Goal: Task Accomplishment & Management: Complete application form

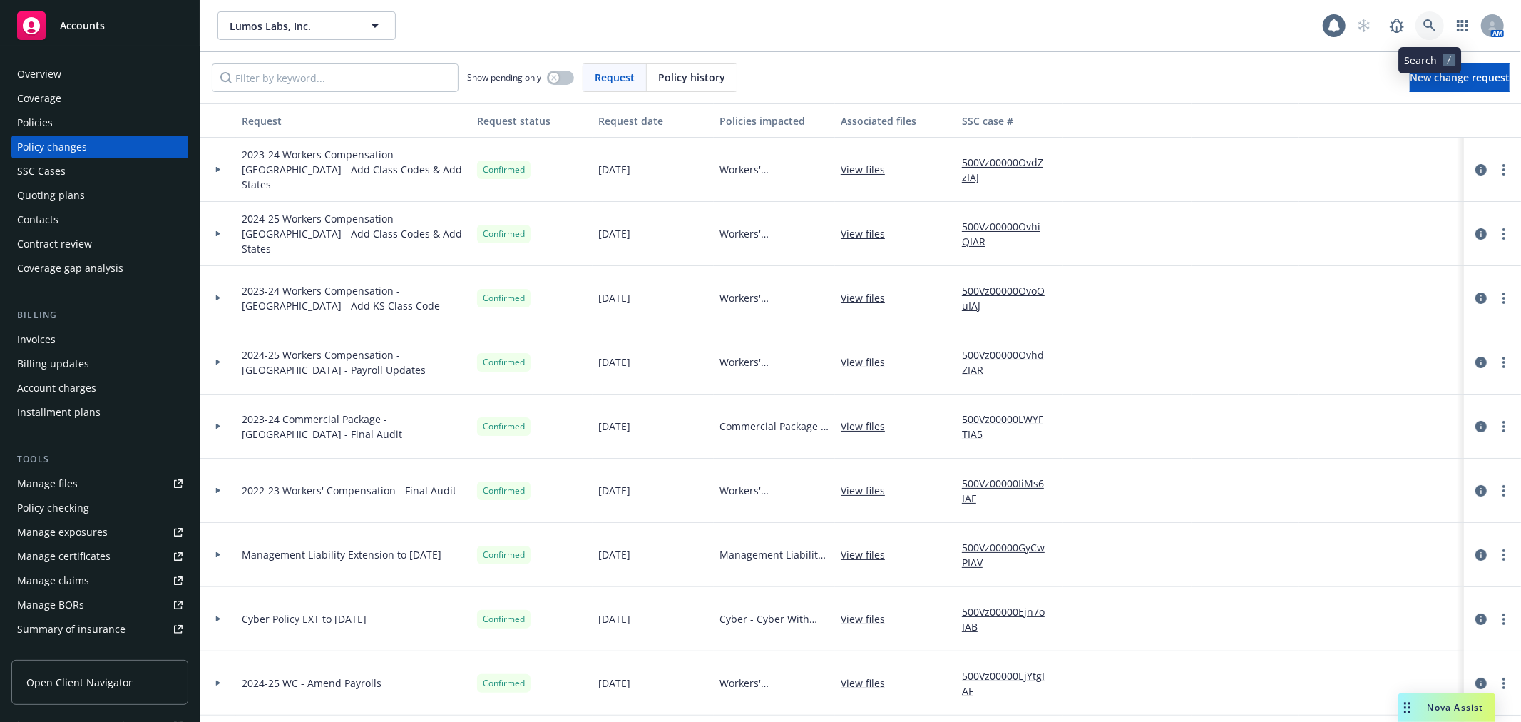
click at [1425, 29] on icon at bounding box center [1429, 25] width 13 height 13
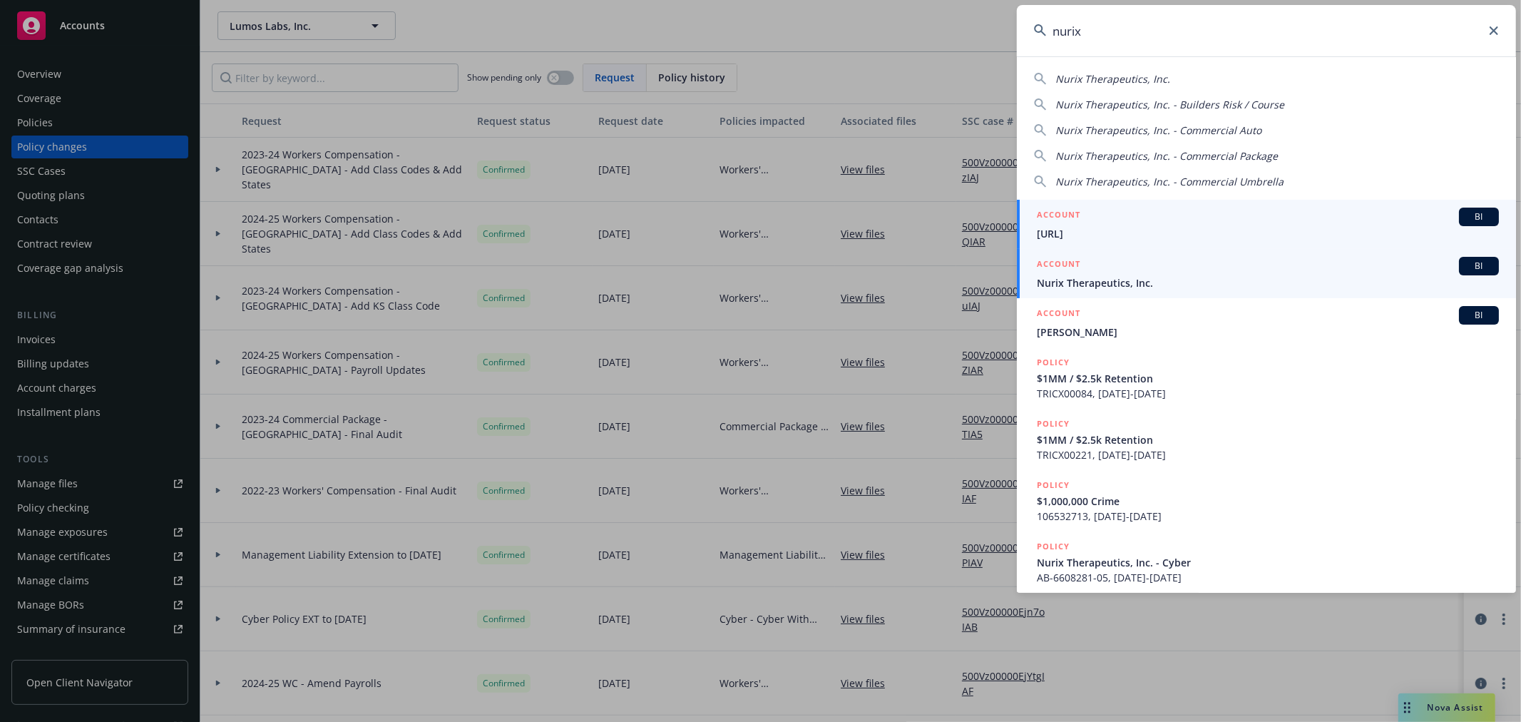
type input "nurix"
click at [1191, 259] on div "ACCOUNT BI" at bounding box center [1268, 266] width 462 height 19
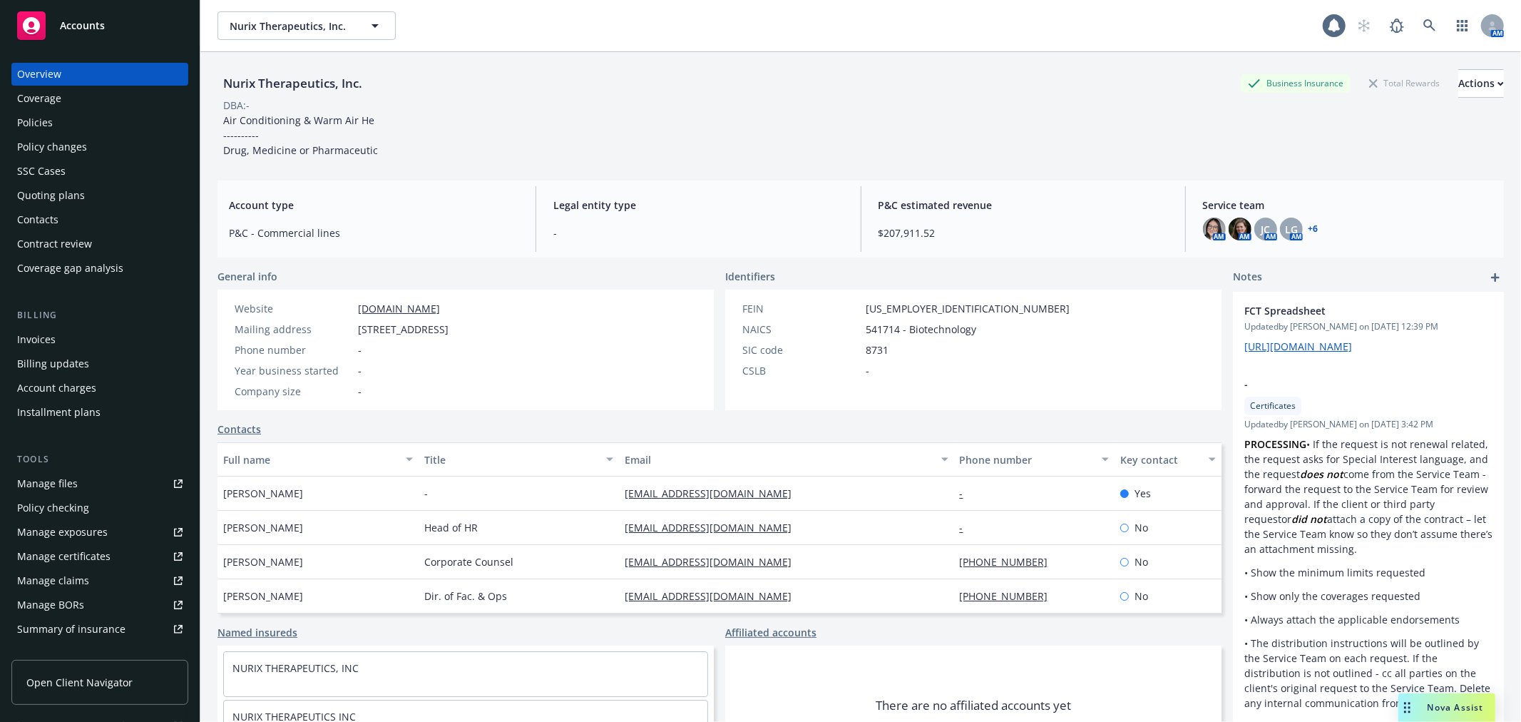
click at [97, 152] on div "Policy changes" at bounding box center [99, 146] width 165 height 23
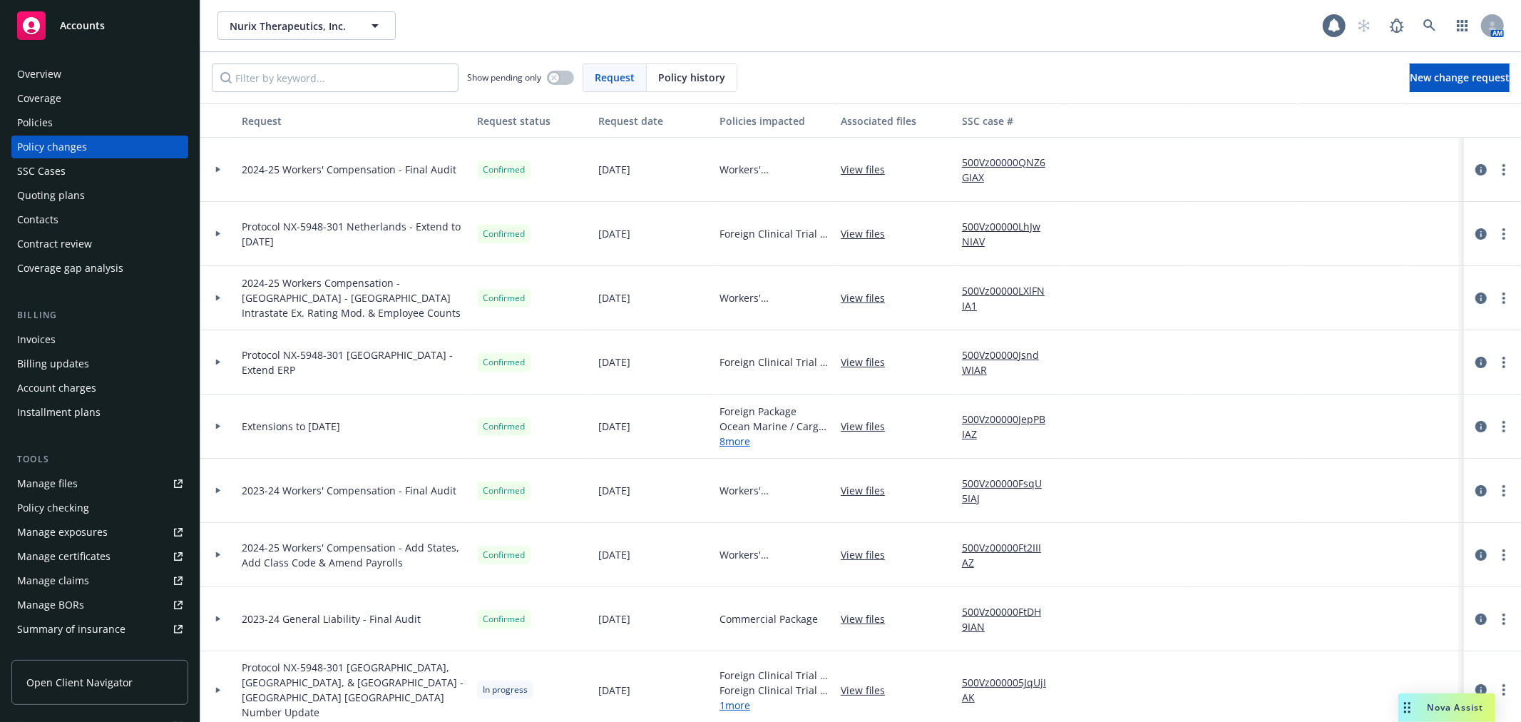
click at [48, 123] on div "Policies" at bounding box center [35, 122] width 36 height 23
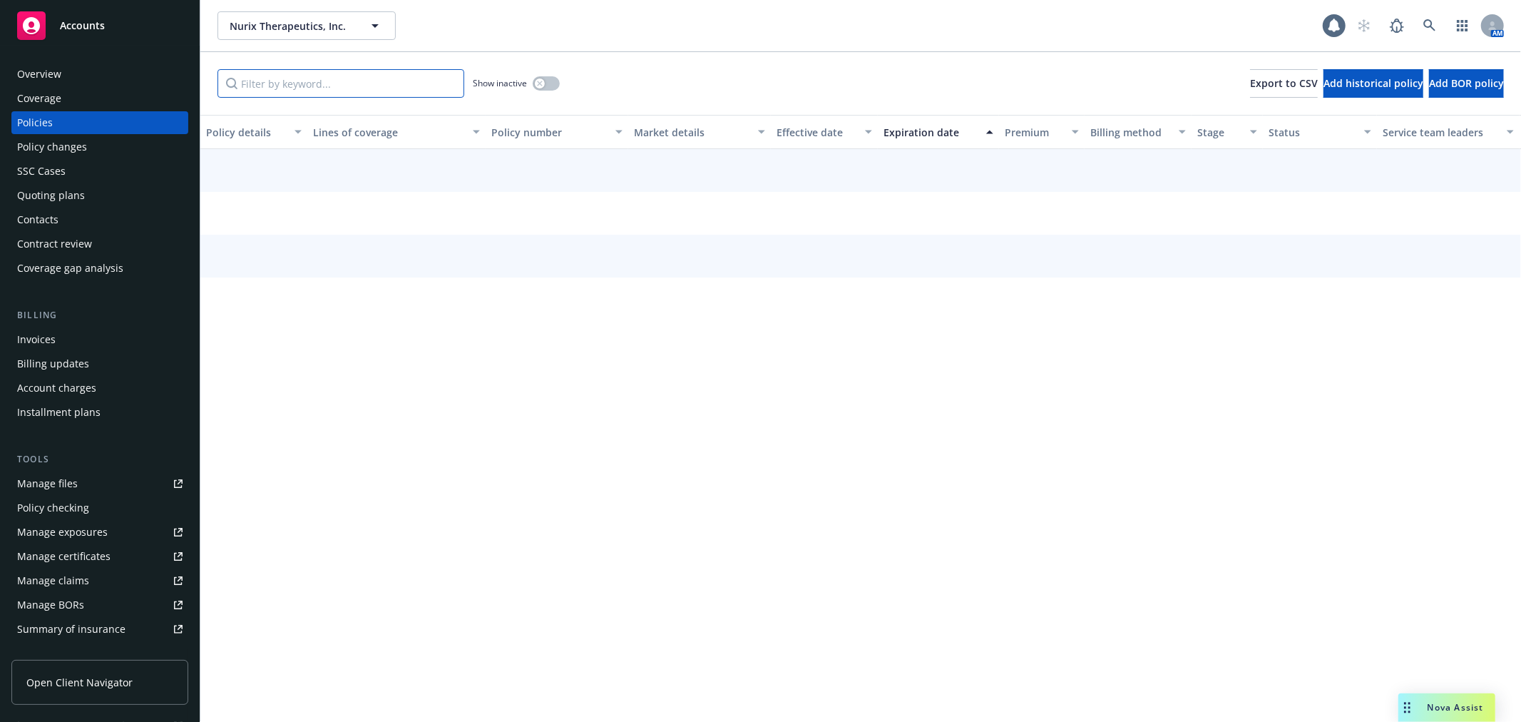
click at [304, 84] on input "Filter by keyword..." at bounding box center [340, 83] width 247 height 29
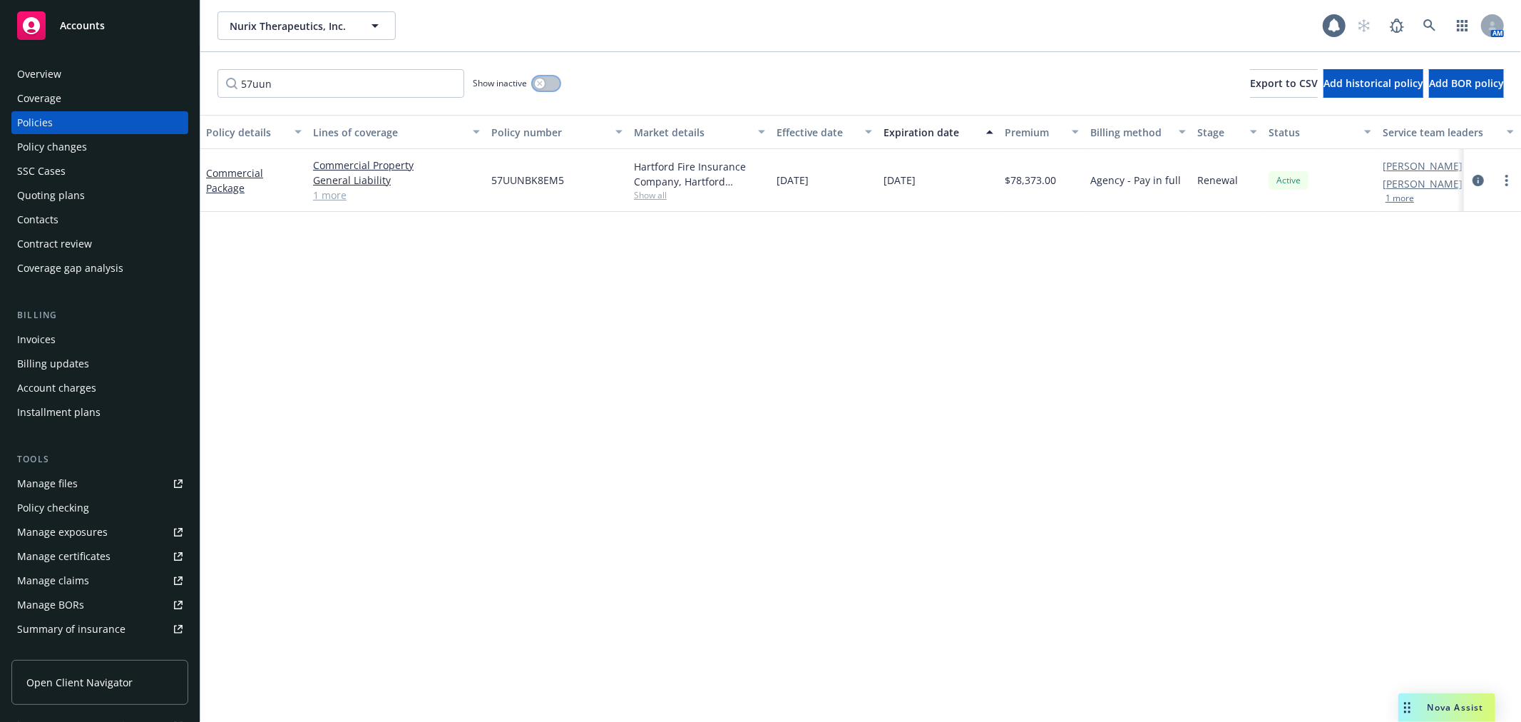
click at [553, 84] on button "button" at bounding box center [546, 83] width 27 height 14
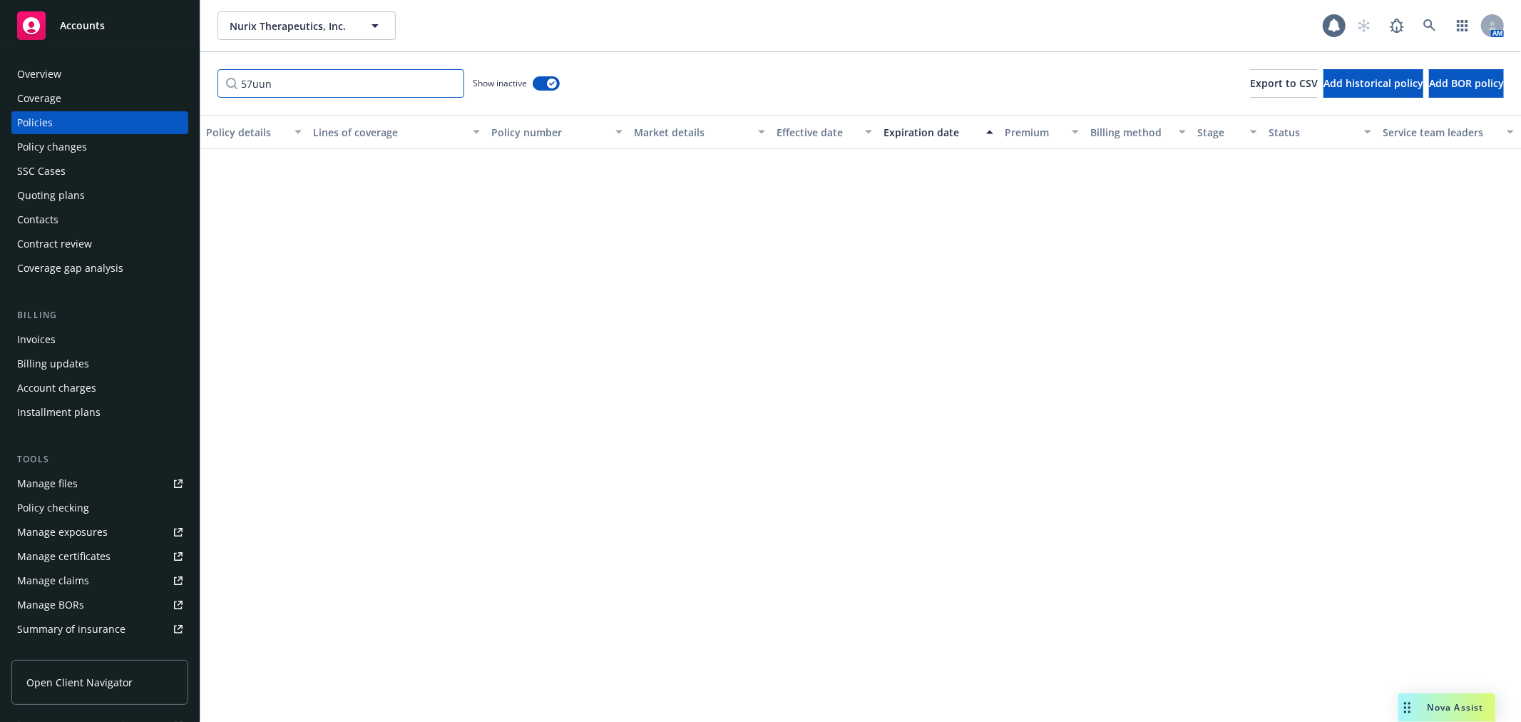
click at [364, 84] on input "57uun" at bounding box center [340, 83] width 247 height 29
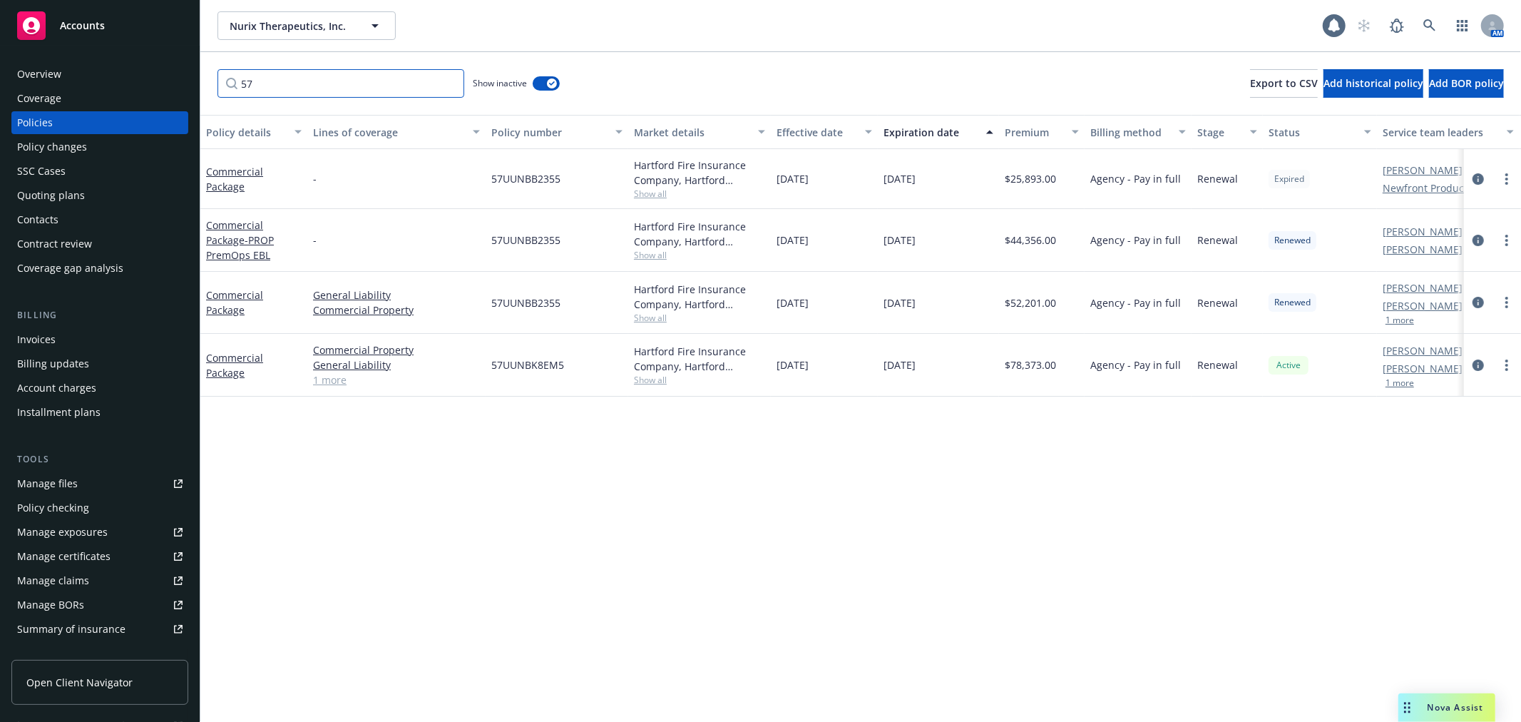
type input "5"
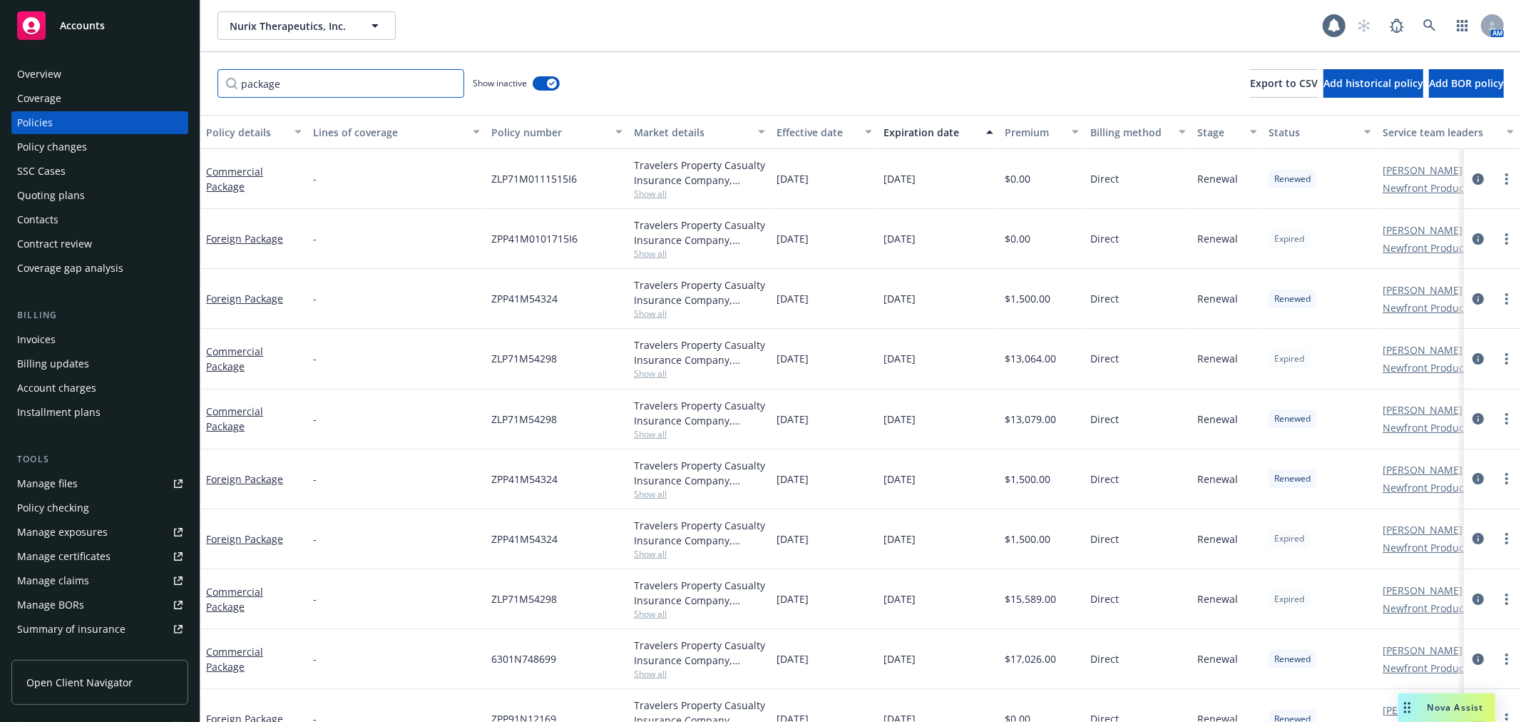
type input "package"
click at [809, 130] on div "Effective date" at bounding box center [816, 132] width 80 height 15
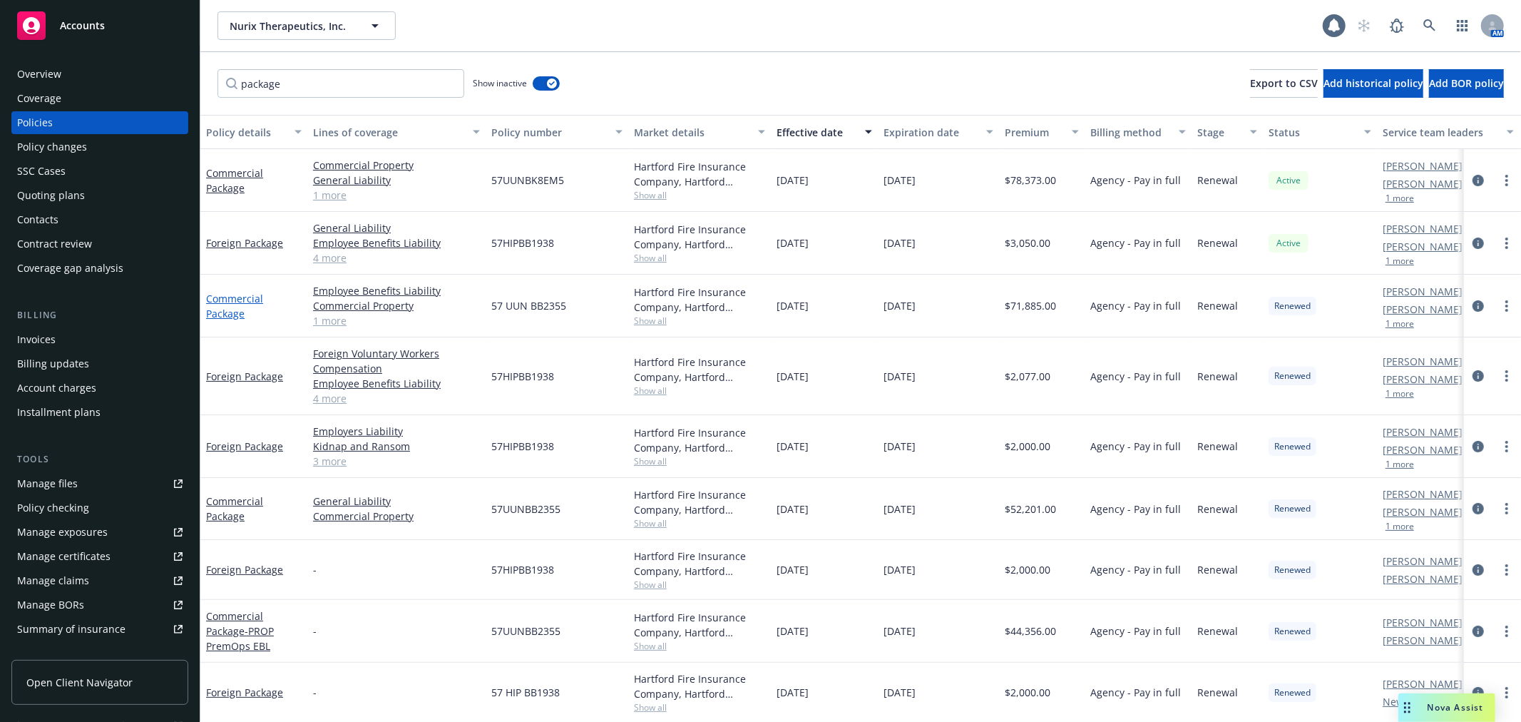
click at [232, 299] on link "Commercial Package" at bounding box center [234, 306] width 57 height 29
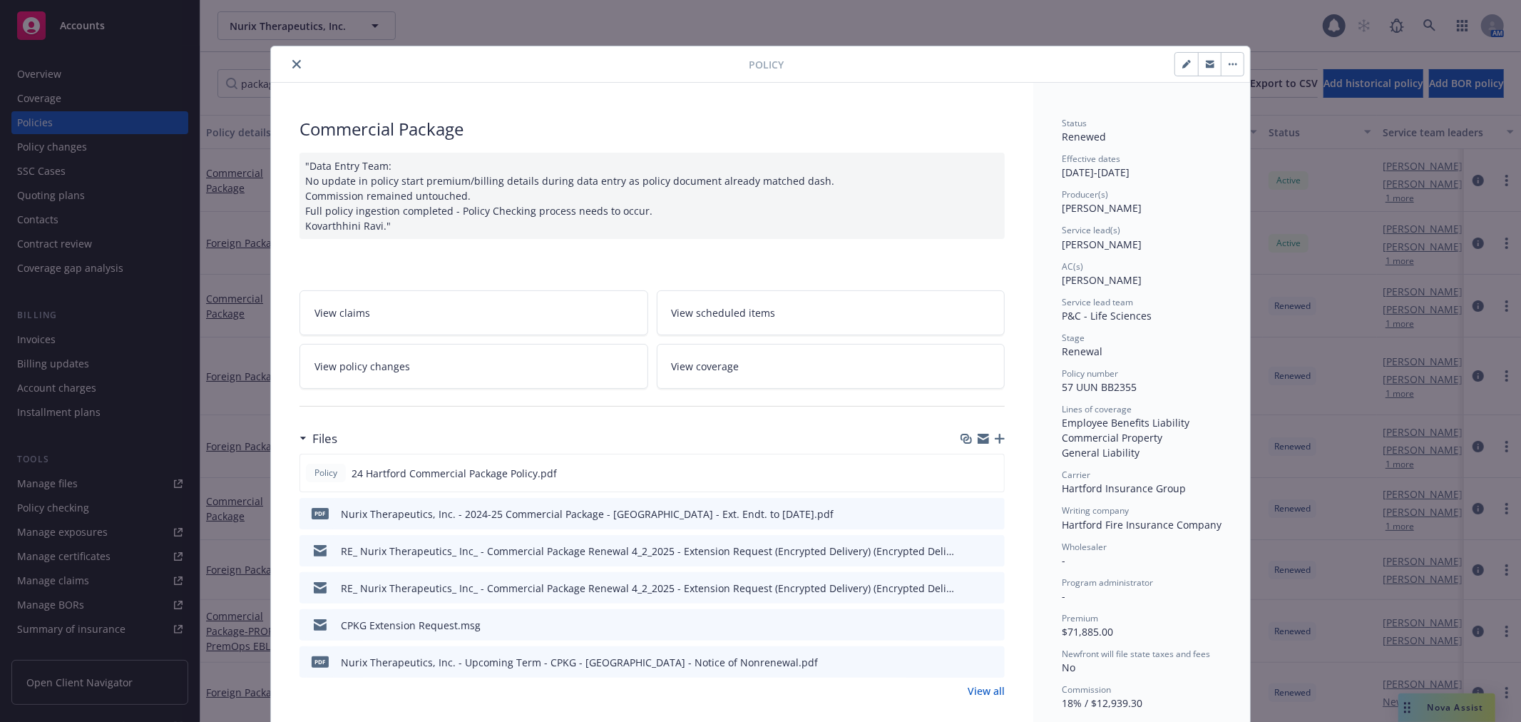
click at [292, 61] on icon "close" at bounding box center [296, 64] width 9 height 9
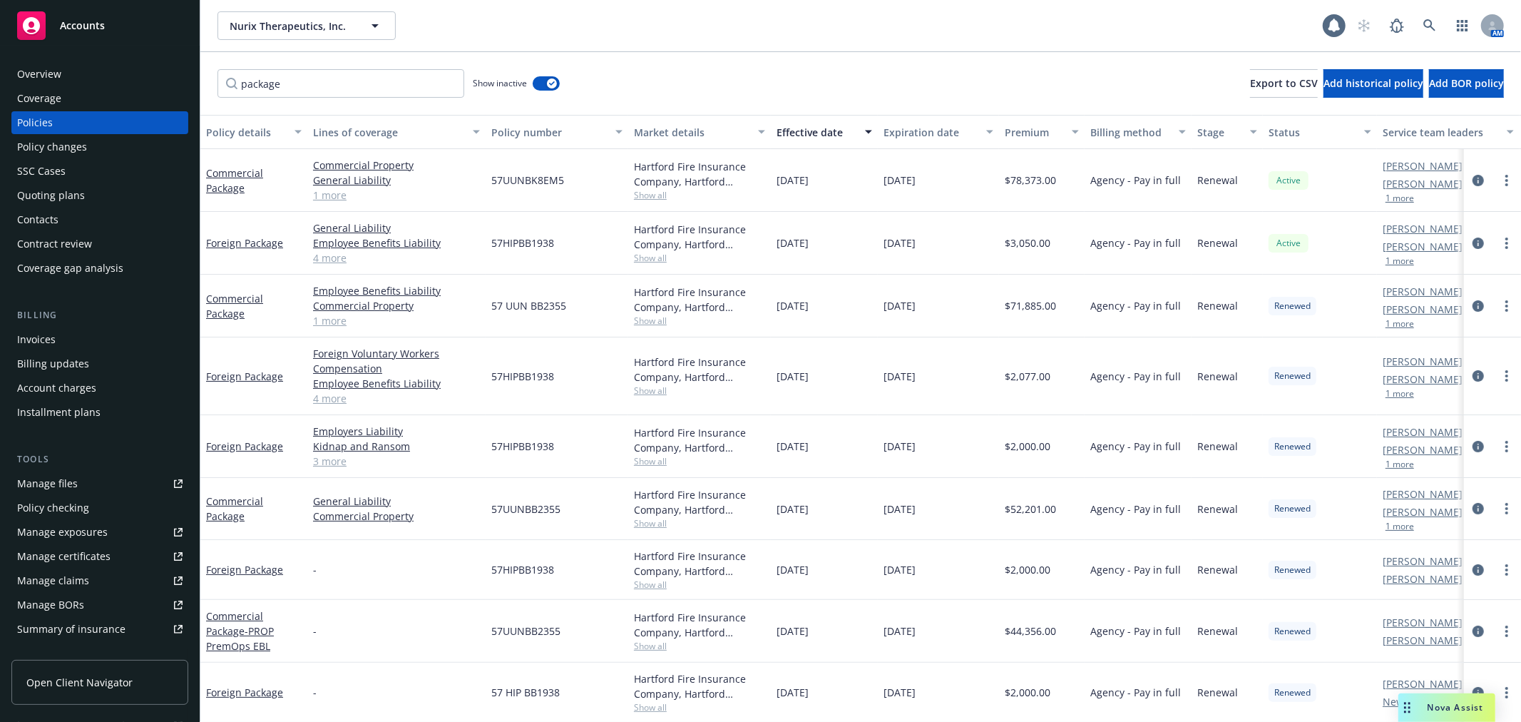
click at [59, 148] on div "Policy changes" at bounding box center [52, 146] width 70 height 23
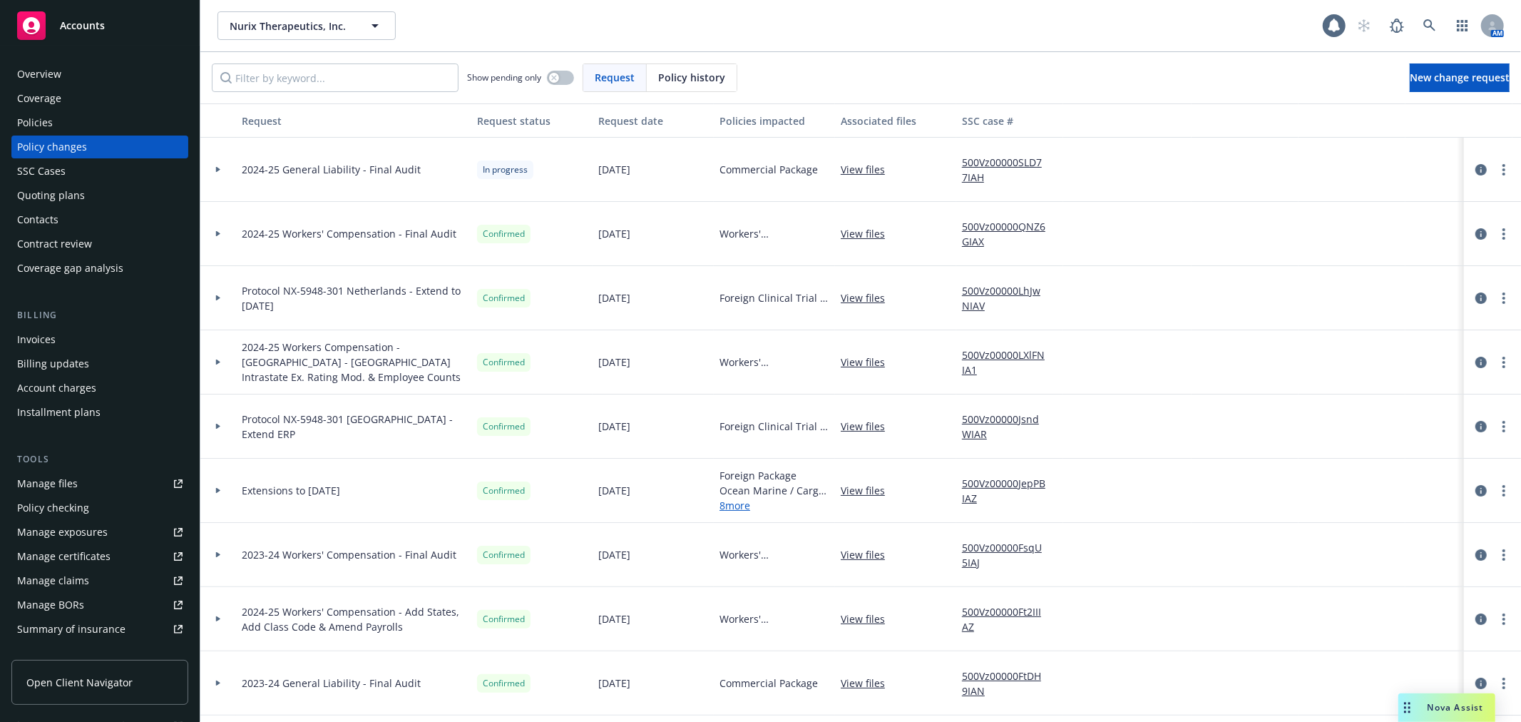
click at [69, 131] on div "Policies" at bounding box center [99, 122] width 165 height 23
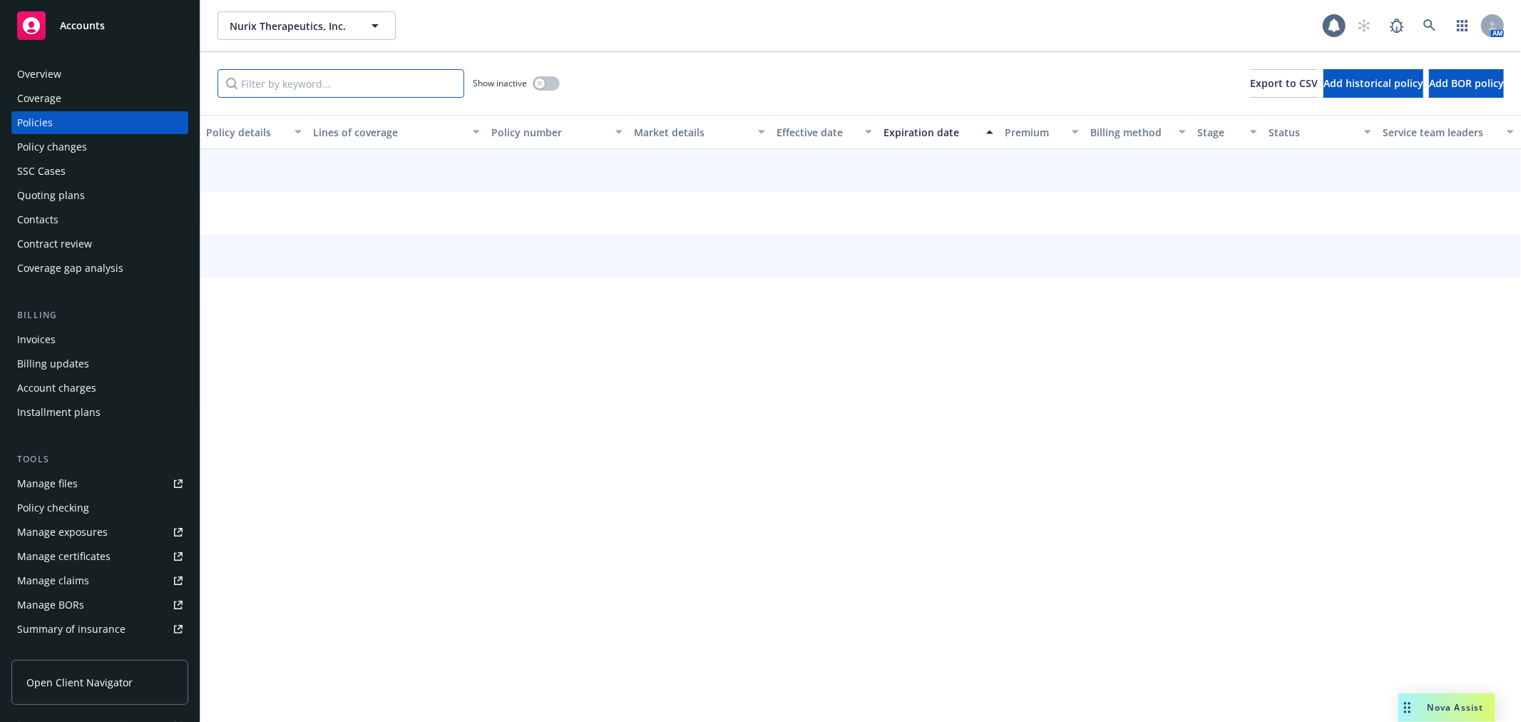
click at [285, 83] on input "Filter by keyword..." at bounding box center [340, 83] width 247 height 29
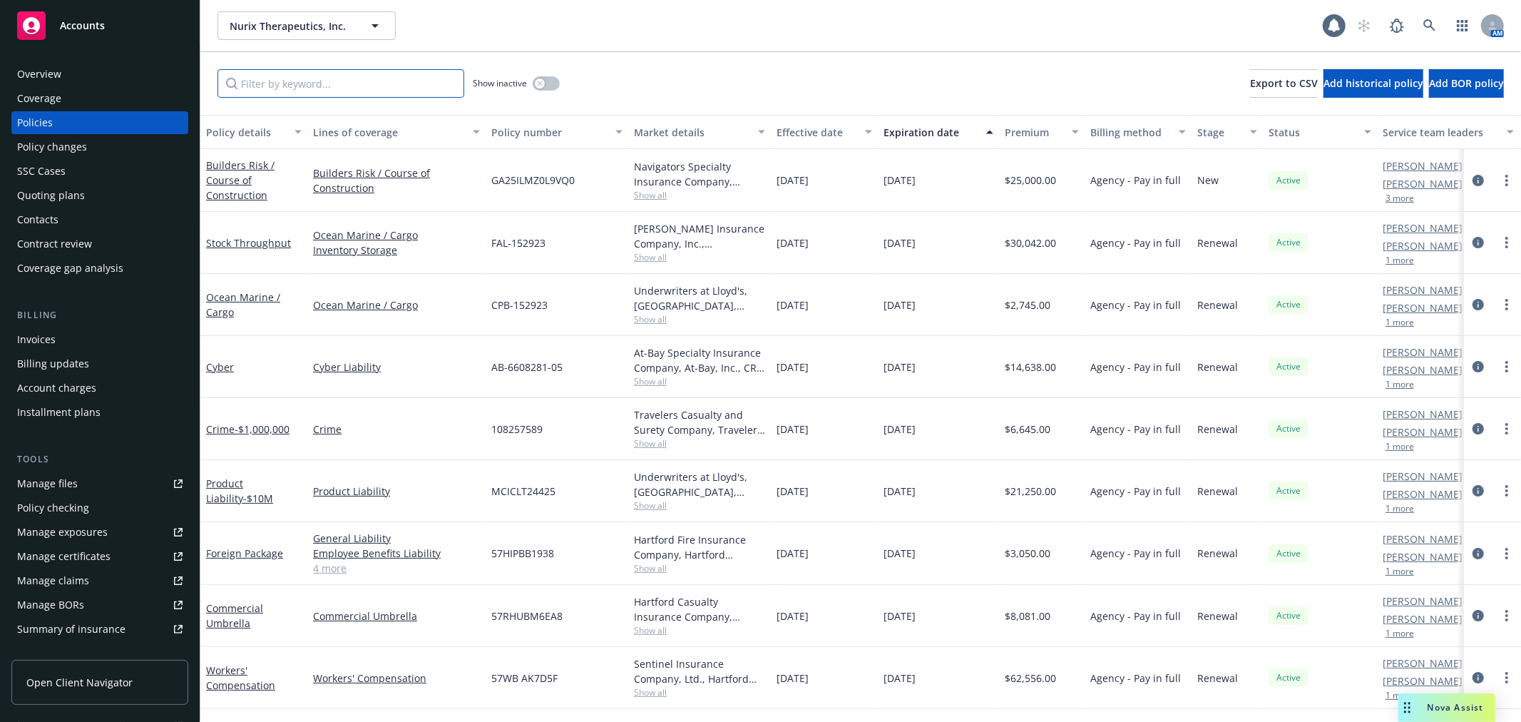
type input "p"
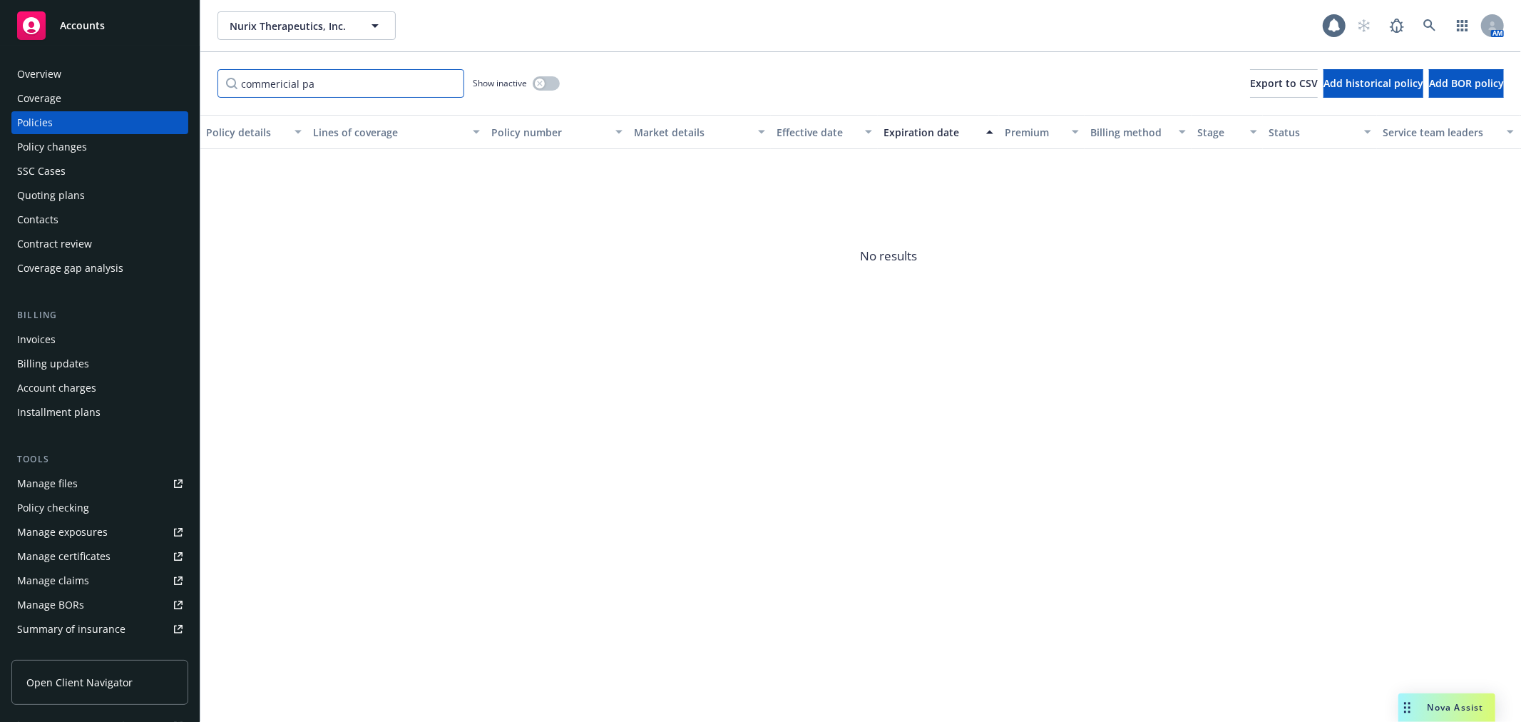
drag, startPoint x: 328, startPoint y: 83, endPoint x: 165, endPoint y: 90, distance: 163.4
click at [165, 90] on div "Accounts Overview Coverage Policies Policy changes SSC Cases Quoting plans Cont…" at bounding box center [760, 361] width 1521 height 722
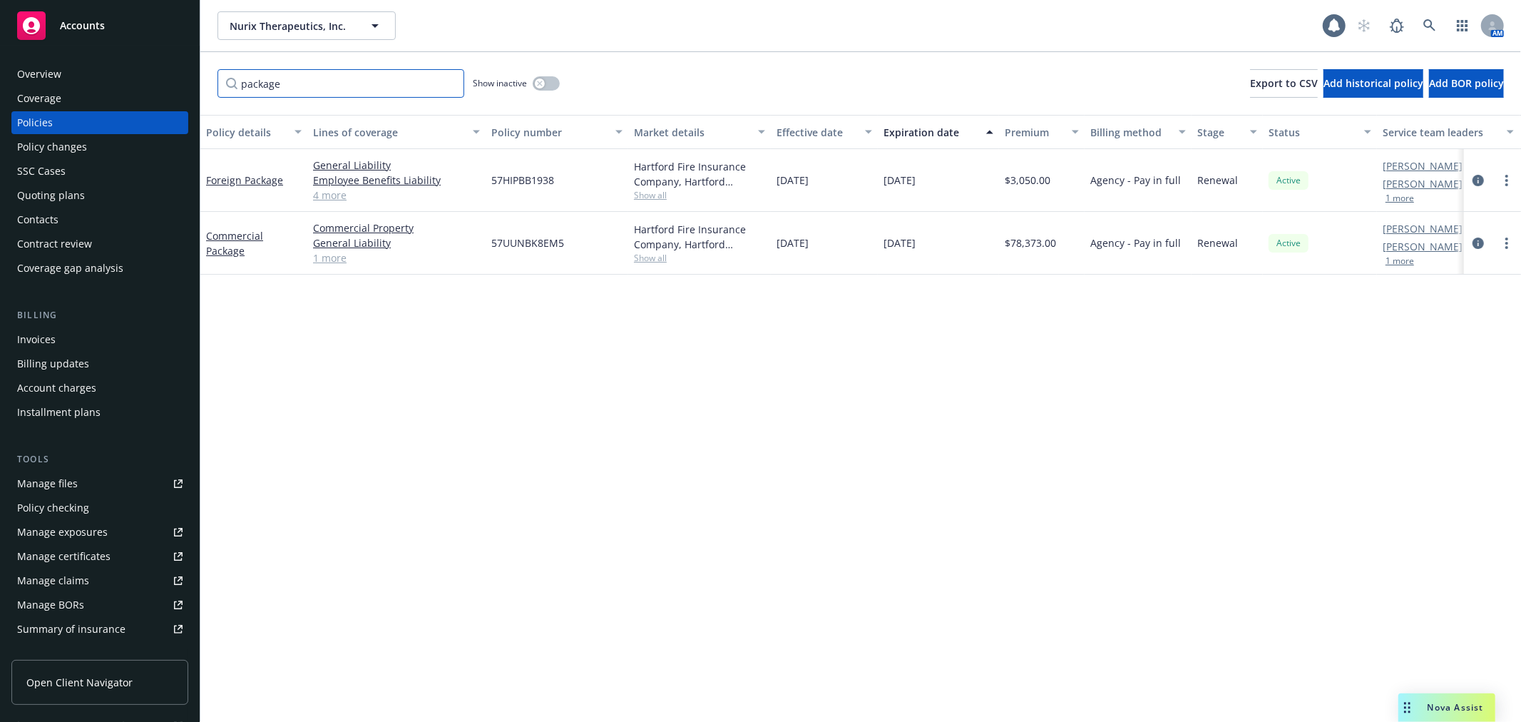
type input "package"
drag, startPoint x: 549, startPoint y: 81, endPoint x: 543, endPoint y: 101, distance: 21.0
click at [549, 81] on button "button" at bounding box center [546, 83] width 27 height 14
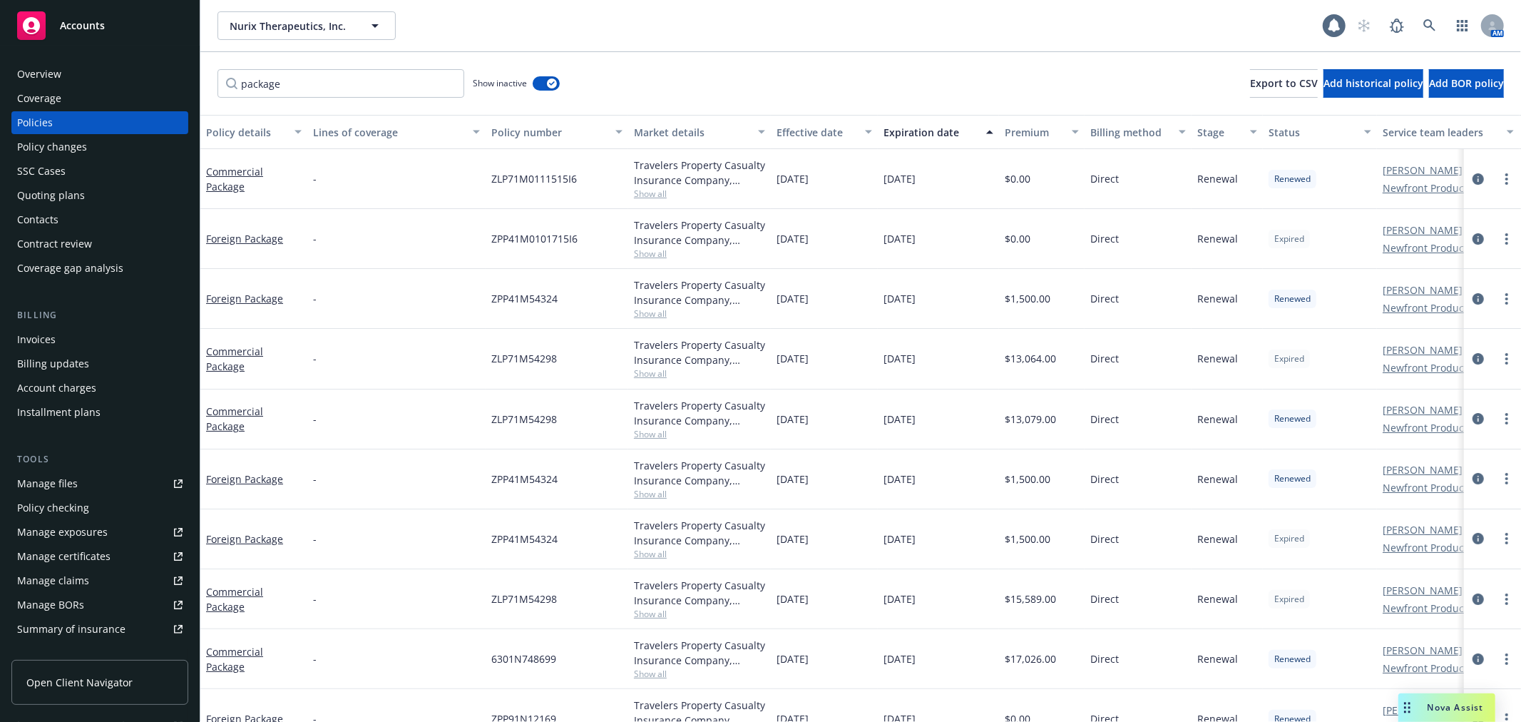
click at [787, 133] on div "Effective date" at bounding box center [816, 132] width 80 height 15
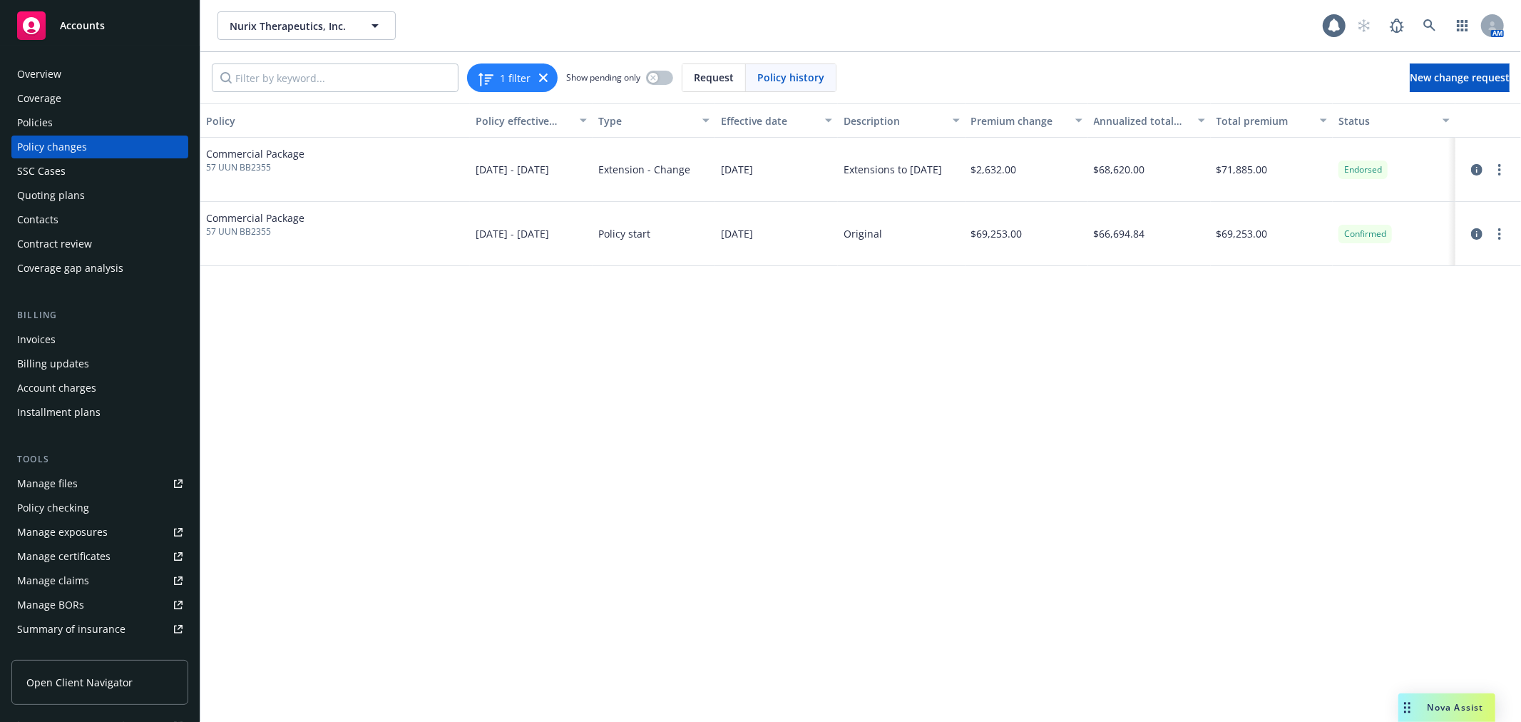
click at [46, 337] on div "Invoices" at bounding box center [36, 339] width 39 height 23
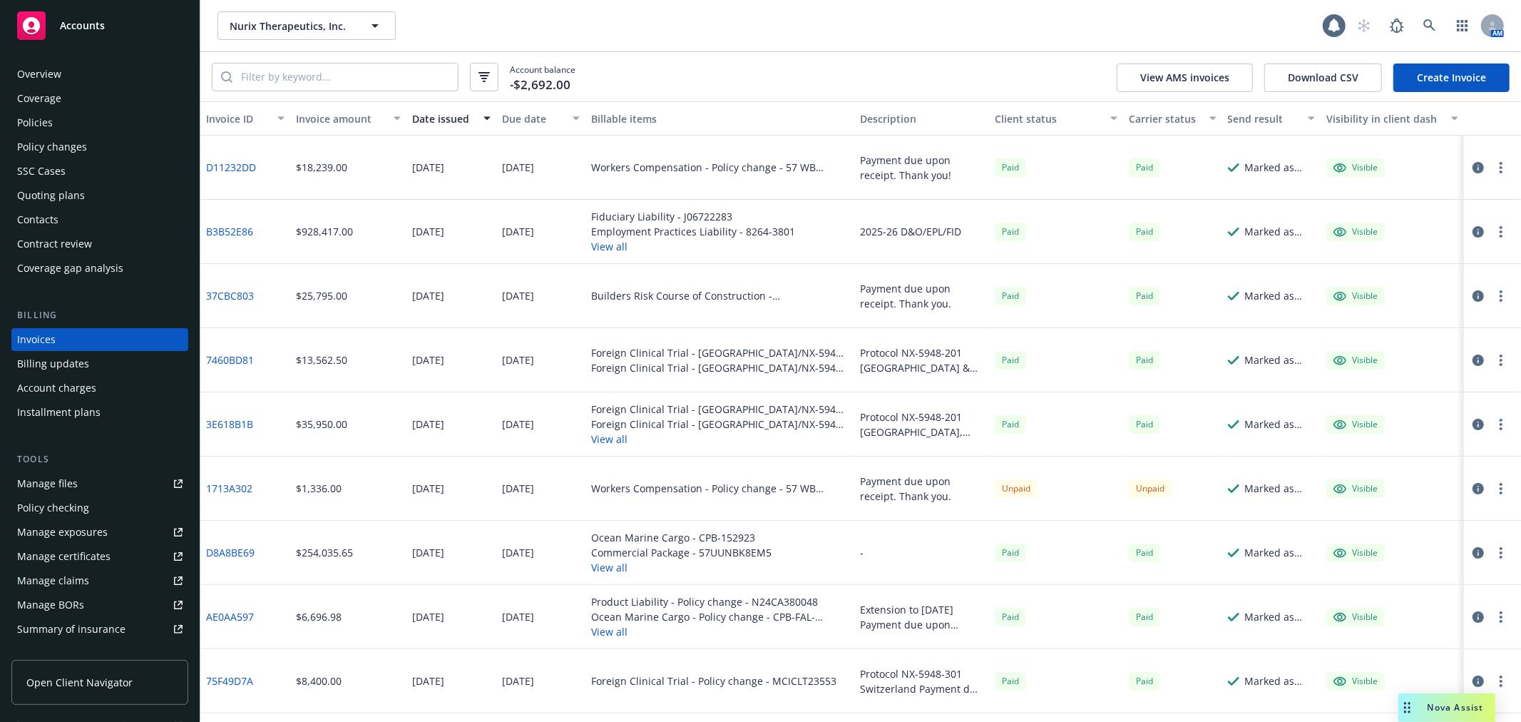
click at [509, 118] on div "Due date" at bounding box center [533, 118] width 63 height 15
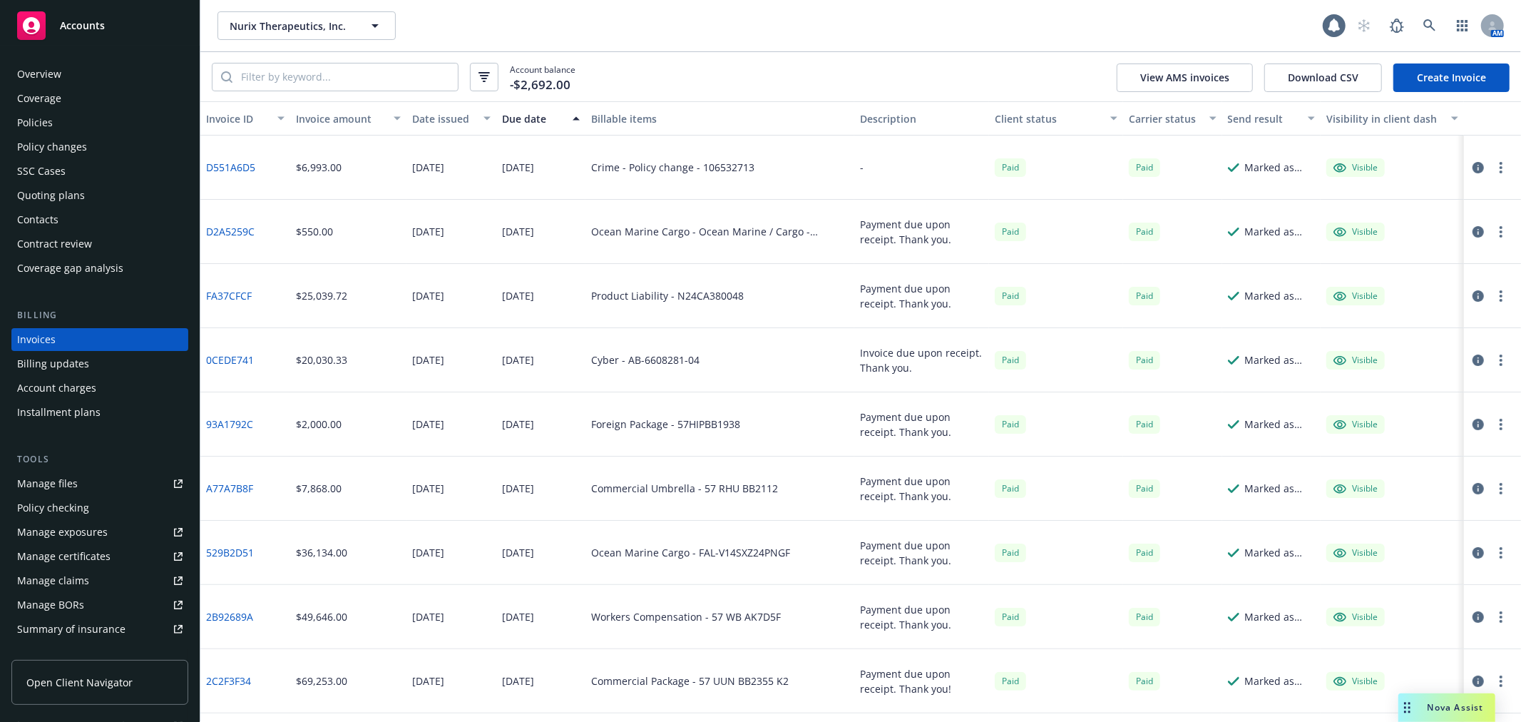
click at [509, 118] on div "Due date" at bounding box center [533, 118] width 63 height 15
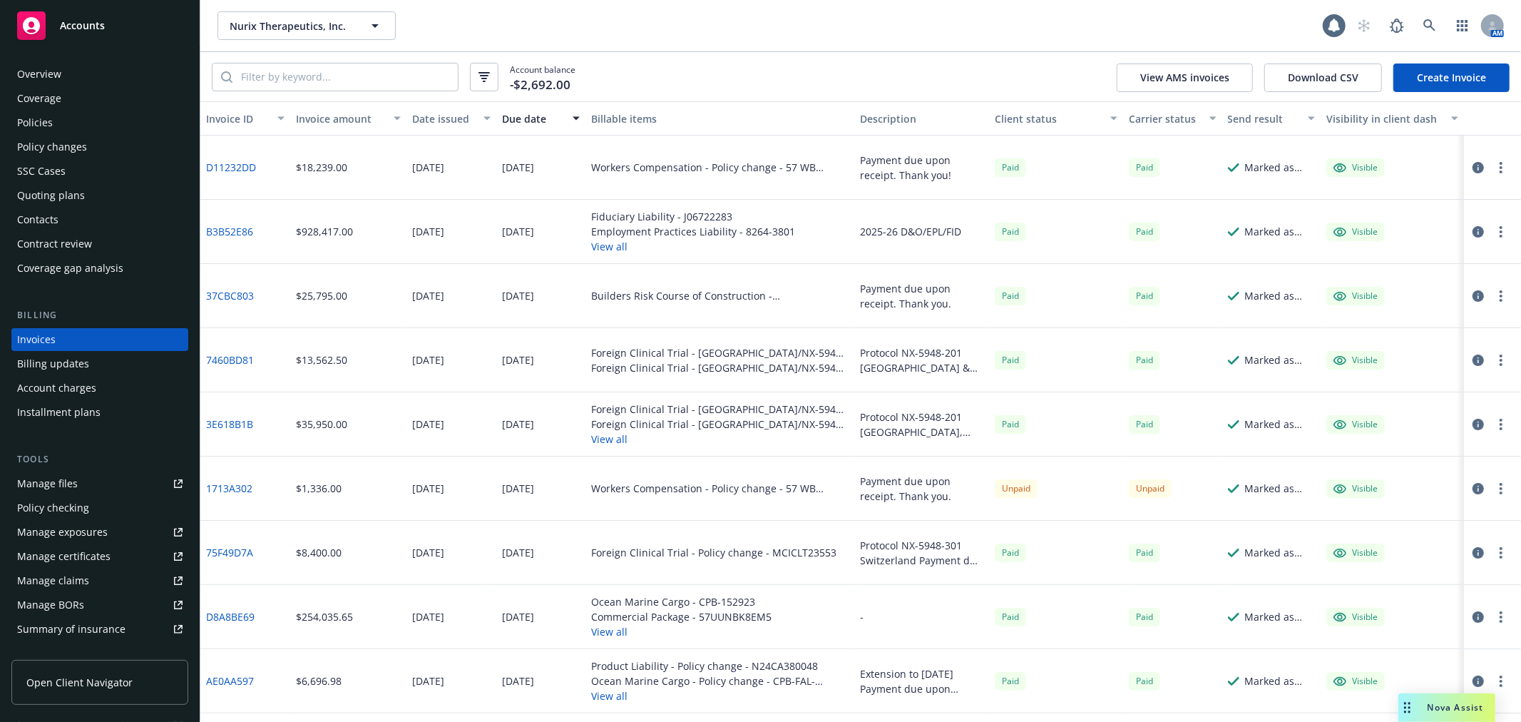
click at [114, 139] on div "Policy changes" at bounding box center [99, 146] width 165 height 23
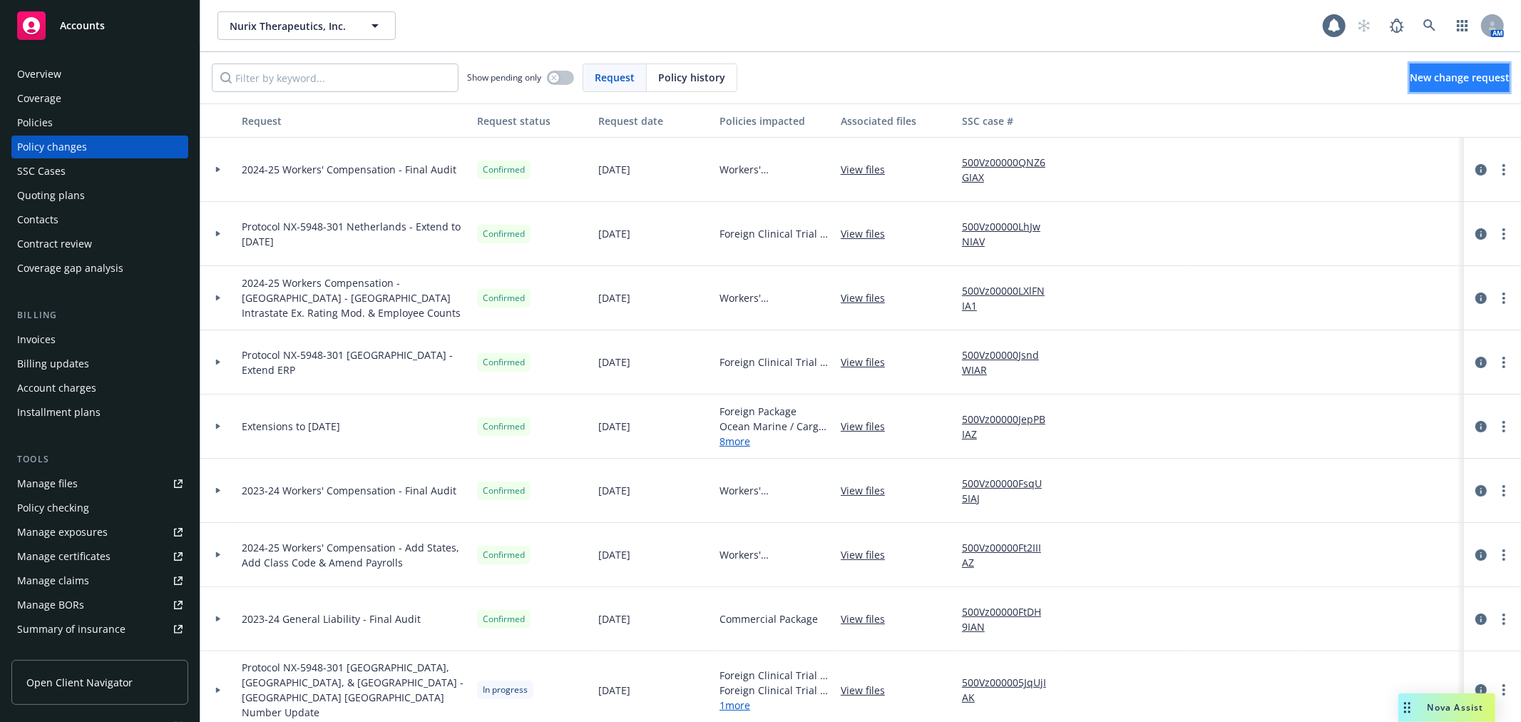
click at [1449, 74] on span "New change request" at bounding box center [1460, 78] width 100 height 14
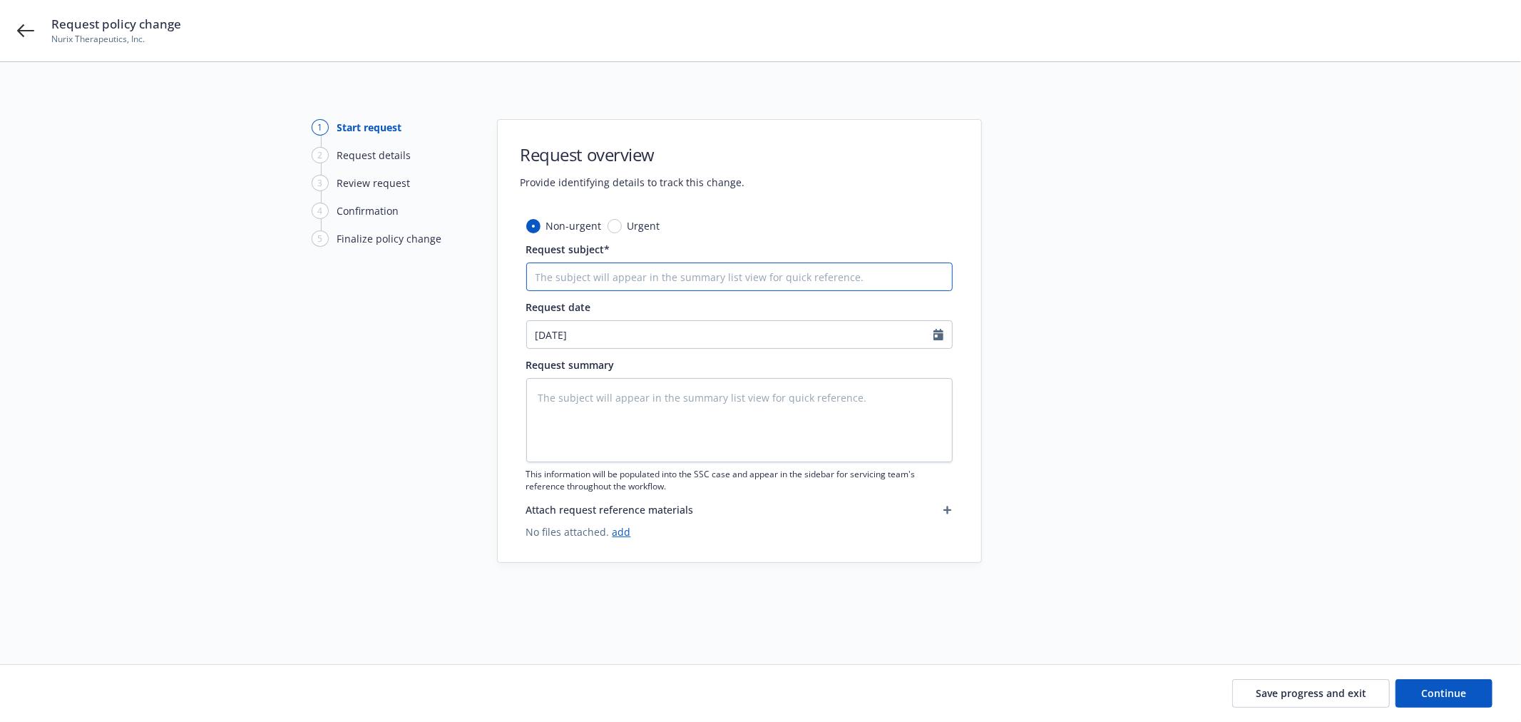
click at [608, 281] on input "Request subject*" at bounding box center [739, 276] width 426 height 29
click at [600, 284] on input "Request subject*" at bounding box center [739, 276] width 426 height 29
type textarea "x"
type input "2"
type textarea "x"
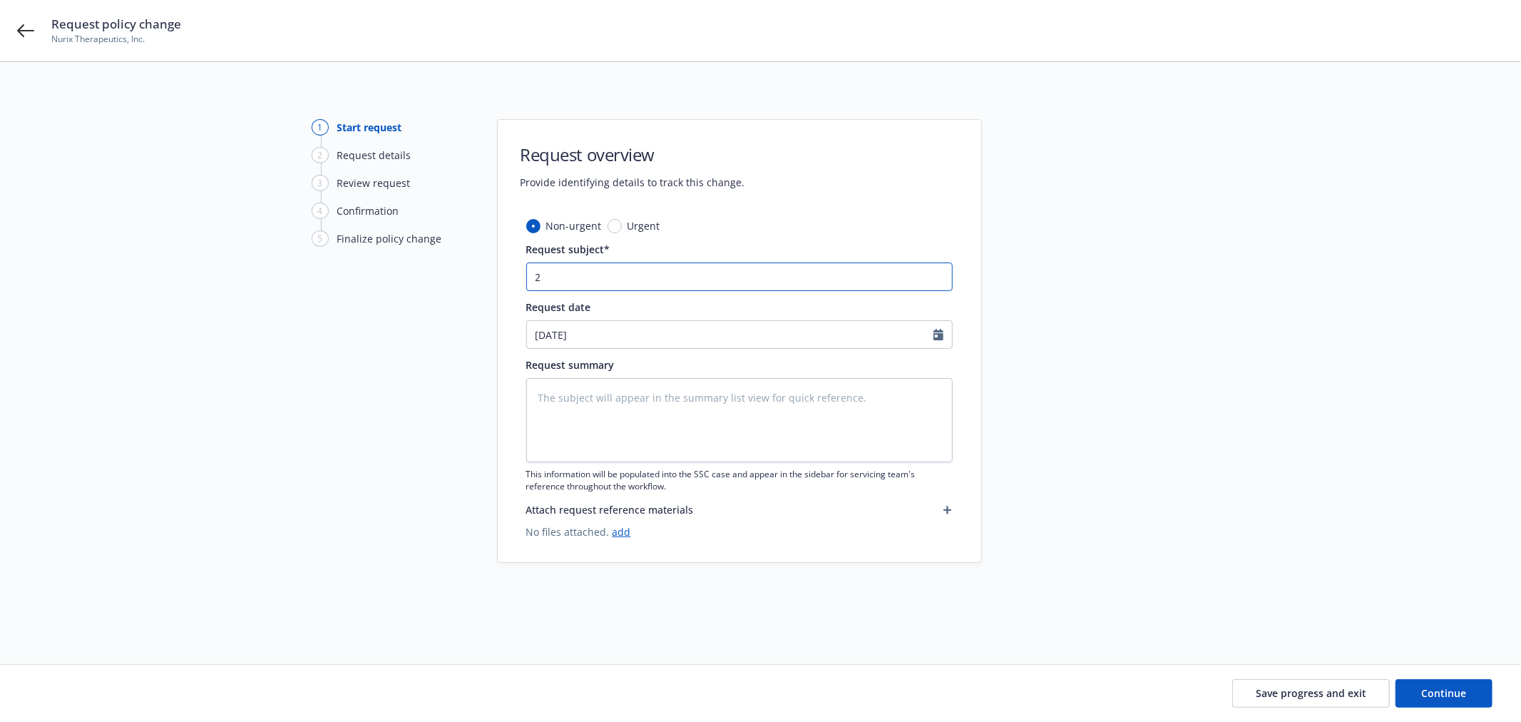
type input "20"
type textarea "x"
type input "202"
type textarea "x"
type input "2024"
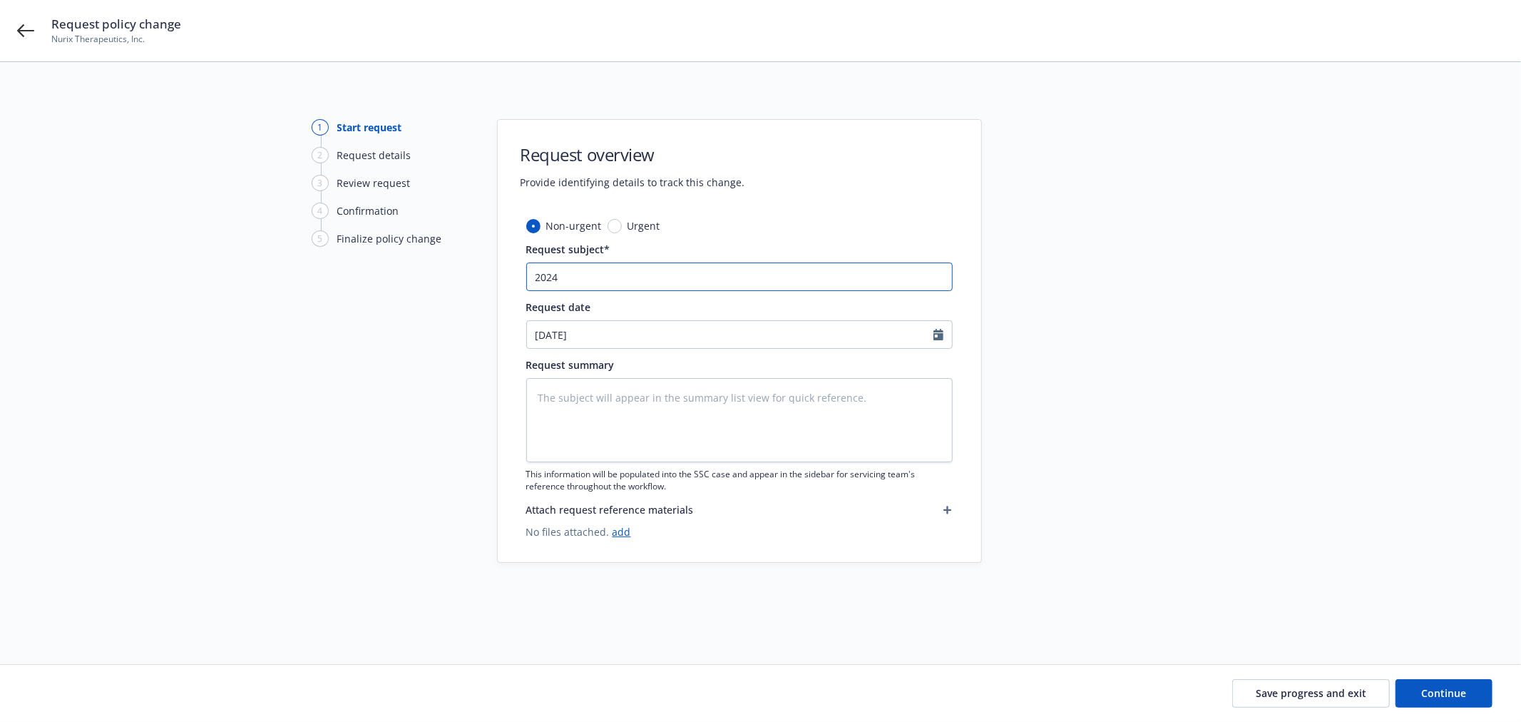
type textarea "x"
type input "2024-"
type textarea "x"
type input "2024-2"
type textarea "x"
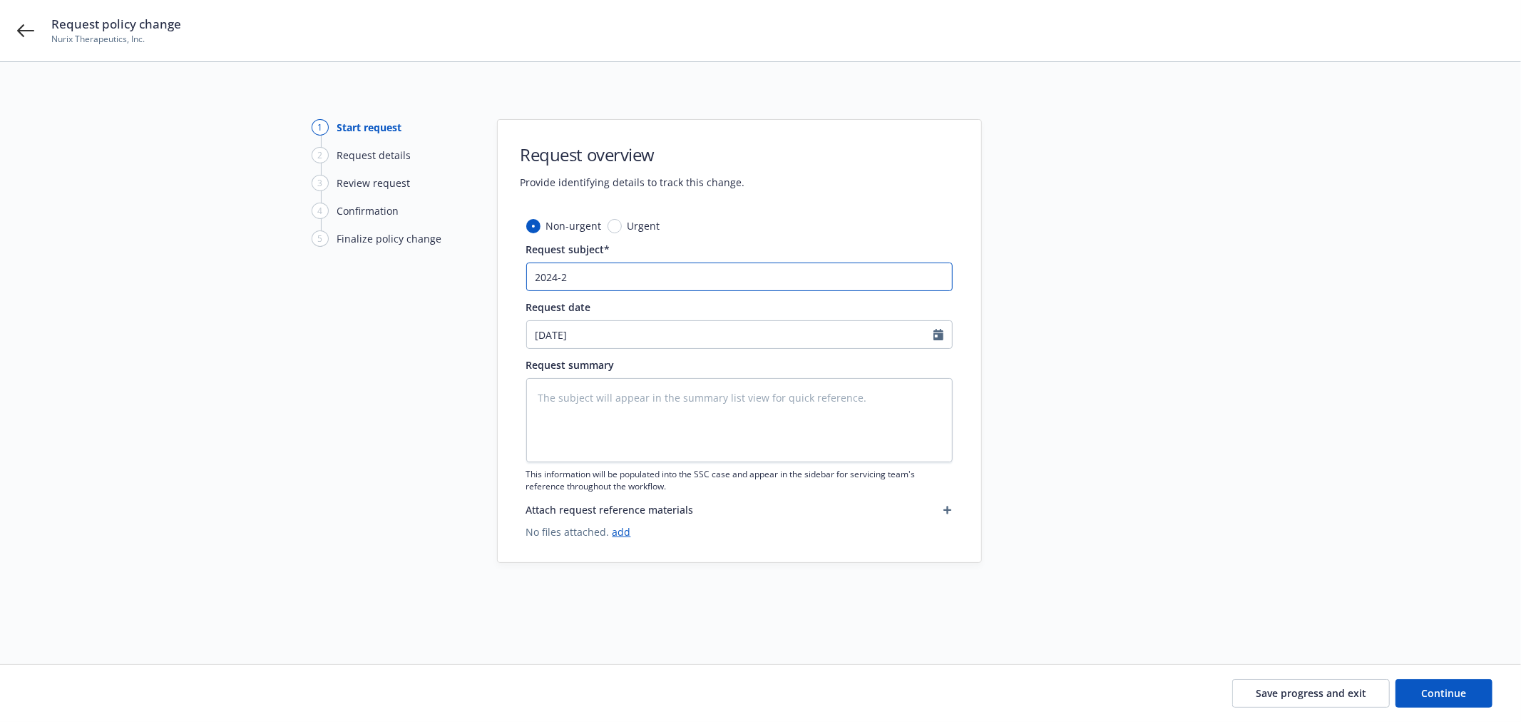
type input "2024-25"
type textarea "x"
type input "2024-25"
type textarea "x"
type input "2024-25 G"
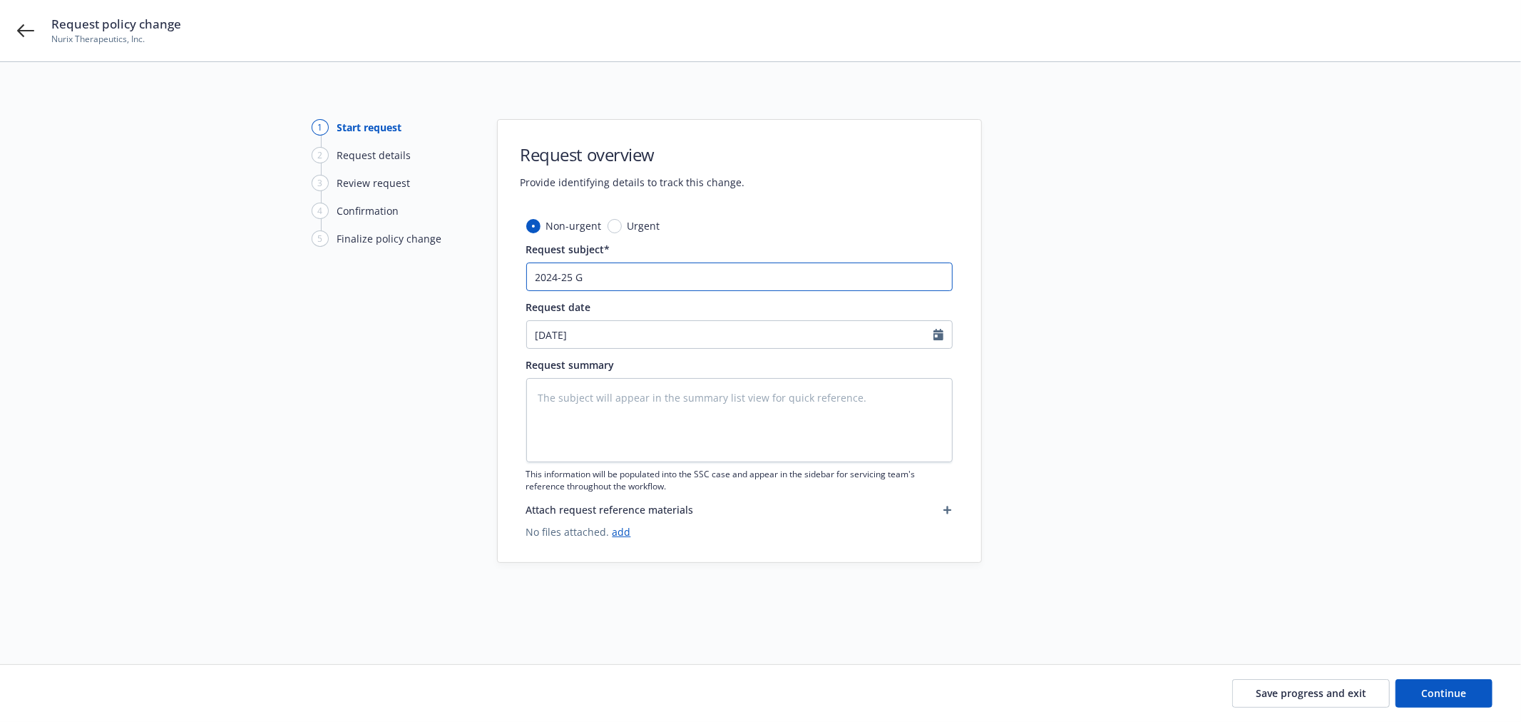
type textarea "x"
type input "2024-25 Ge"
type textarea "x"
type input "2024-25 Gen"
type textarea "x"
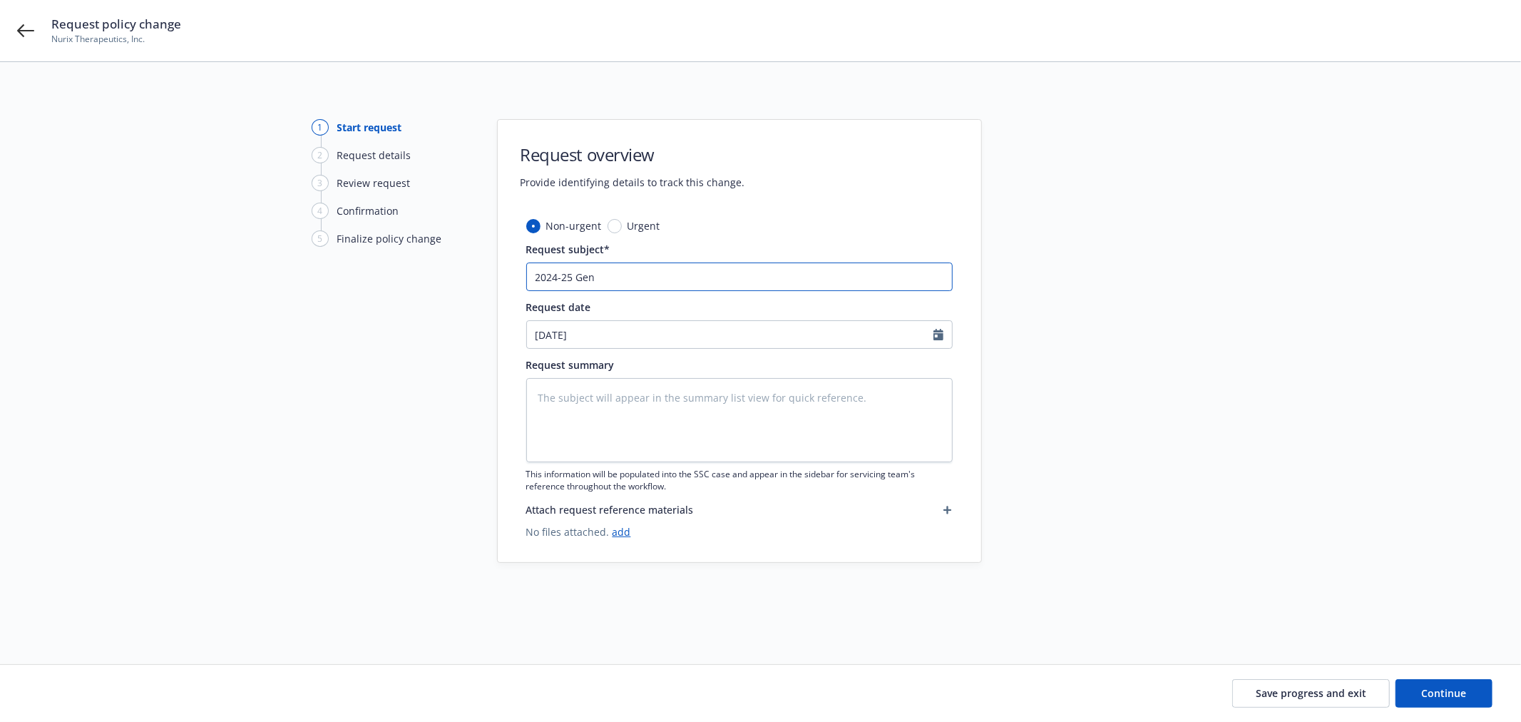
type input "2024-25 Gene"
type textarea "x"
type input "2024-25 Gener"
type textarea "x"
type input "2024-25 Genera"
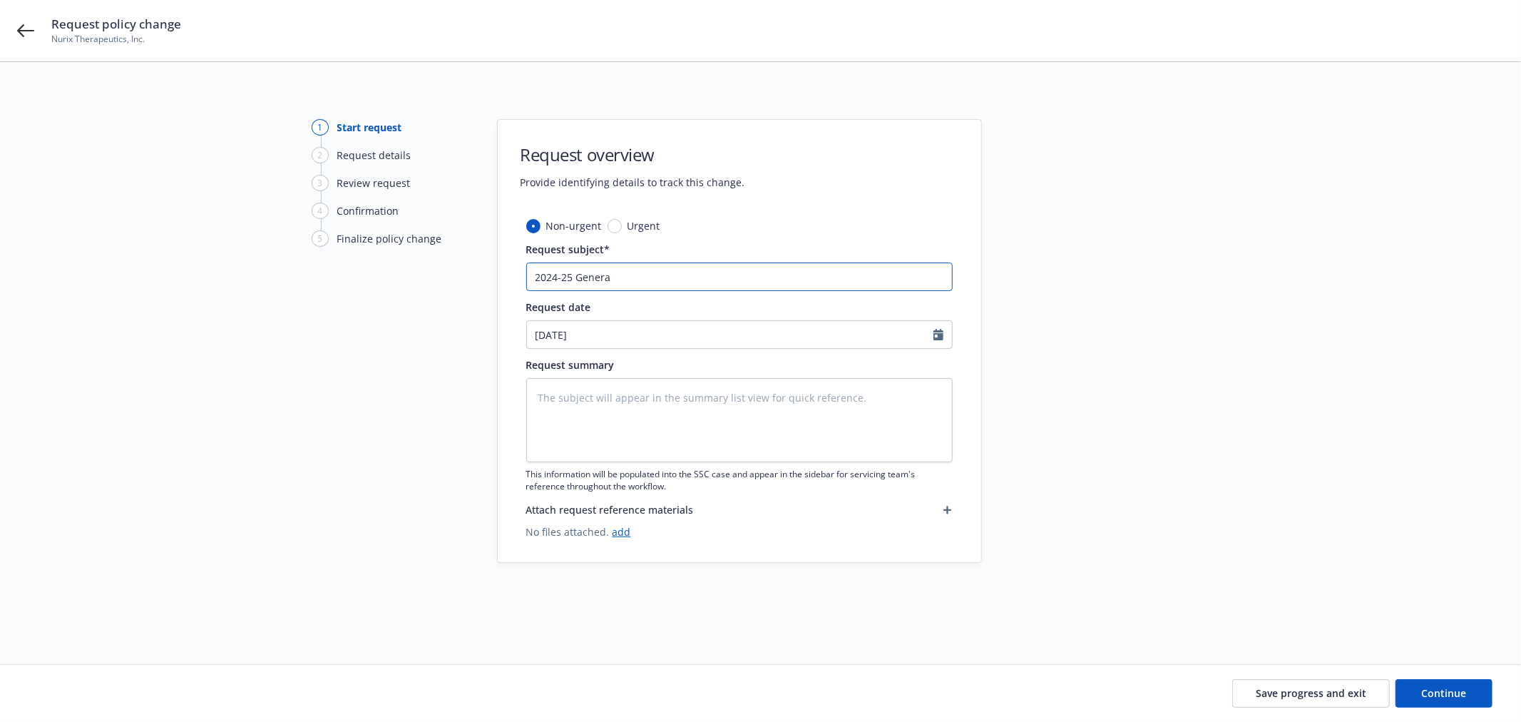
type textarea "x"
type input "2024-25 General"
type textarea "x"
type input "2024-25 General"
type textarea "x"
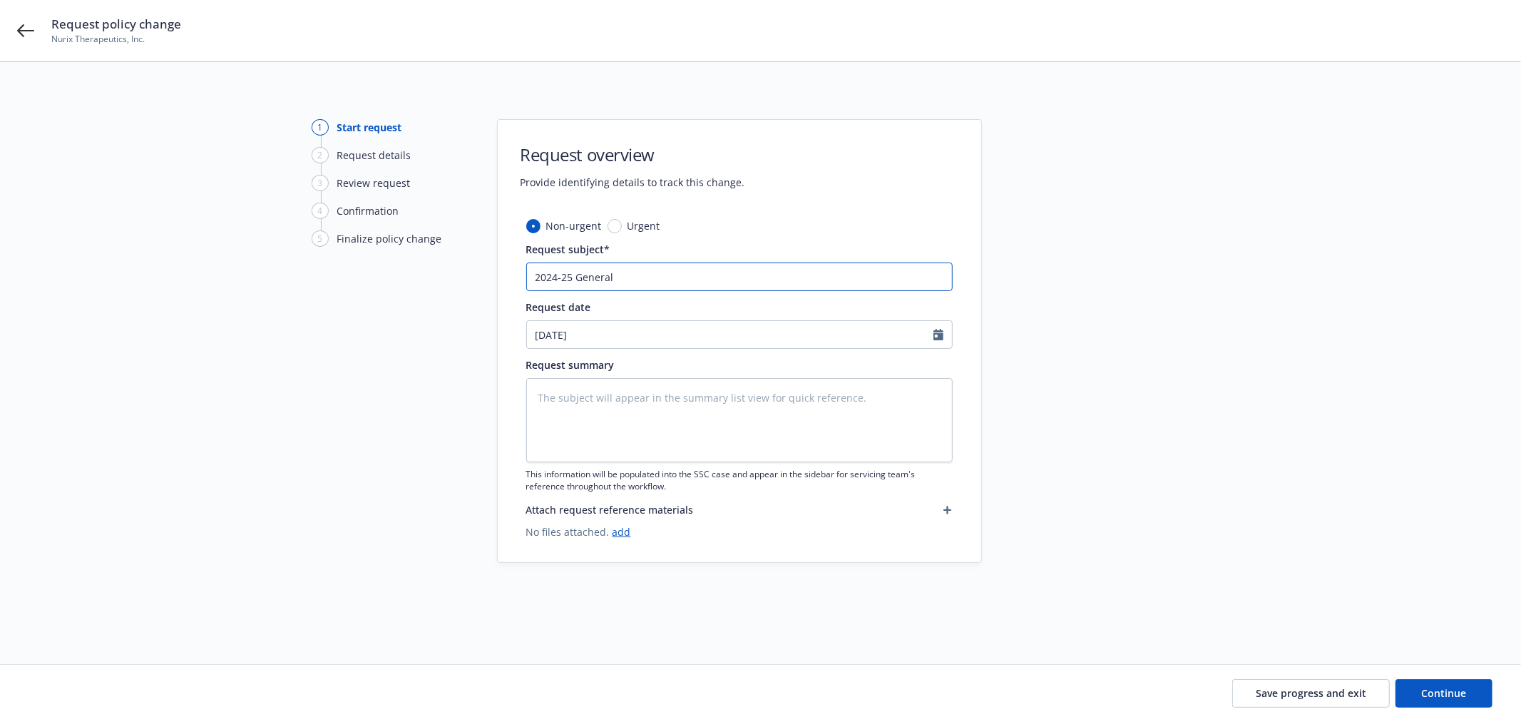
type input "2024-25 General L"
type textarea "x"
type input "2024-25 General Li"
type textarea "x"
type input "2024-25 General Lia"
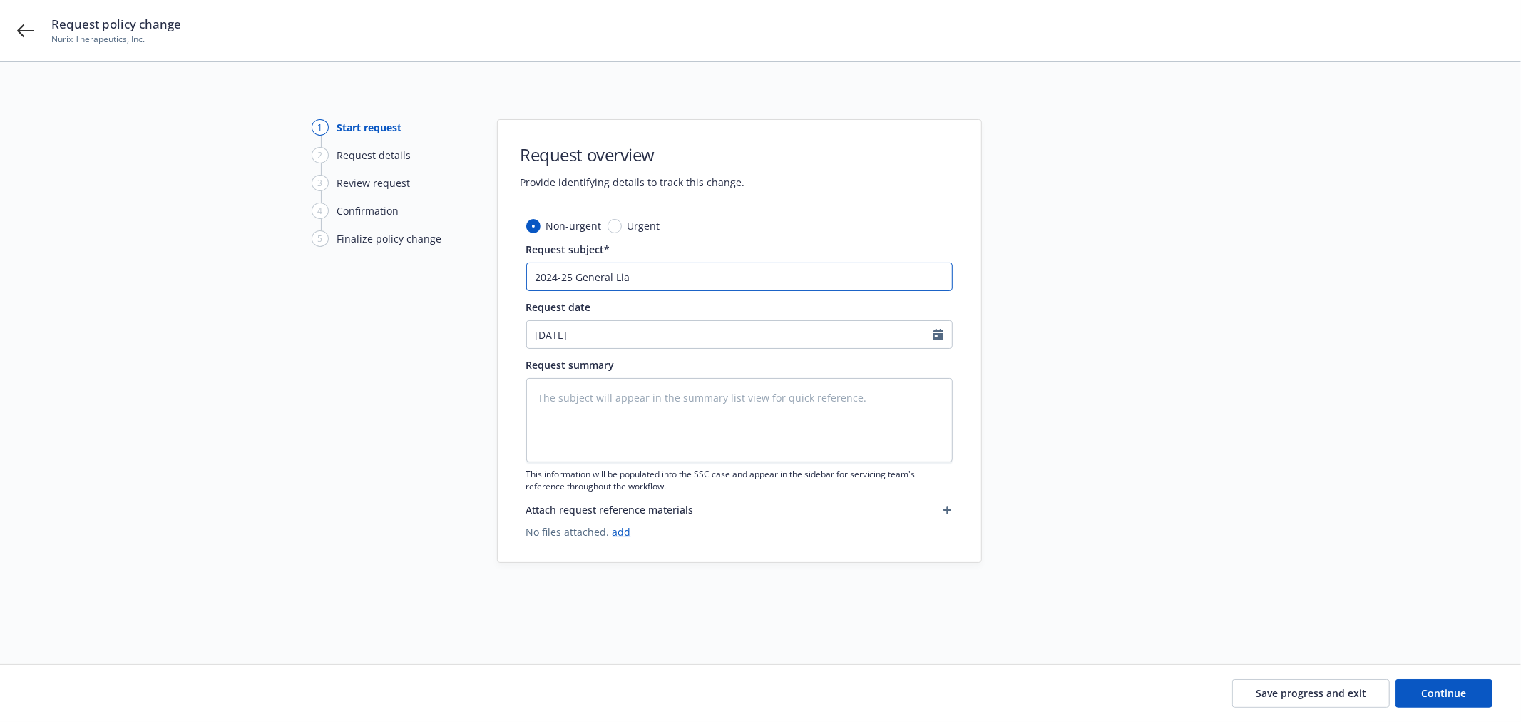
type textarea "x"
type input "2024-25 General Liab"
type textarea "x"
type input "2024-25 General Liabil"
type textarea "x"
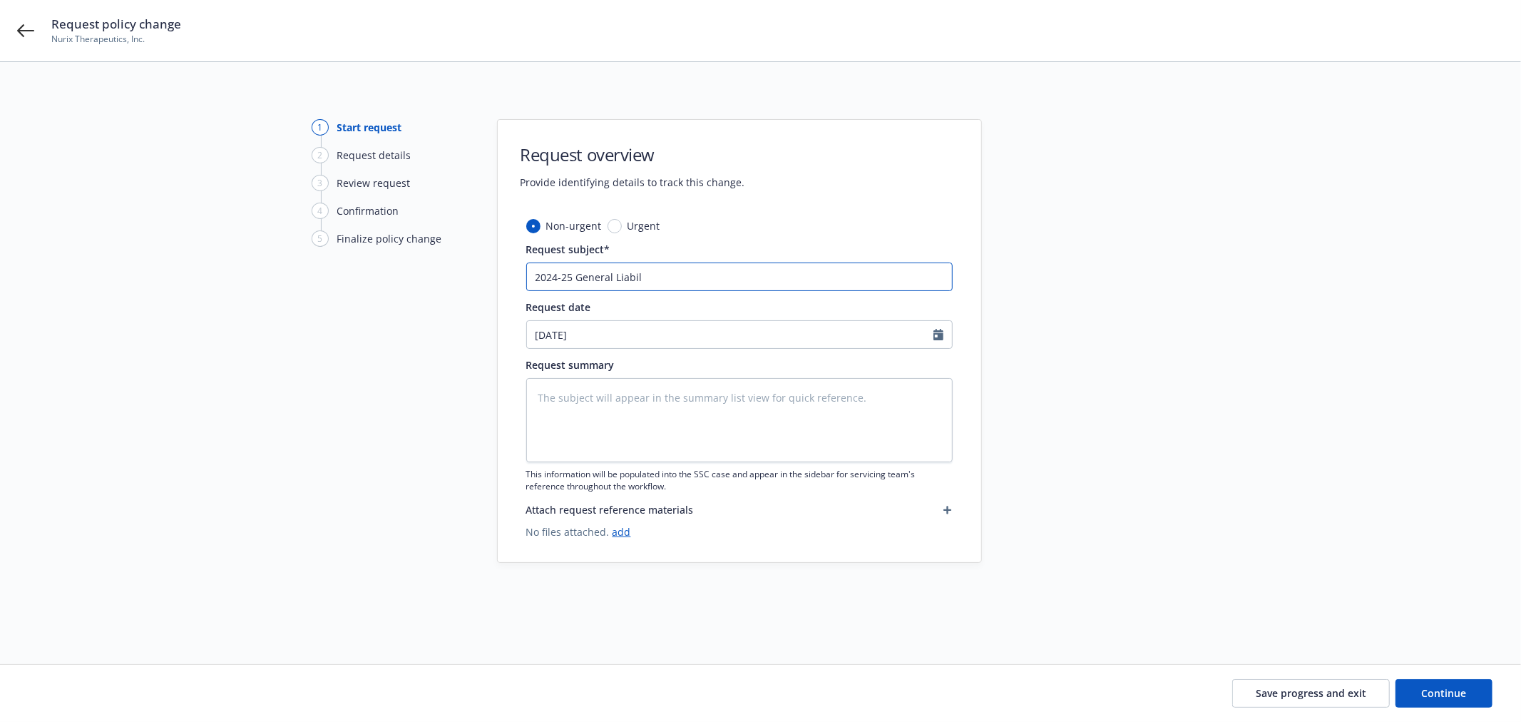
type input "2024-25 General Liabili"
type textarea "x"
type input "2024-25 General Liabilit"
type textarea "x"
type input "2024-25 General Liability"
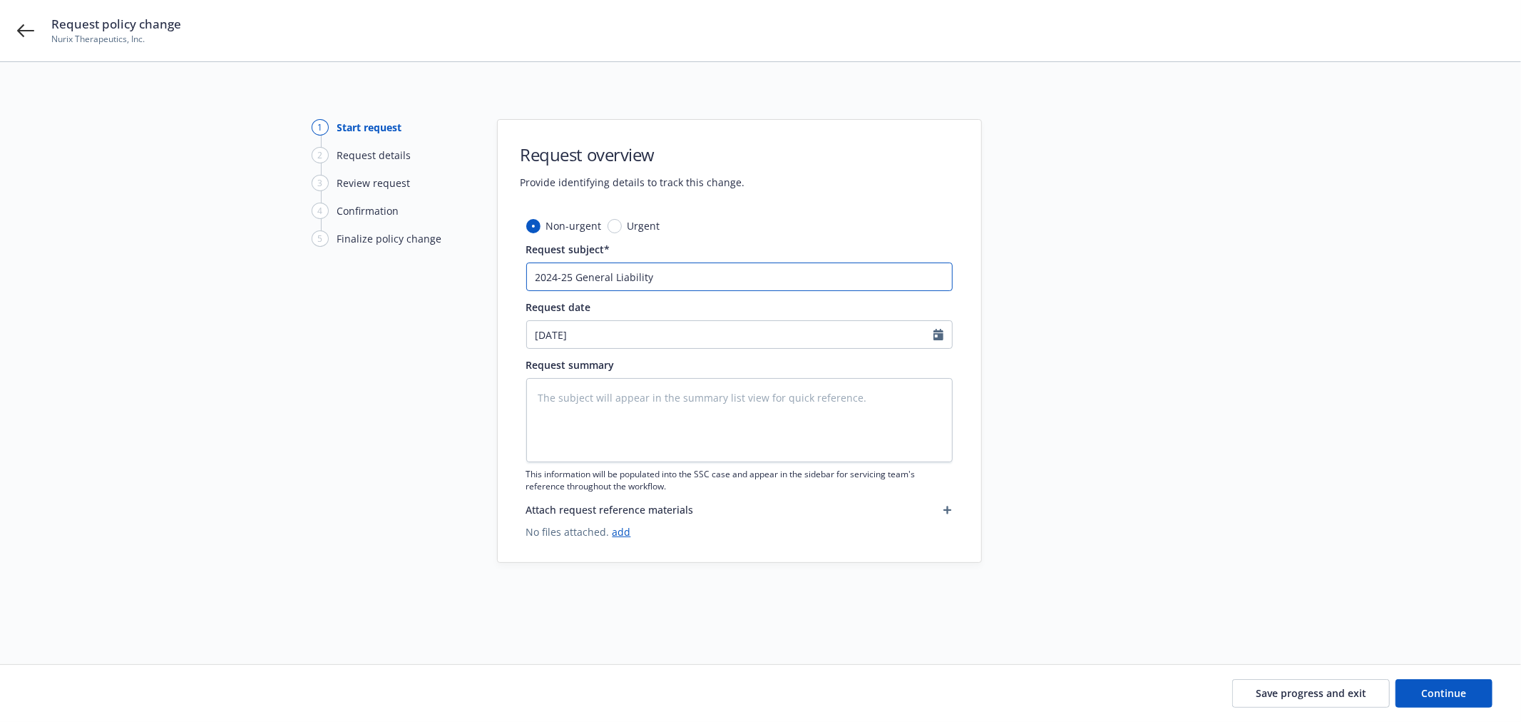
type textarea "x"
type input "2024-25 General Liability"
type textarea "x"
type input "2024-25 General Liability -"
type textarea "x"
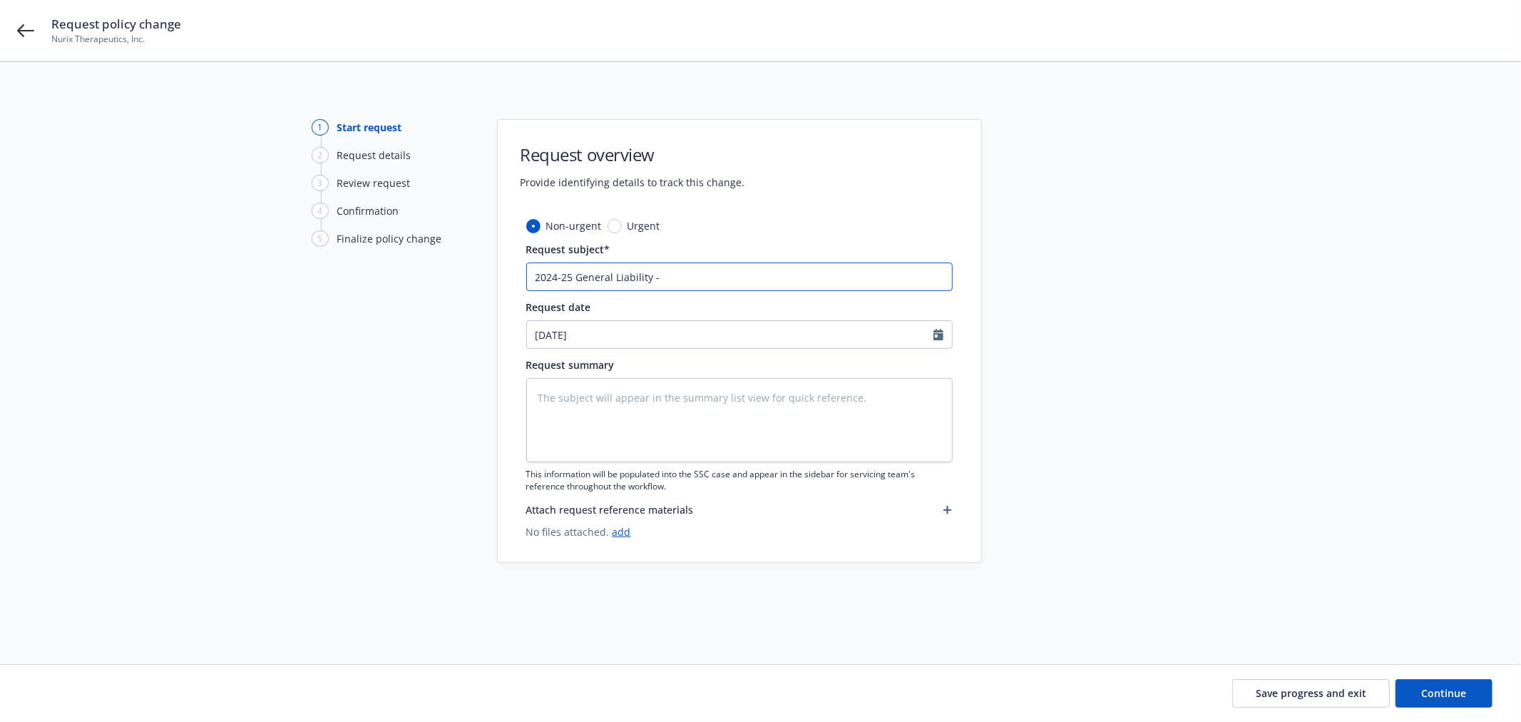
type input "2024-25 General Liability -"
type textarea "x"
type input "2024-25 General Liability - F"
type textarea "x"
type input "2024-25 General Liability - Fi"
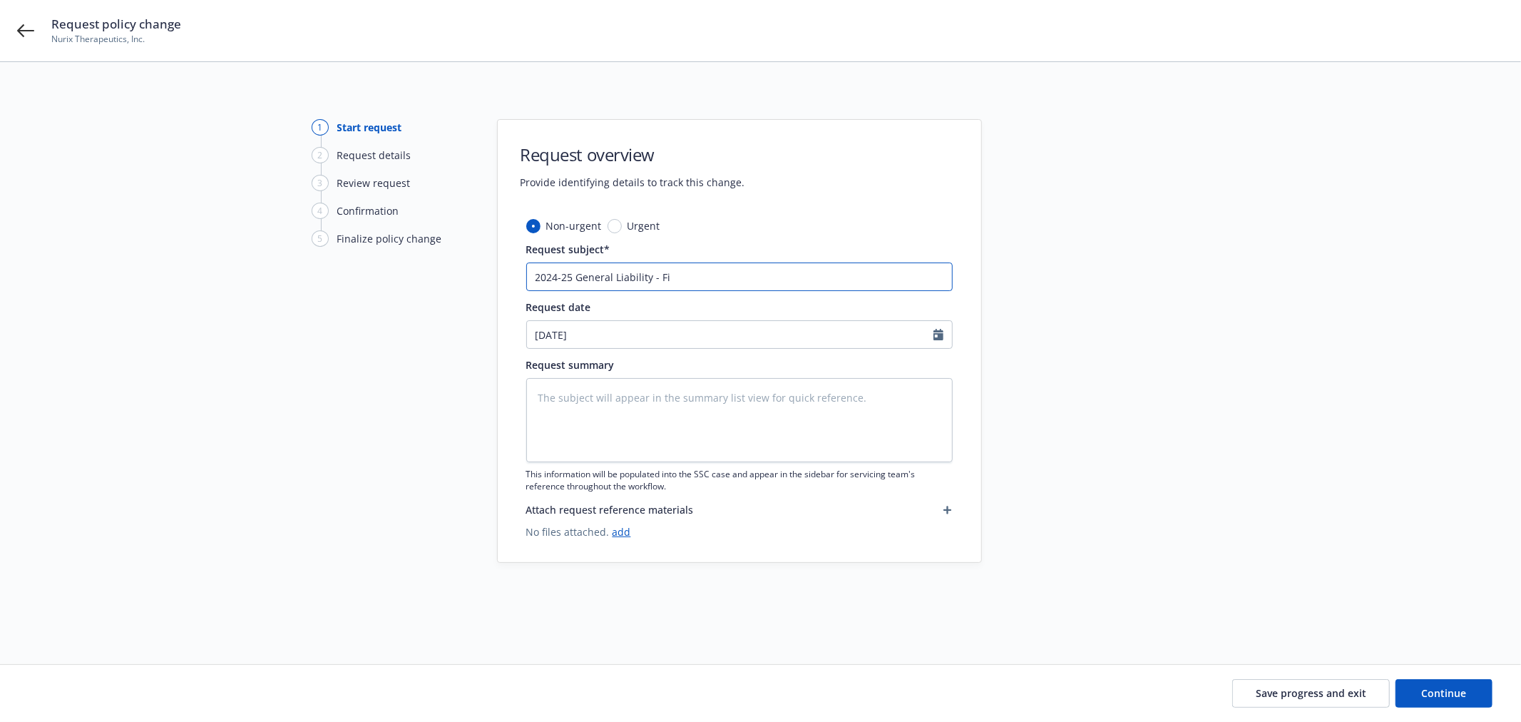
type textarea "x"
type input "2024-25 General Liability - Fin"
type textarea "x"
type input "2024-25 General Liability - Fina"
type textarea "x"
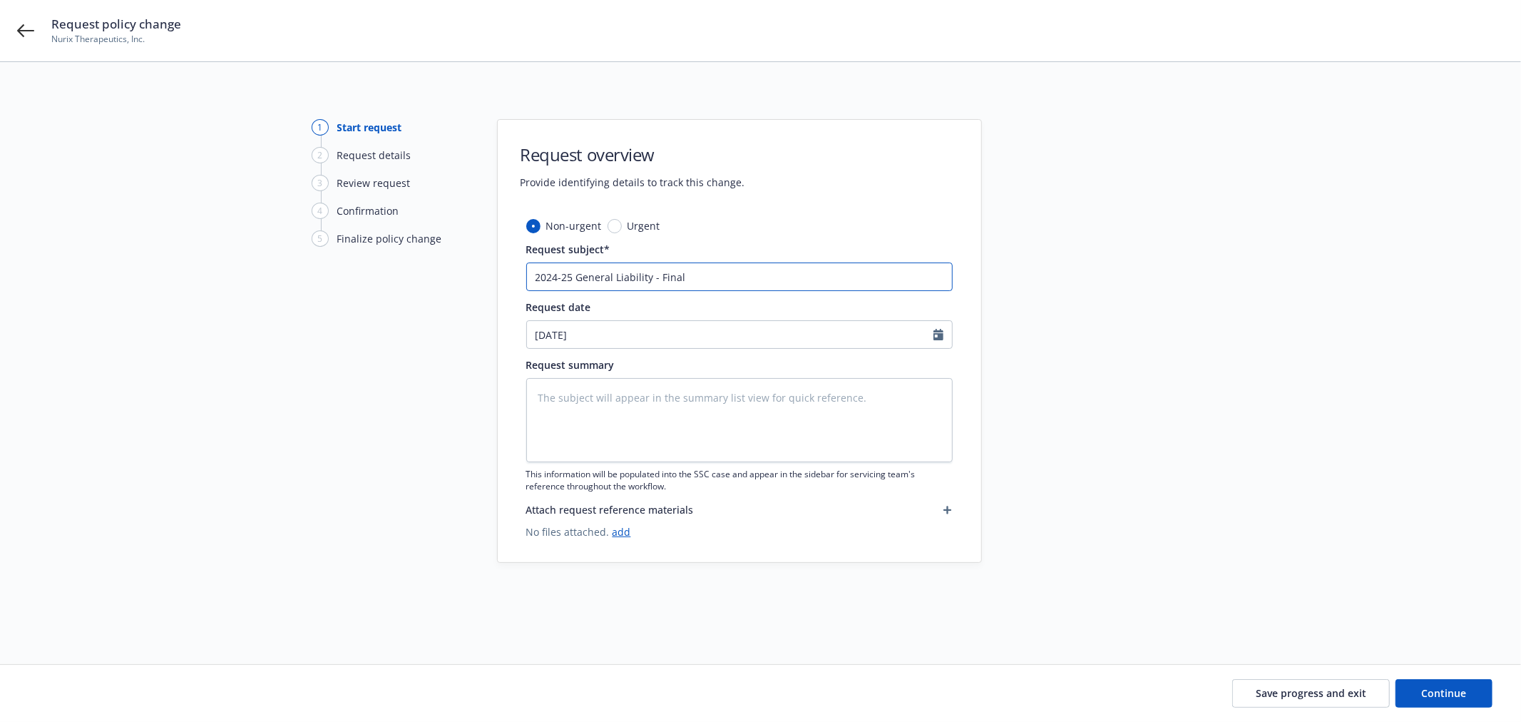
type input "2024-25 General Liability - Final"
type textarea "x"
type input "2024-25 General Liability - Final A"
type textarea "x"
type input "2024-25 General Liability - Final Au"
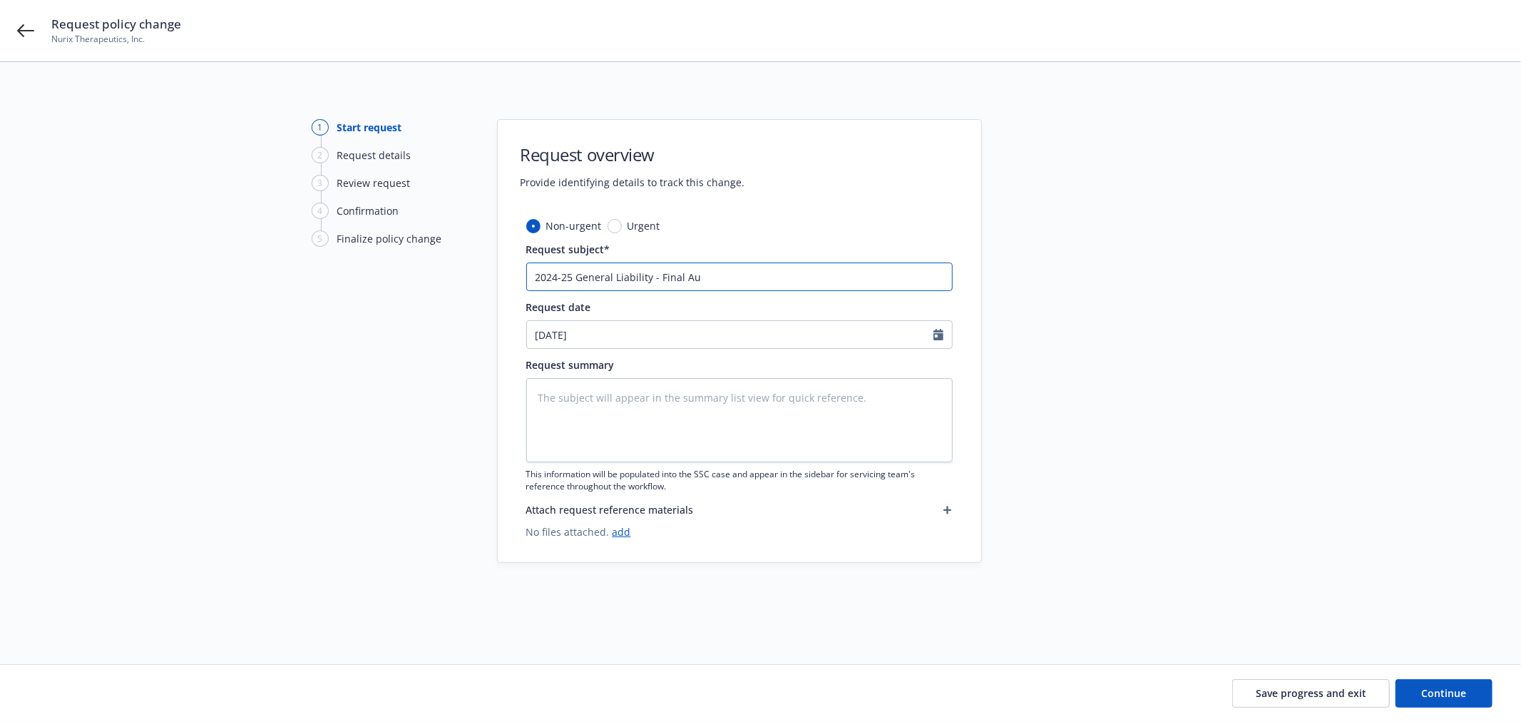
type textarea "x"
type input "2024-25 General Liability - Final Aud"
type textarea "x"
type input "2024-25 General Liability - Final Audi"
type textarea "x"
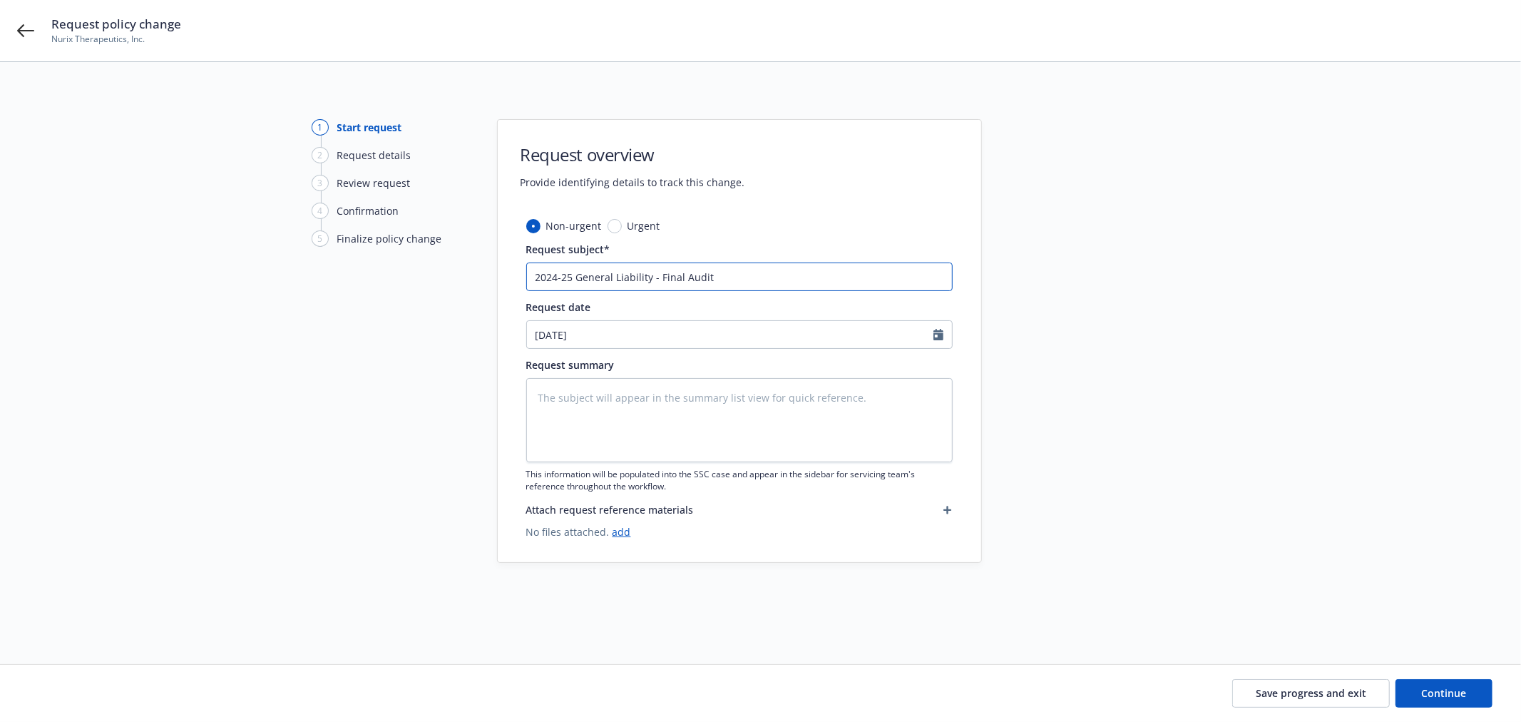
type input "2024-25 General Liability - Final Audit"
drag, startPoint x: 575, startPoint y: 275, endPoint x: 766, endPoint y: 275, distance: 191.1
click at [766, 275] on input "2024-25 General Liability - Final Audit" at bounding box center [739, 276] width 426 height 29
click at [546, 399] on textarea at bounding box center [739, 420] width 426 height 84
paste textarea "General Liability - Final Audit"
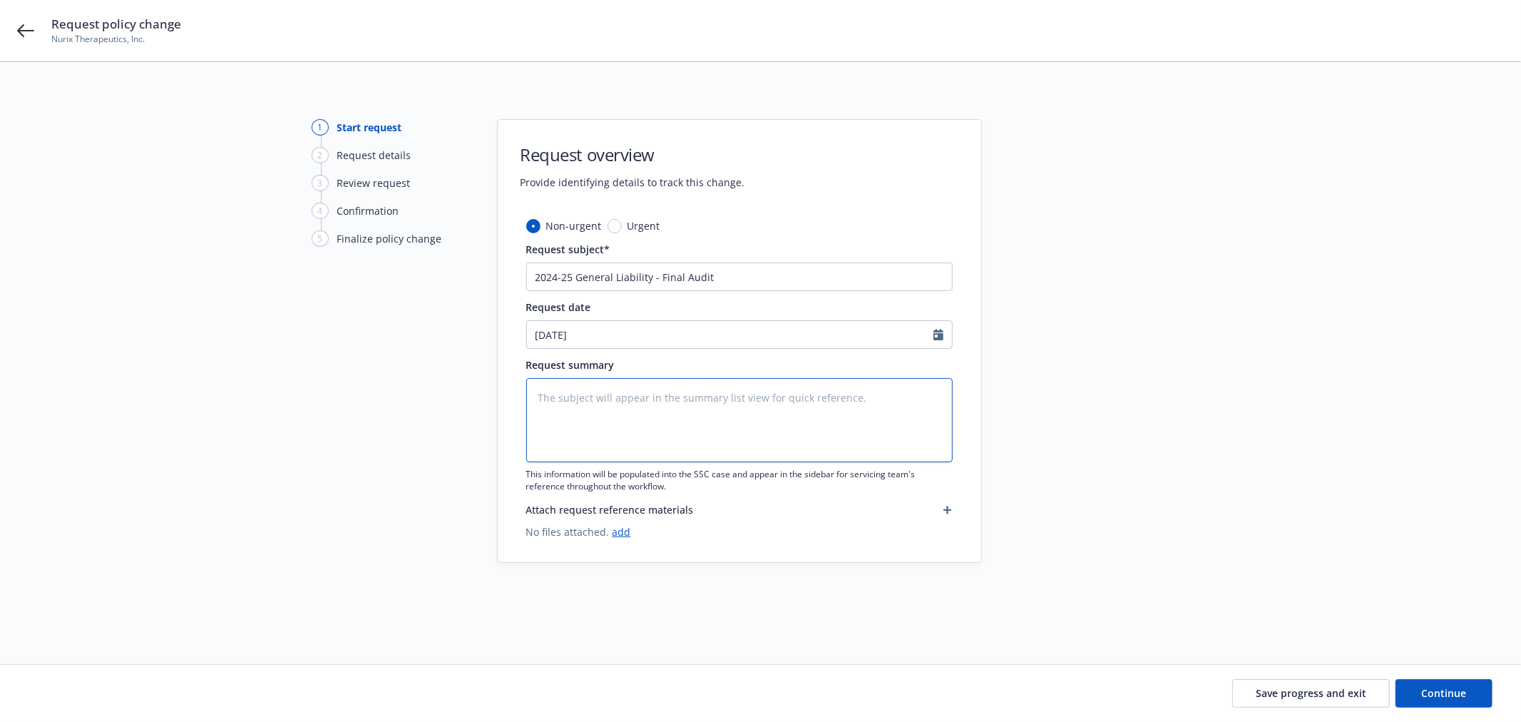
type textarea "x"
type textarea "General Liability - Final Audit"
type textarea "x"
type textarea "General Liability - Final Audit"
type textarea "x"
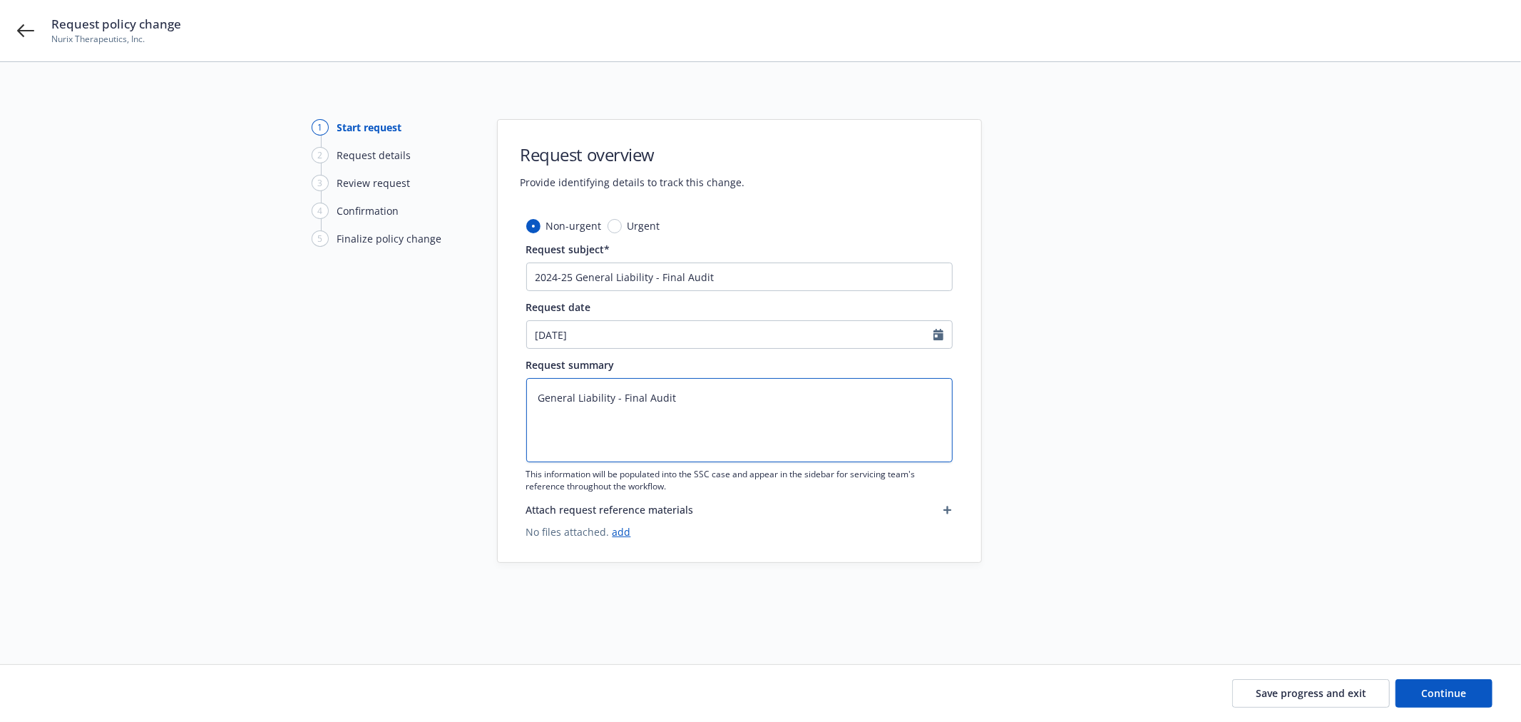
type textarea "General Liability - Final Audit -"
type textarea "x"
type textarea "General Liability - Final Audit -"
type textarea "x"
type textarea "General Liability - Final Audit - P"
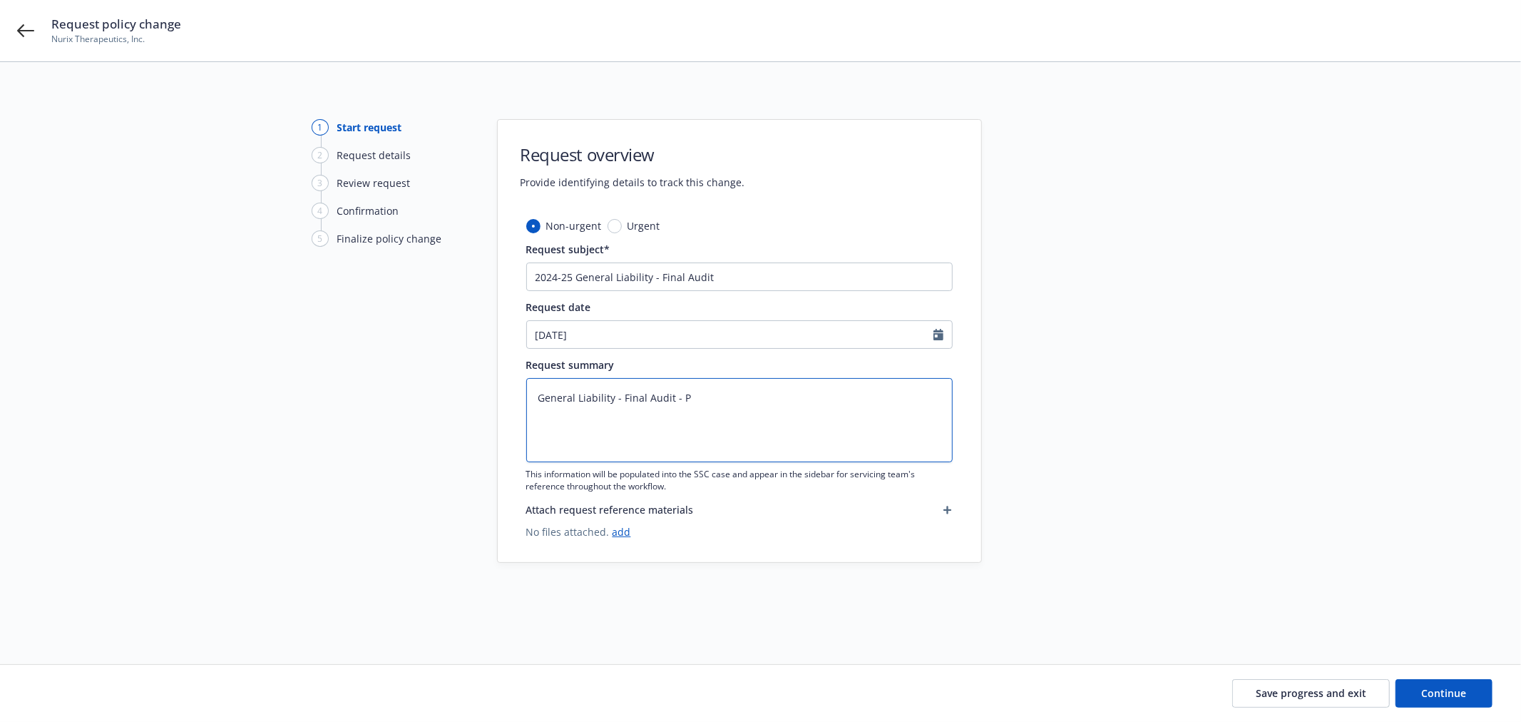
type textarea "x"
type textarea "General Liability - Final Audit - Pa"
type textarea "x"
type textarea "General Liability - Final Audit - Pay"
type textarea "x"
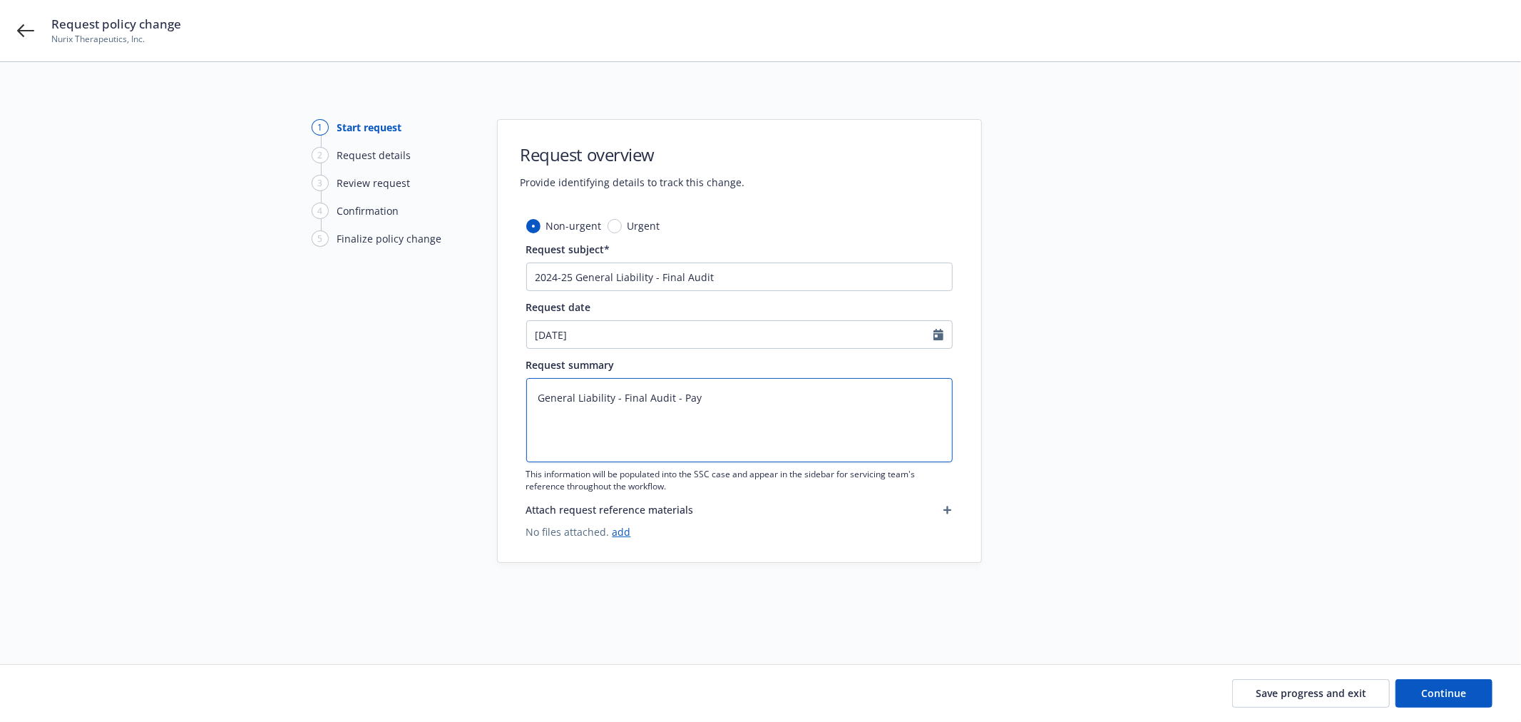
type textarea "General Liability - Final Audit - Payr"
type textarea "x"
type textarea "General Liability - Final Audit - Payro"
type textarea "x"
type textarea "General Liability - Final Audit - Payrol"
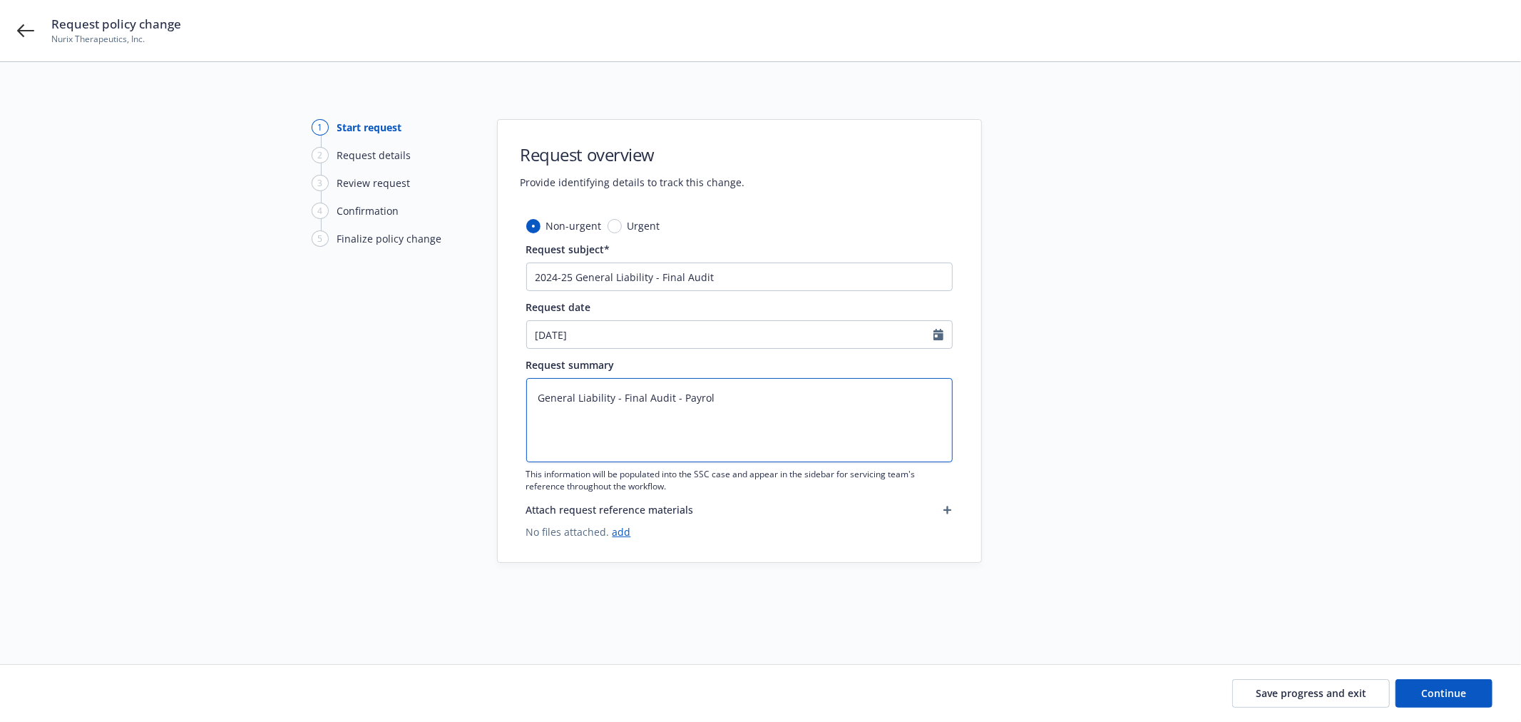
type textarea "x"
type textarea "General Liability - Final Audit - Payroll"
type textarea "x"
type textarea "General Liability - Final Audit - Payroll"
type textarea "x"
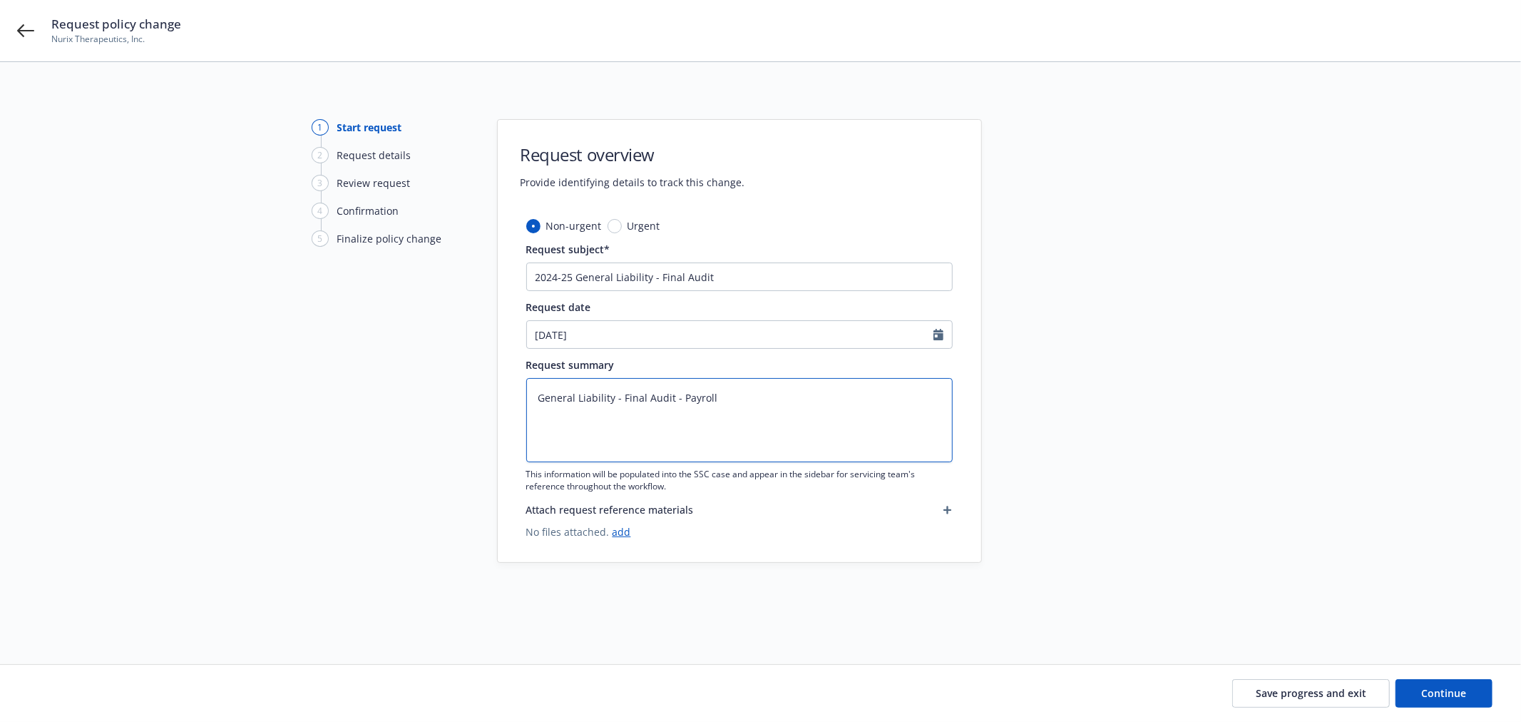
type textarea "General Liability - Final Audit - Payroll I"
type textarea "x"
type textarea "General Liability - Final Audit - Payroll In"
type textarea "x"
type textarea "General Liability - Final Audit - Payroll Inc"
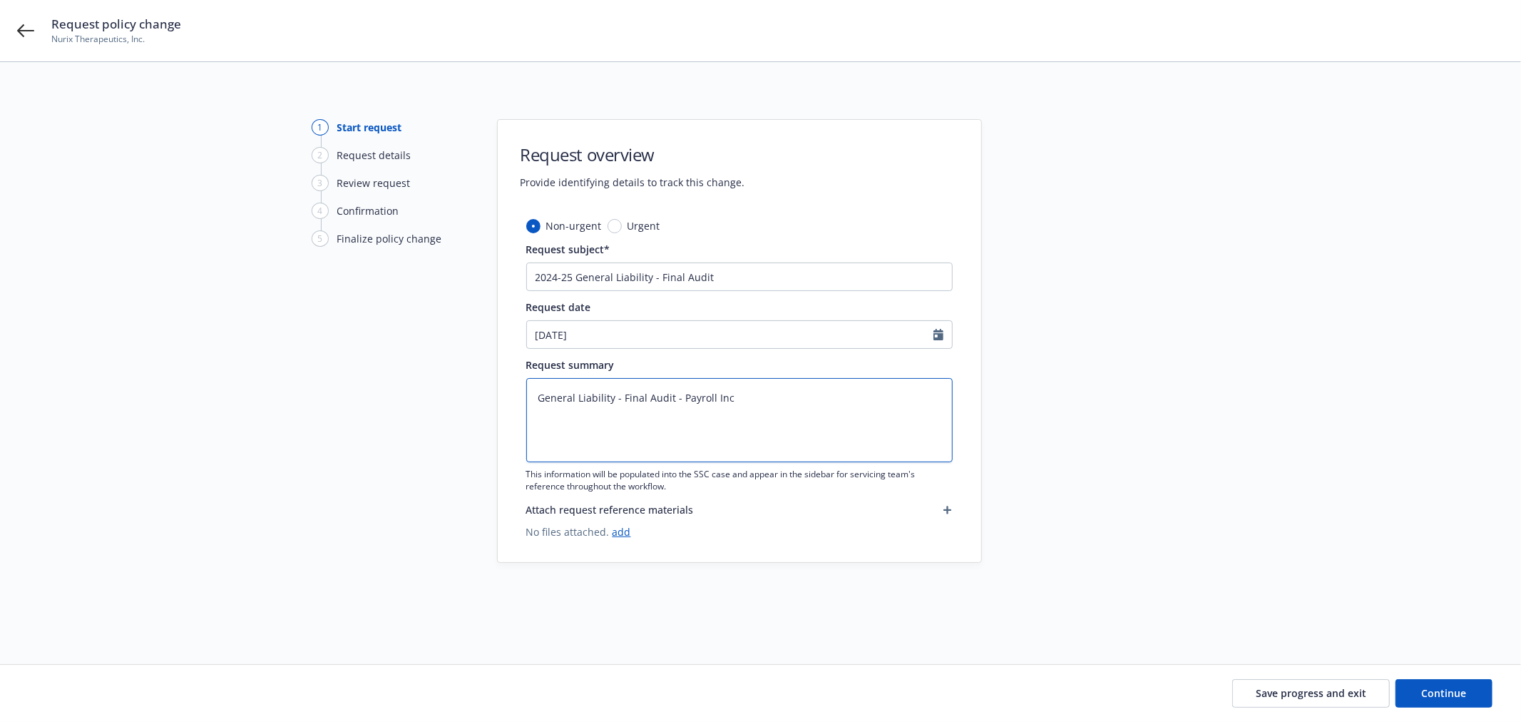
type textarea "x"
type textarea "General Liability - Final Audit - Payroll Incr"
type textarea "x"
type textarea "General Liability - Final Audit - Payroll Incre"
type textarea "x"
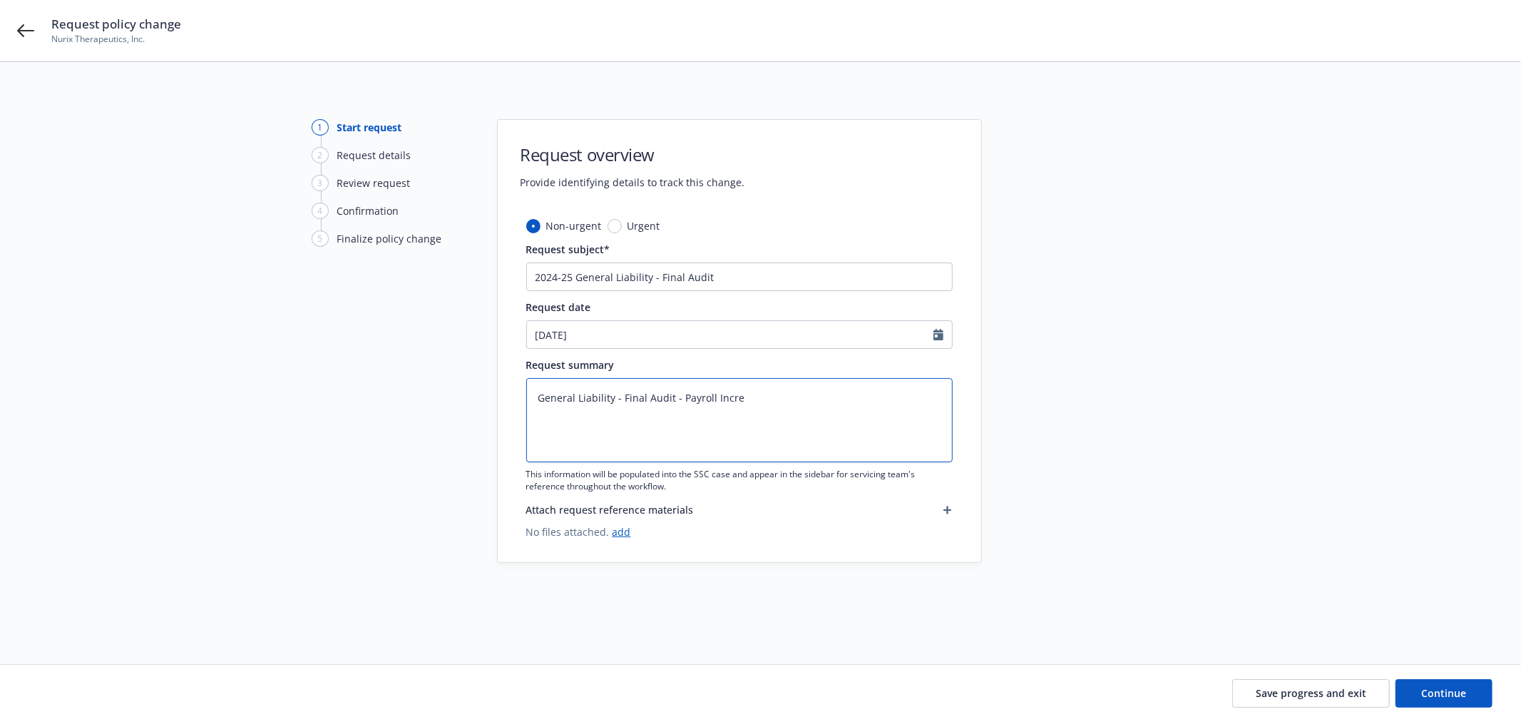
type textarea "General Liability - Final Audit - Payroll Increa"
type textarea "x"
type textarea "General Liability - Final Audit - Payroll Increas"
type textarea "x"
type textarea "General Liability - Final Audit - Payroll Increase"
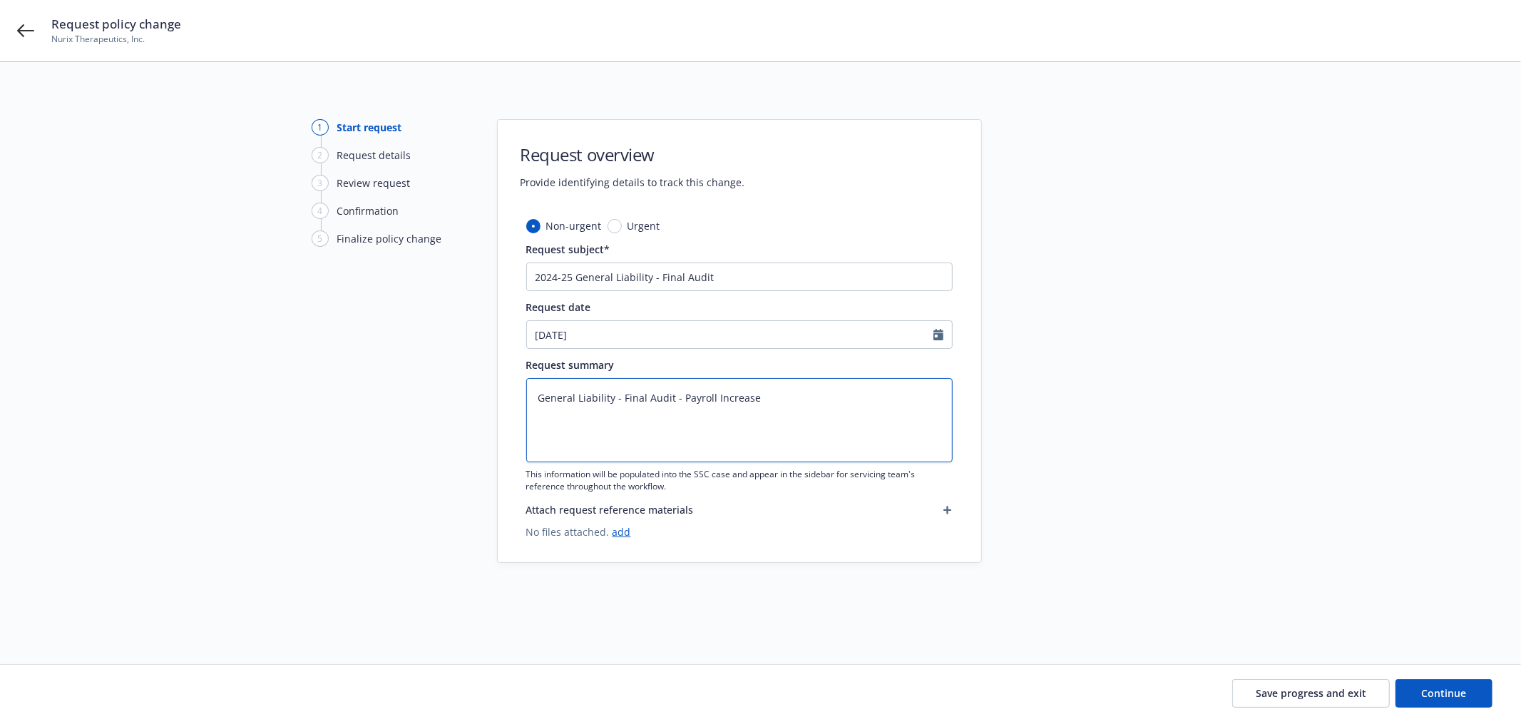
drag, startPoint x: 719, startPoint y: 396, endPoint x: 833, endPoint y: 396, distance: 114.1
click at [833, 396] on textarea "General Liability - Final Audit - Payroll Increase" at bounding box center [739, 420] width 426 height 84
type textarea "x"
type textarea "General Liability - Final Audit"
type textarea "x"
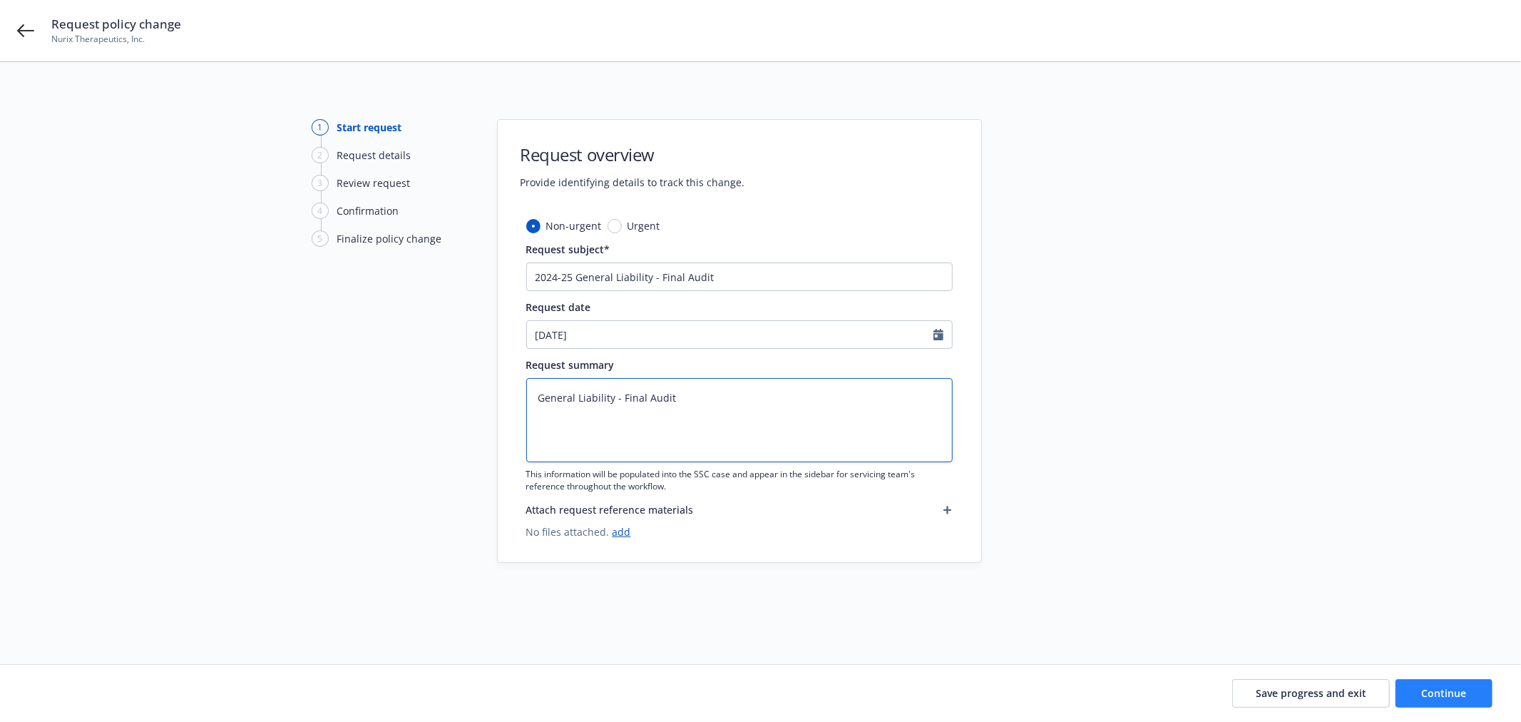
type textarea "General Liability - Final Audit"
click at [1448, 685] on button "Continue" at bounding box center [1443, 693] width 97 height 29
type textarea "x"
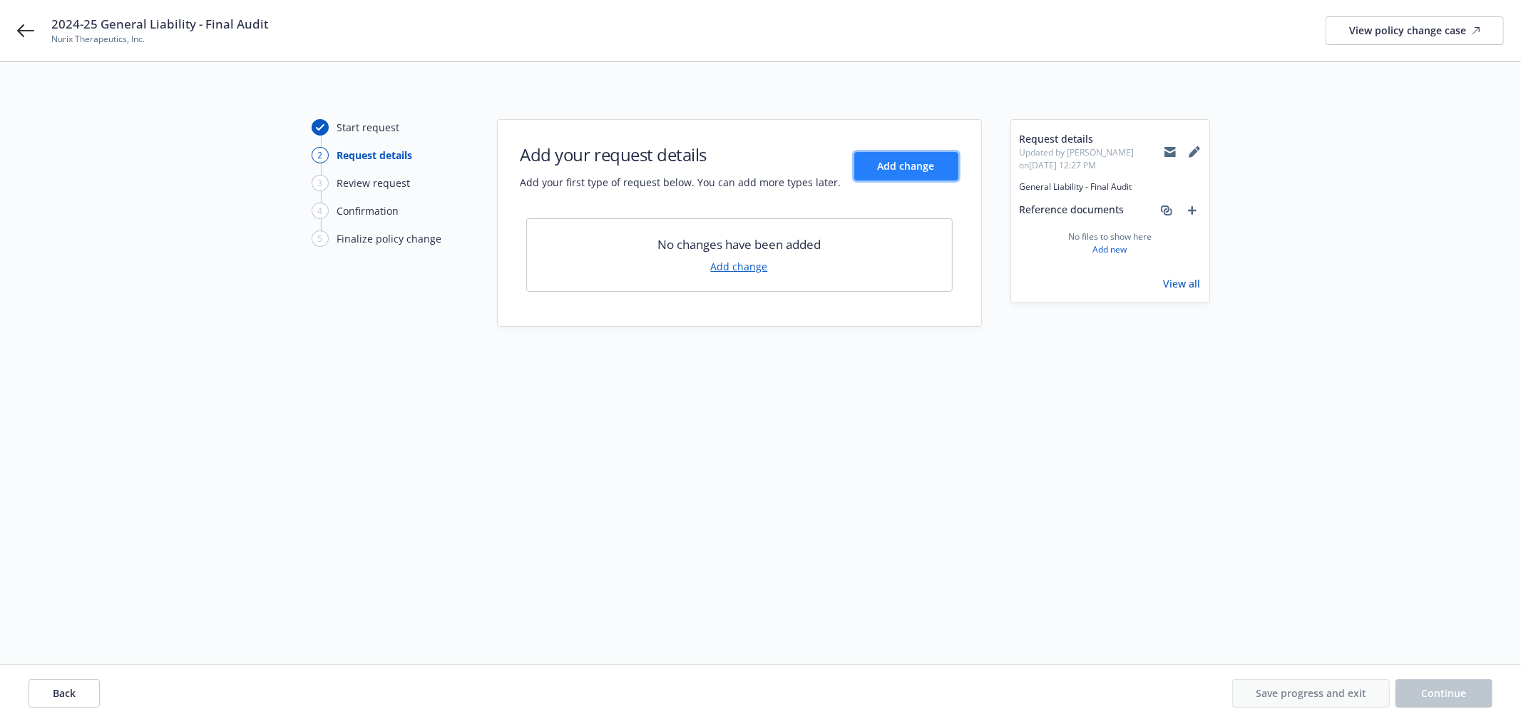
click at [874, 169] on button "Add change" at bounding box center [906, 166] width 104 height 29
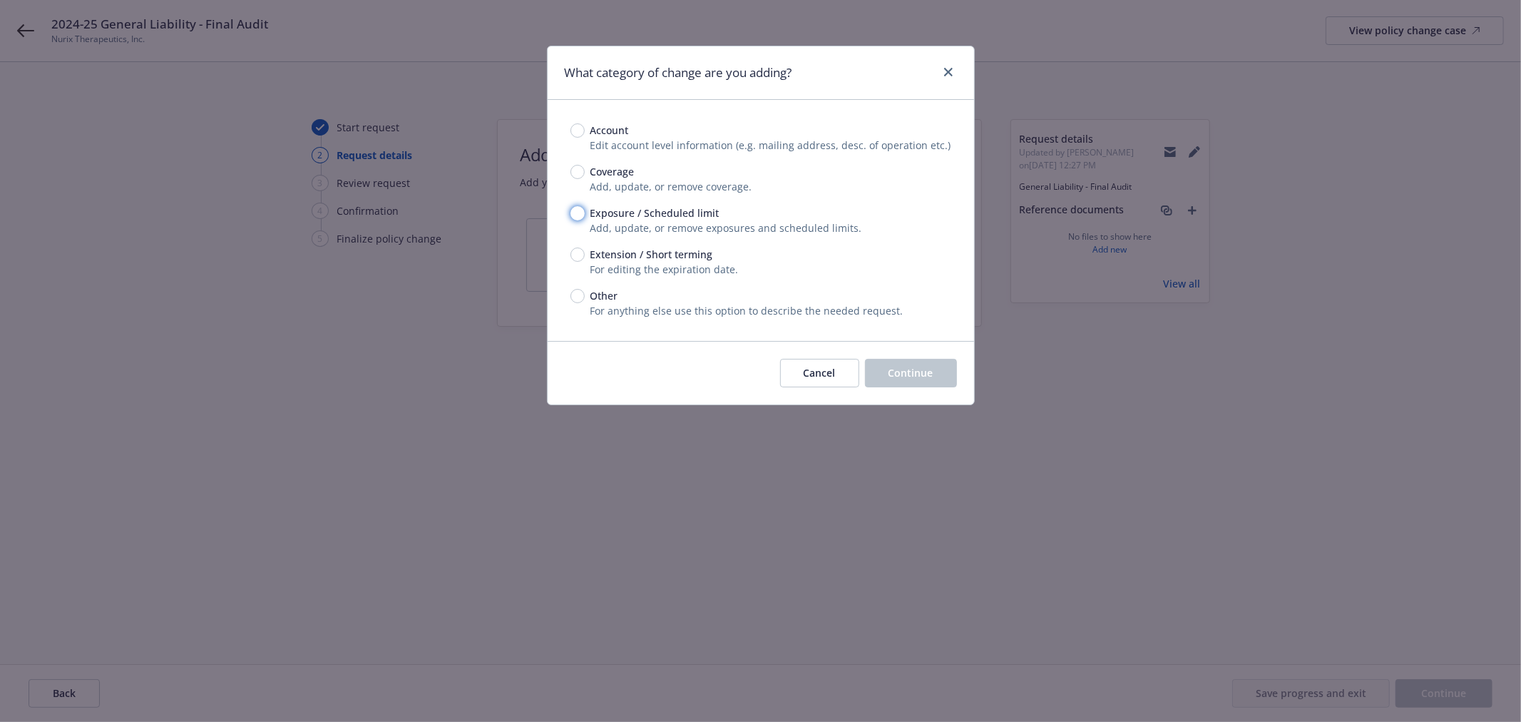
click at [576, 210] on input "Exposure / Scheduled limit" at bounding box center [577, 213] width 14 height 14
radio input "true"
click at [911, 375] on span "Continue" at bounding box center [910, 373] width 45 height 14
type textarea "x"
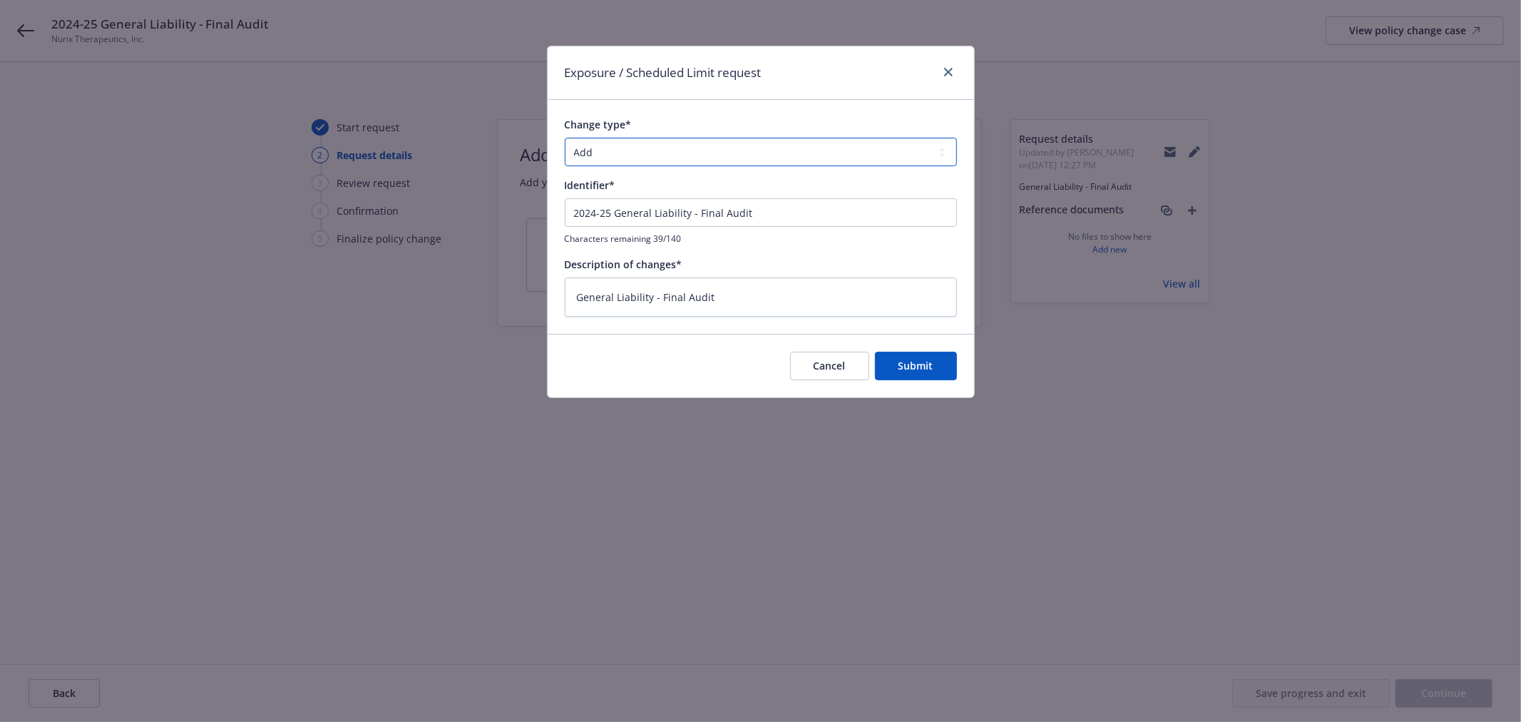
click at [587, 150] on select "Add Audit Change Remove" at bounding box center [761, 152] width 392 height 29
select select "AUDIT"
click at [565, 138] on select "Add Audit Change Remove" at bounding box center [761, 152] width 392 height 29
click at [732, 300] on textarea "General Liability - Final Audit" at bounding box center [761, 296] width 392 height 39
click at [749, 295] on textarea "General Liability - Final Audit" at bounding box center [761, 296] width 392 height 39
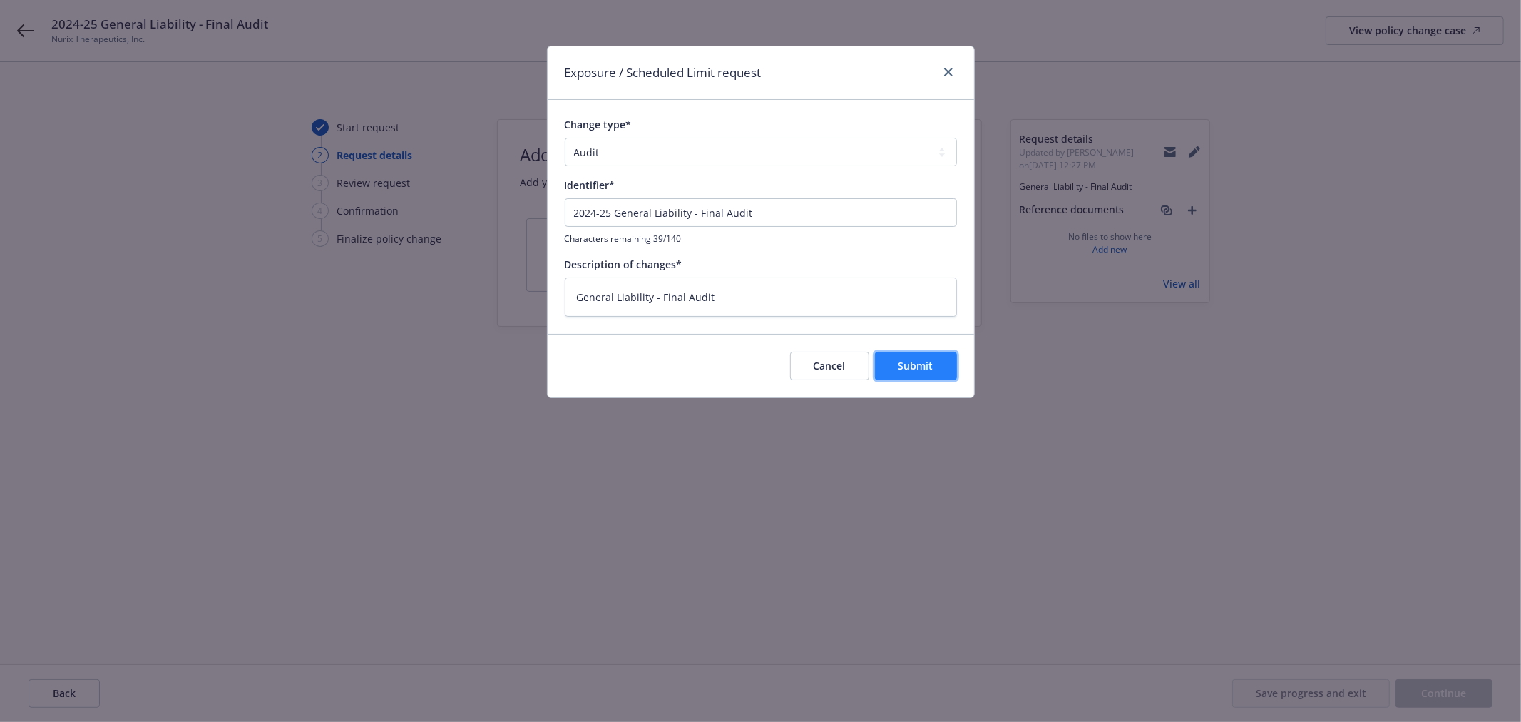
click at [900, 359] on span "Submit" at bounding box center [915, 366] width 35 height 14
type textarea "x"
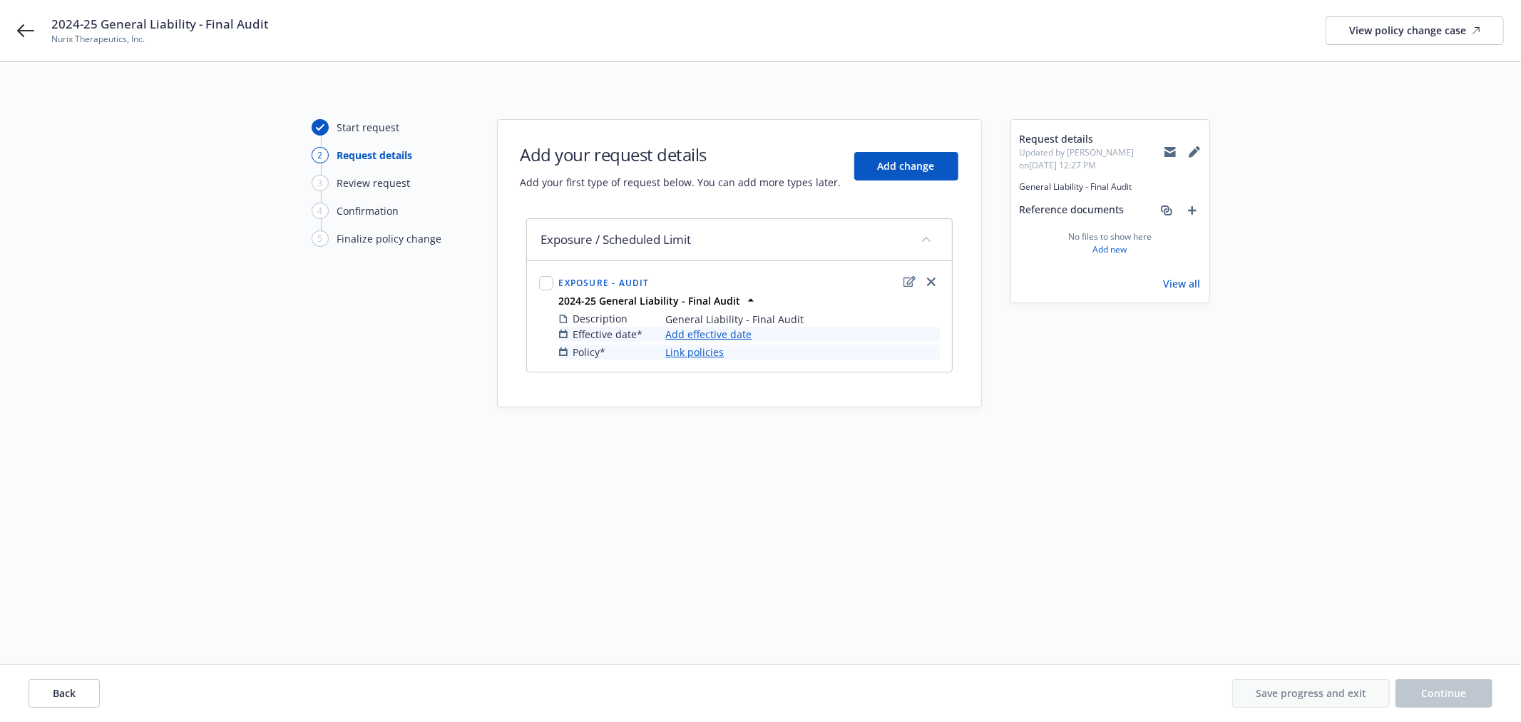
click at [725, 337] on link "Add effective date" at bounding box center [709, 334] width 86 height 15
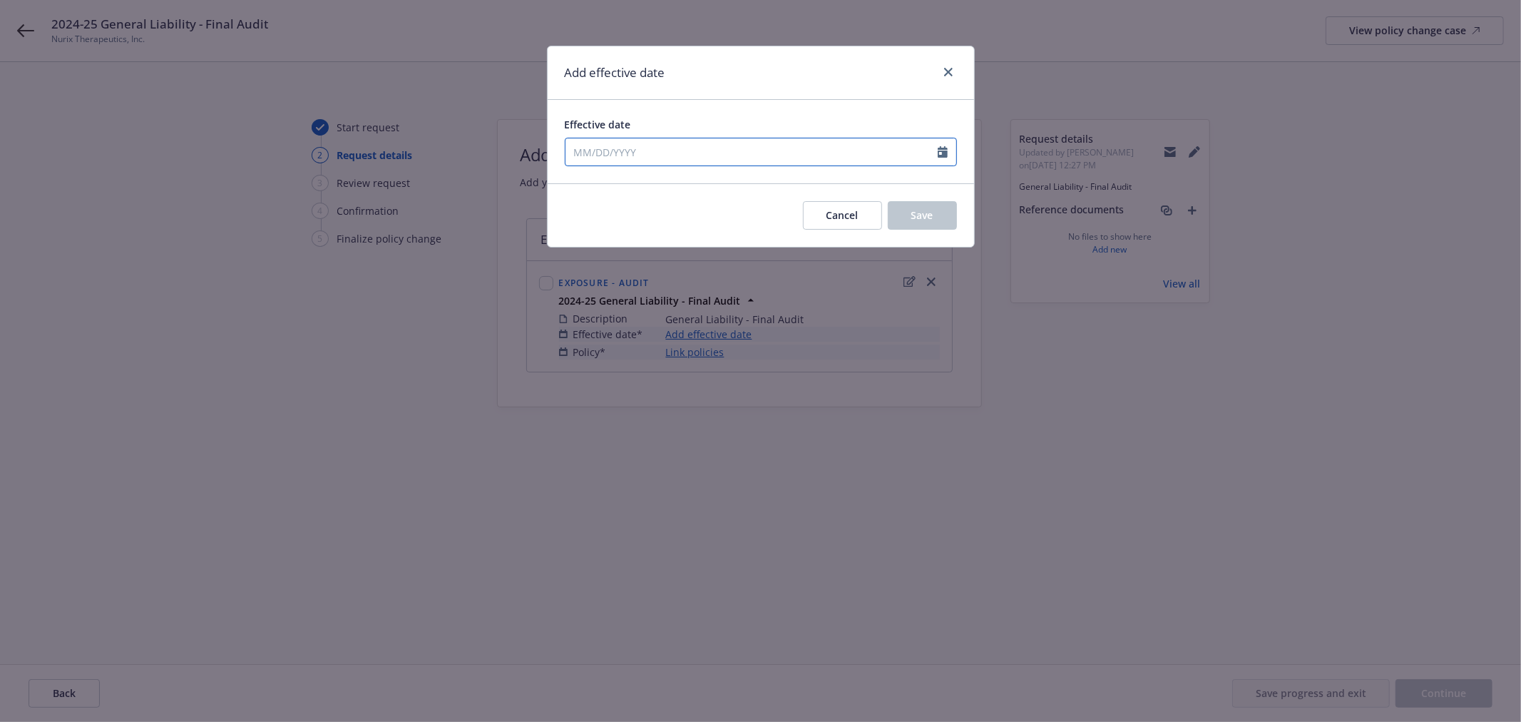
click at [695, 145] on input "Effective date" at bounding box center [751, 151] width 372 height 27
select select "9"
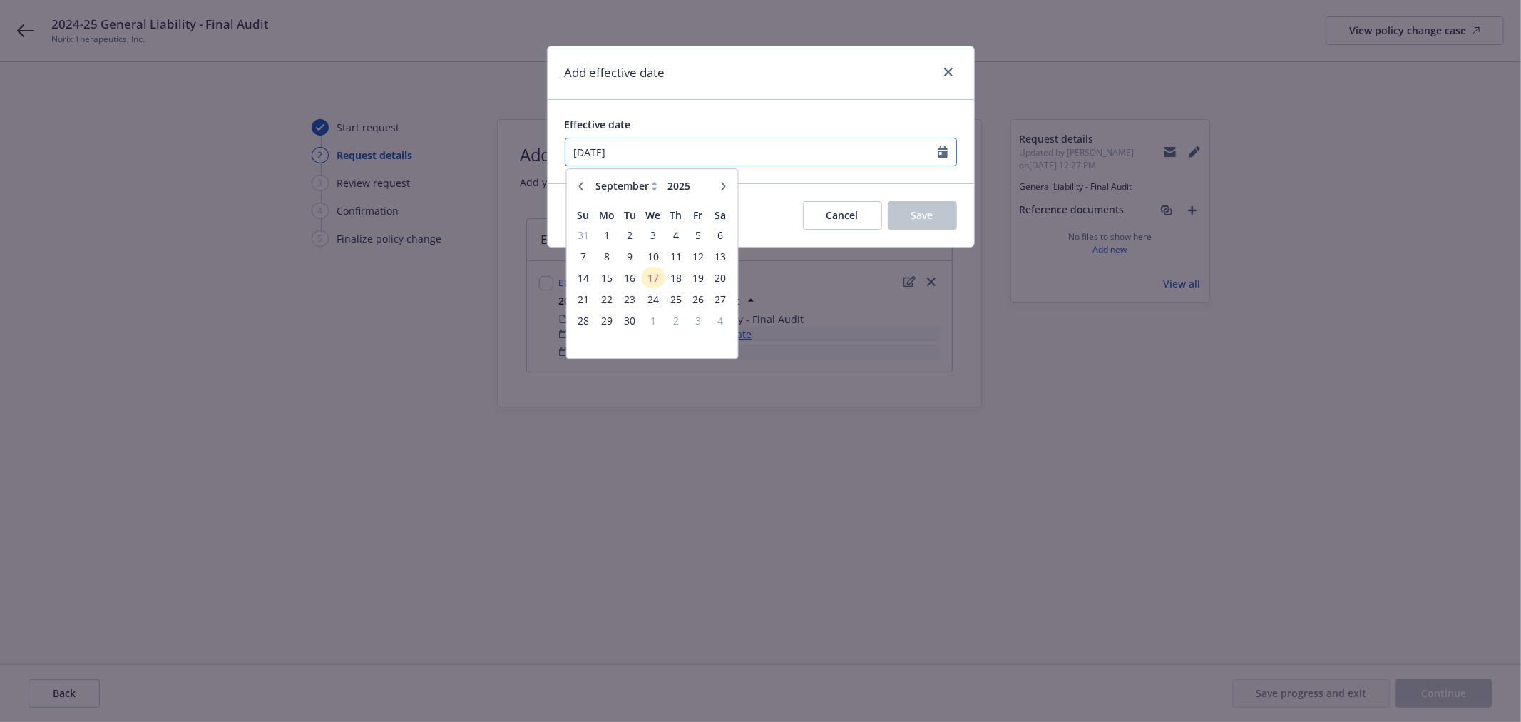
type input "[DATE]"
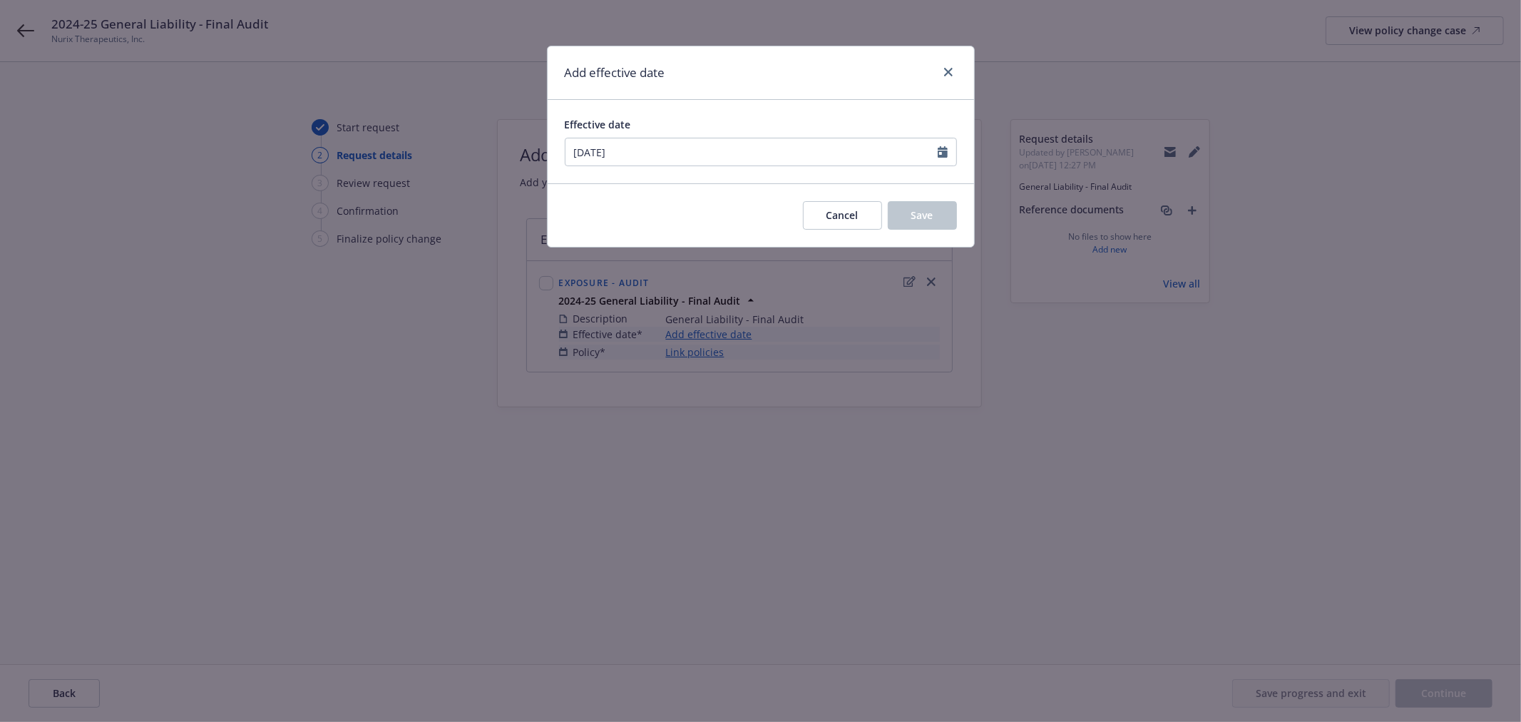
click at [768, 109] on div "Effective date 04/02/2024 January February March April May June July August Sep…" at bounding box center [761, 141] width 426 height 83
click at [906, 216] on button "Save" at bounding box center [922, 215] width 69 height 29
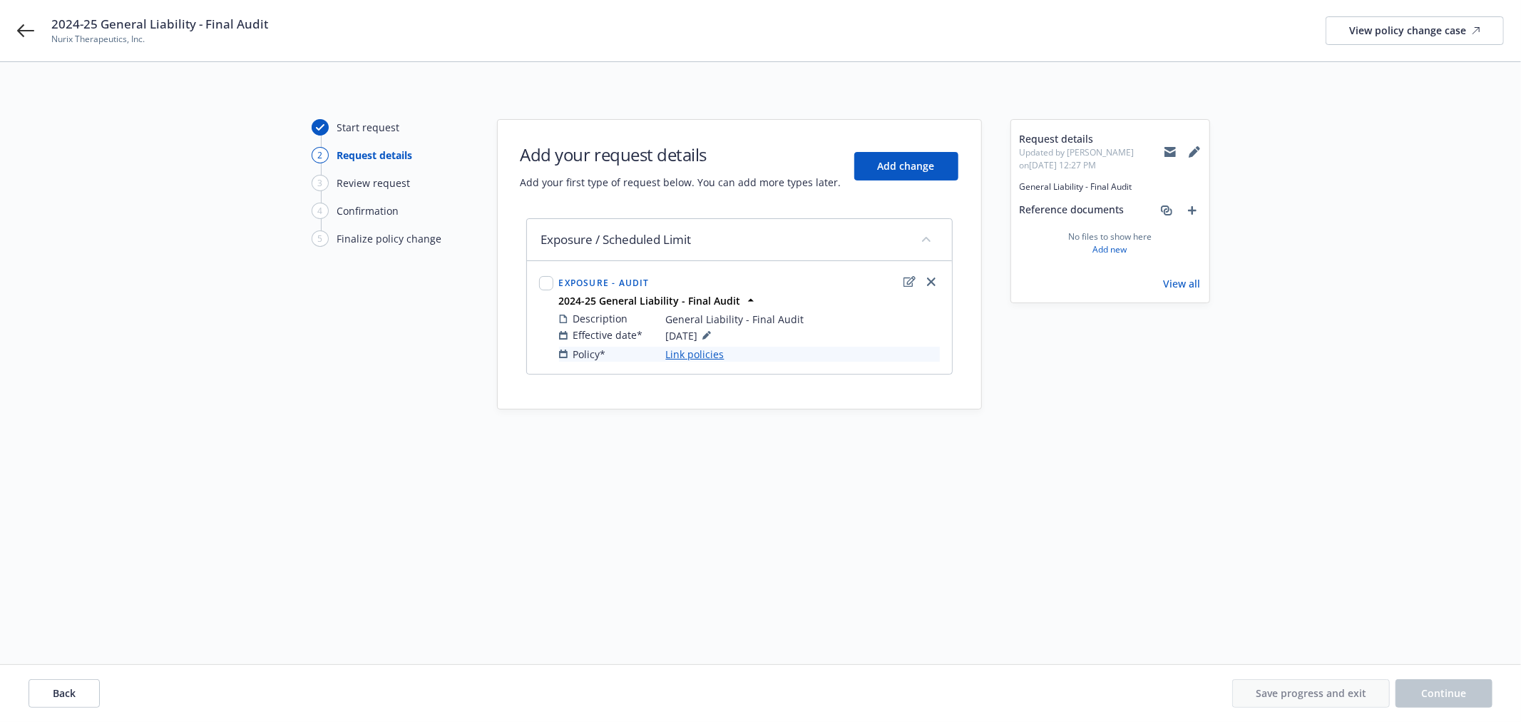
click at [704, 352] on link "Link policies" at bounding box center [695, 354] width 58 height 15
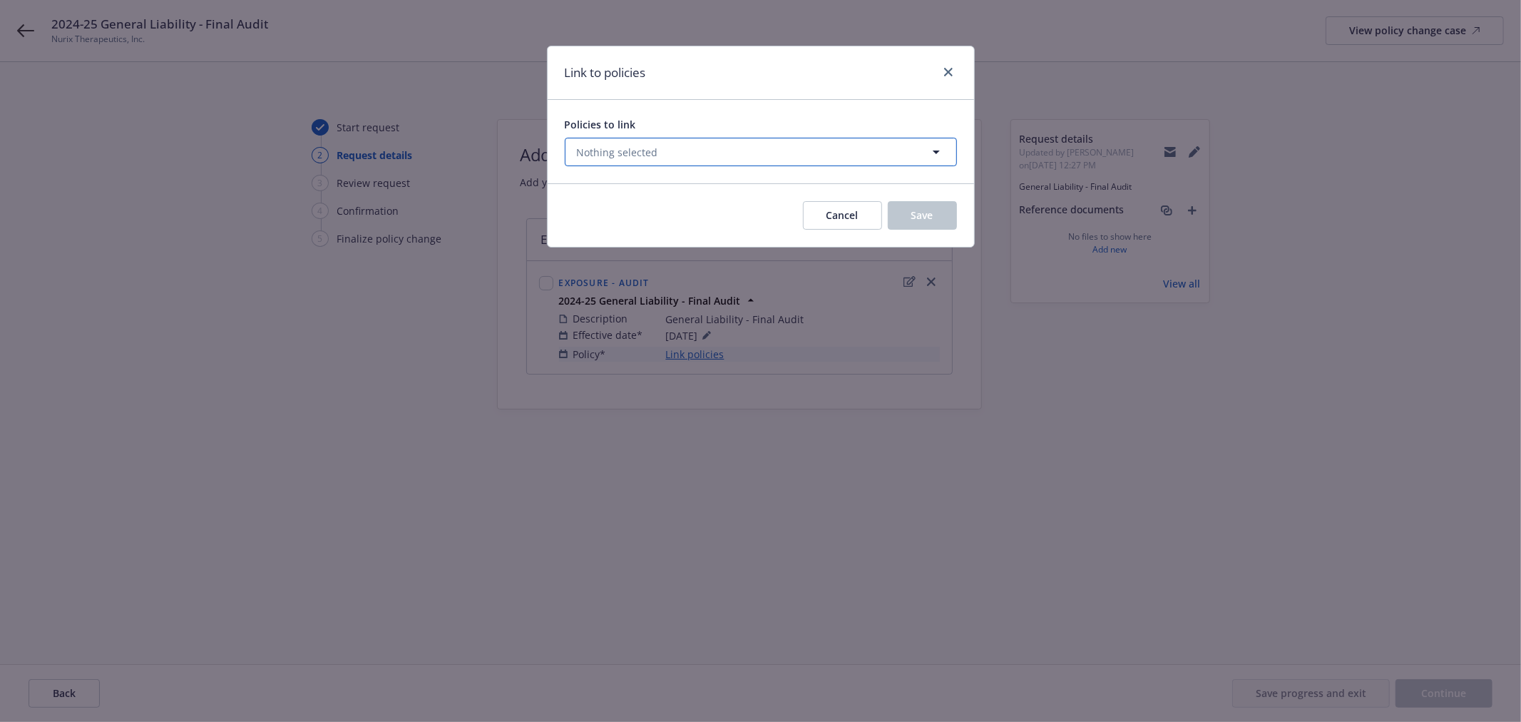
click at [687, 145] on button "Nothing selected" at bounding box center [761, 152] width 392 height 29
select select "ACTIVE"
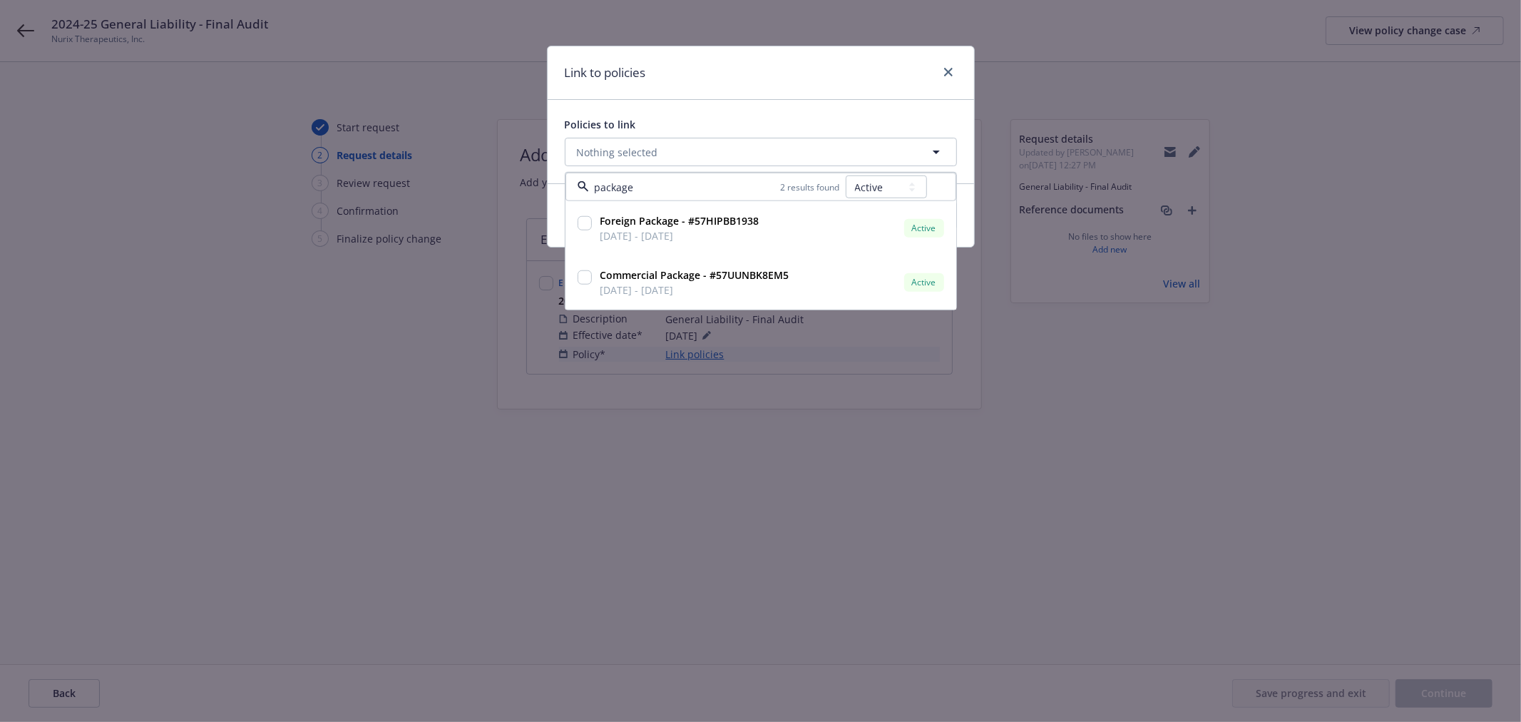
type input "package"
click at [867, 183] on select "All Active Upcoming Expired Cancelled" at bounding box center [886, 186] width 81 height 23
select select "EXPIRED"
click at [846, 175] on select "All Active Upcoming Expired Cancelled" at bounding box center [886, 186] width 81 height 23
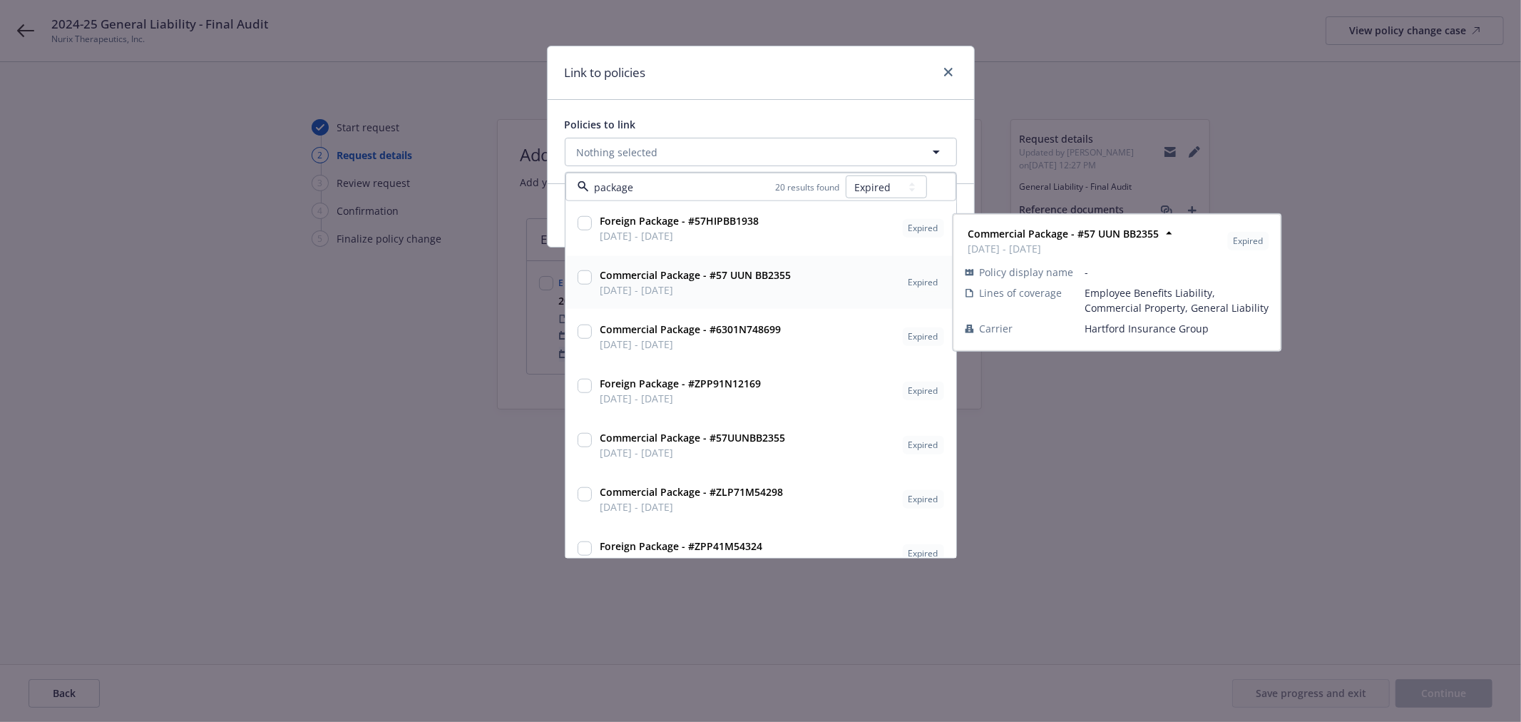
click at [582, 279] on input "checkbox" at bounding box center [585, 277] width 14 height 14
checkbox input "true"
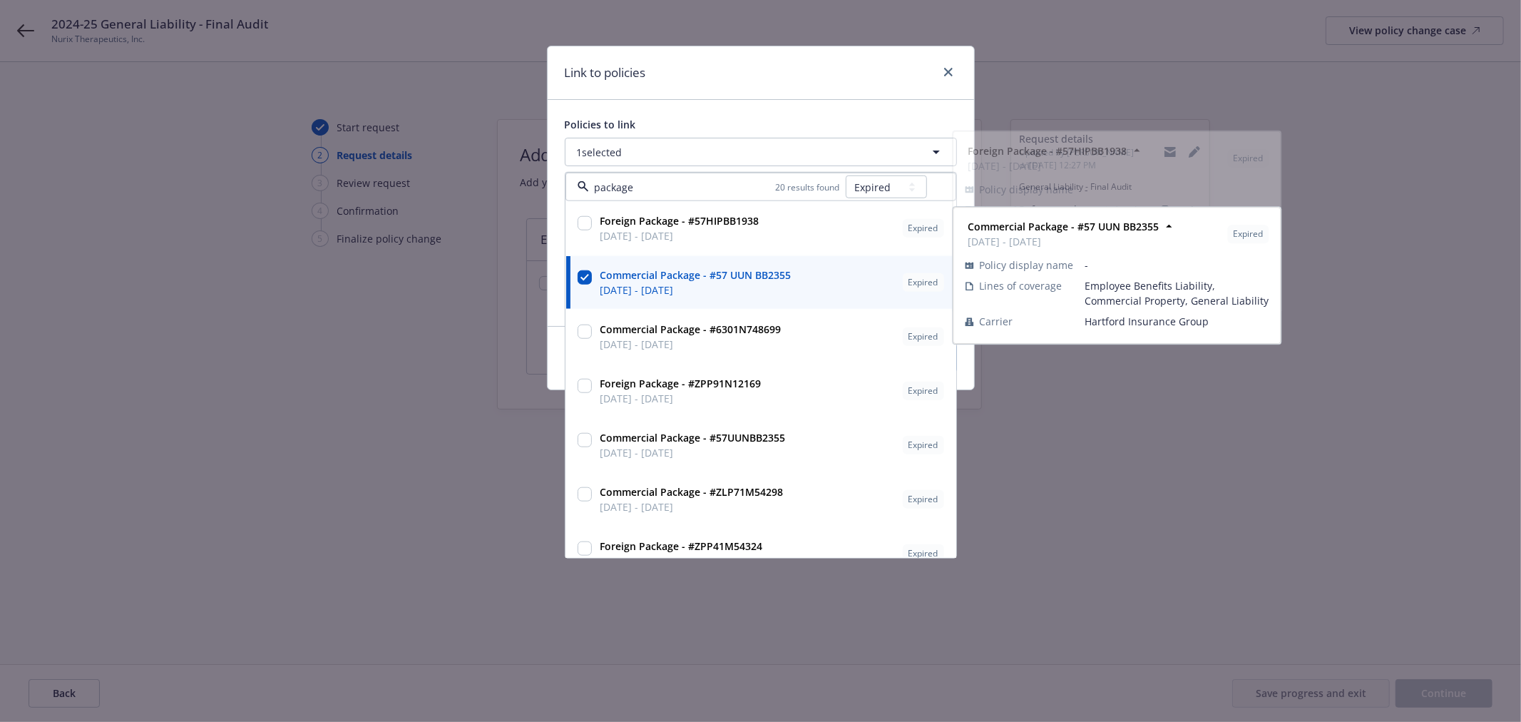
click at [761, 98] on div "Link to policies" at bounding box center [761, 72] width 426 height 53
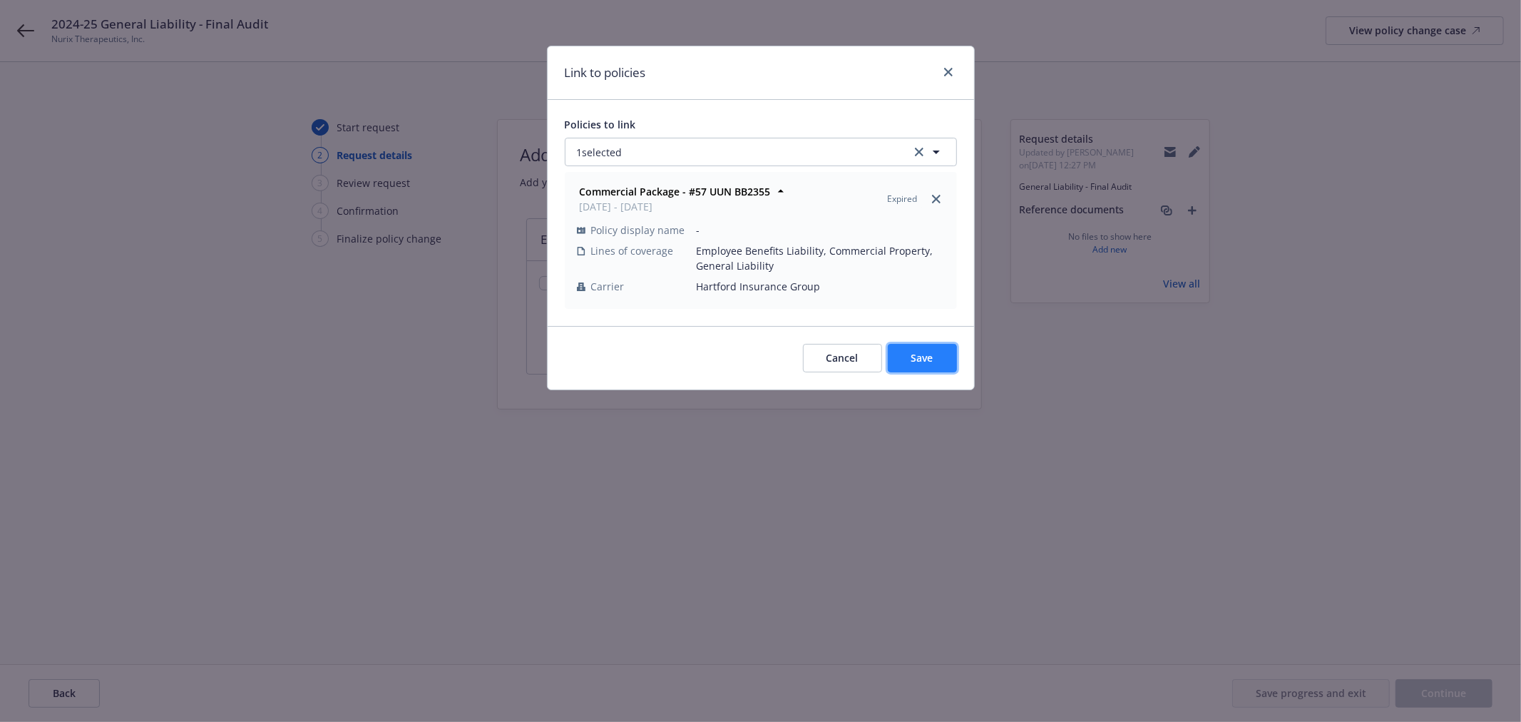
click at [902, 350] on button "Save" at bounding box center [922, 358] width 69 height 29
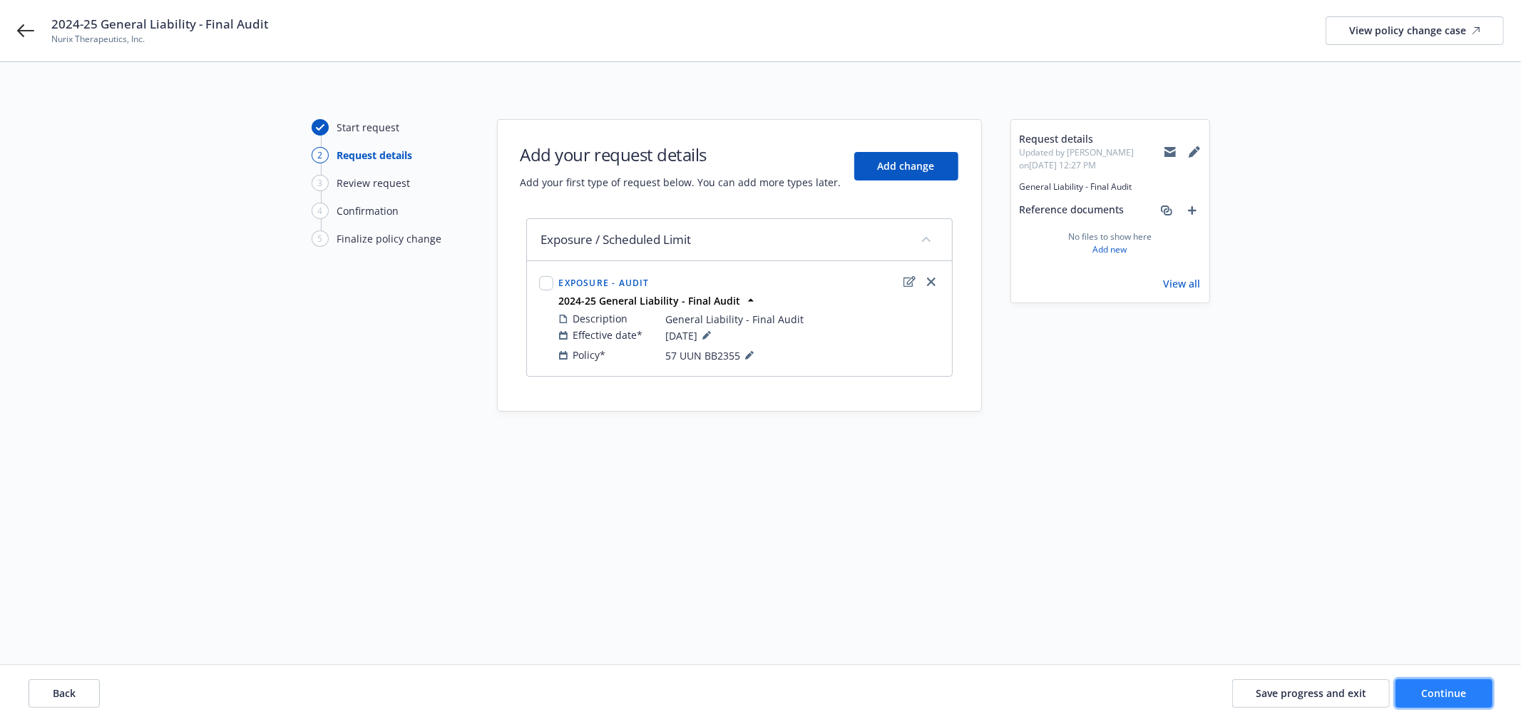
click at [1469, 695] on button "Continue" at bounding box center [1443, 693] width 97 height 29
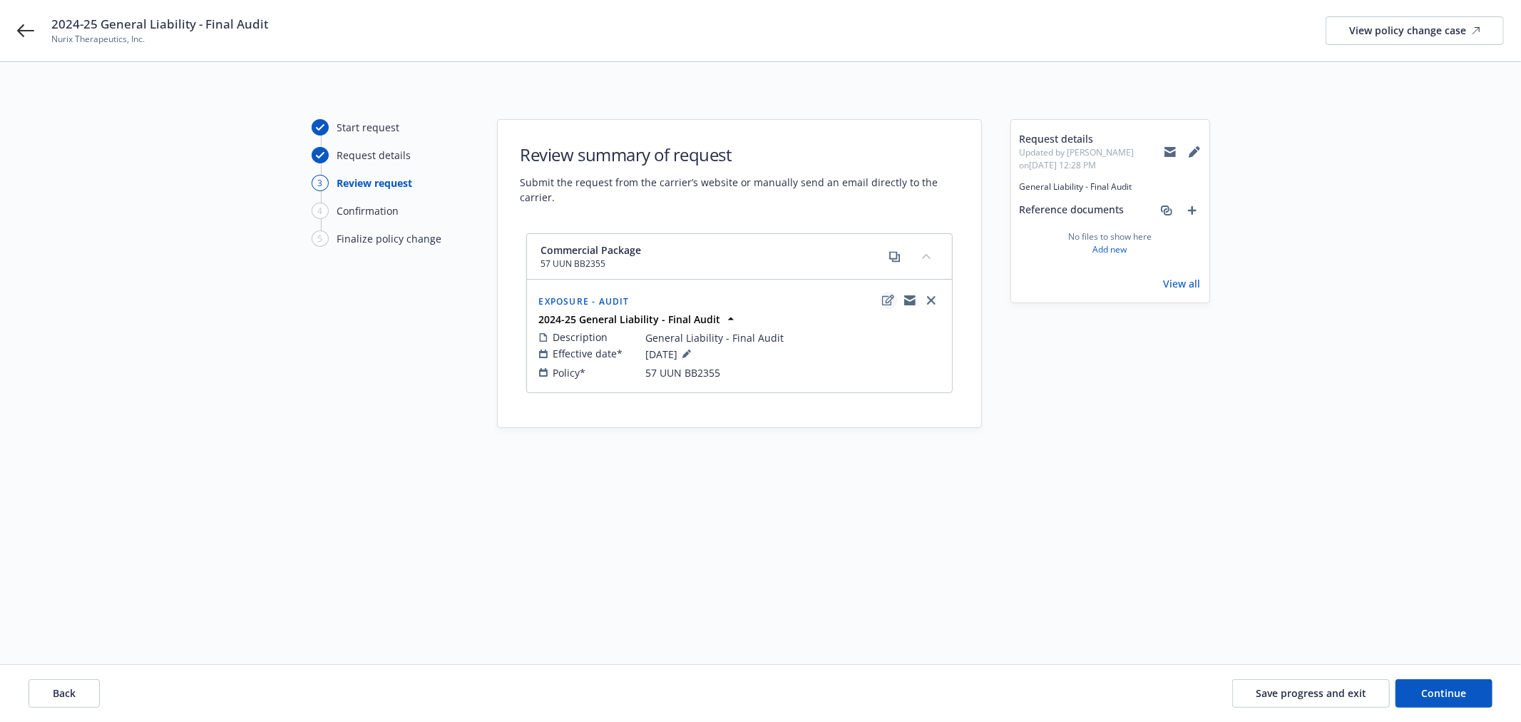
click at [892, 299] on icon "edit" at bounding box center [888, 299] width 12 height 11
type textarea "x"
select select "AUDIT"
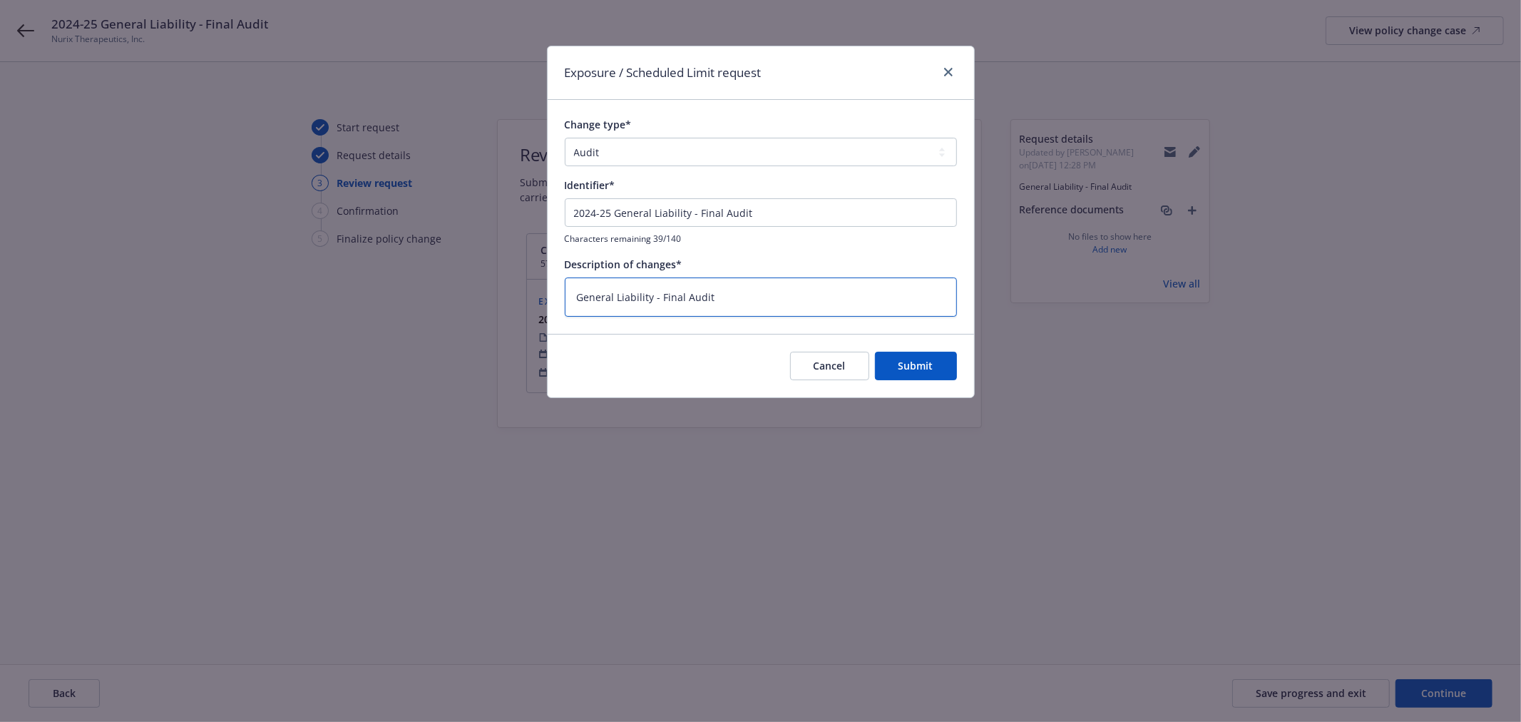
click at [741, 301] on textarea "General Liability - Final Audit" at bounding box center [761, 296] width 392 height 39
type textarea "x"
type textarea "General Liability - Final Audit"
type textarea "x"
type textarea "General Liability - Final Audit -"
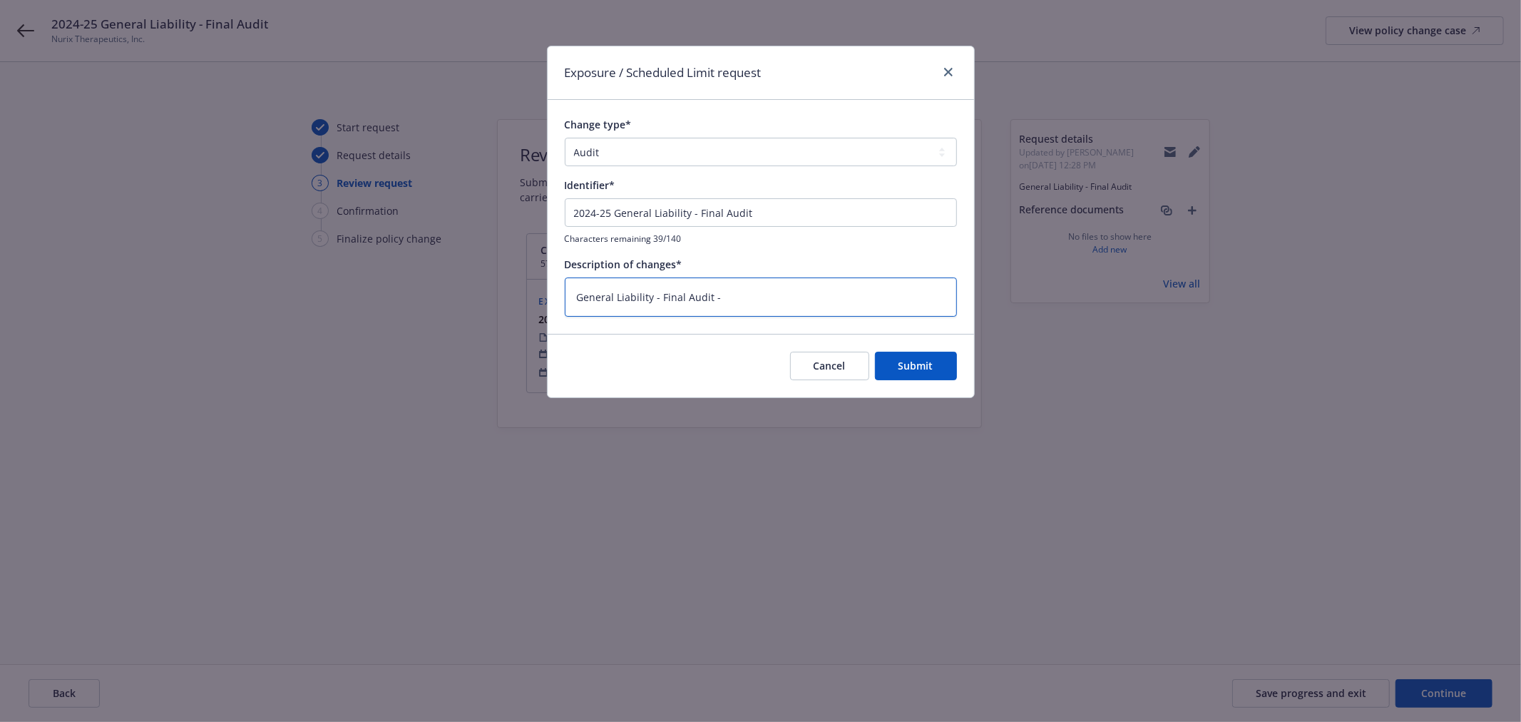
type textarea "x"
type textarea "General Liability - Final Audit -"
type textarea "x"
type textarea "General Liability - Final Audit - P"
type textarea "x"
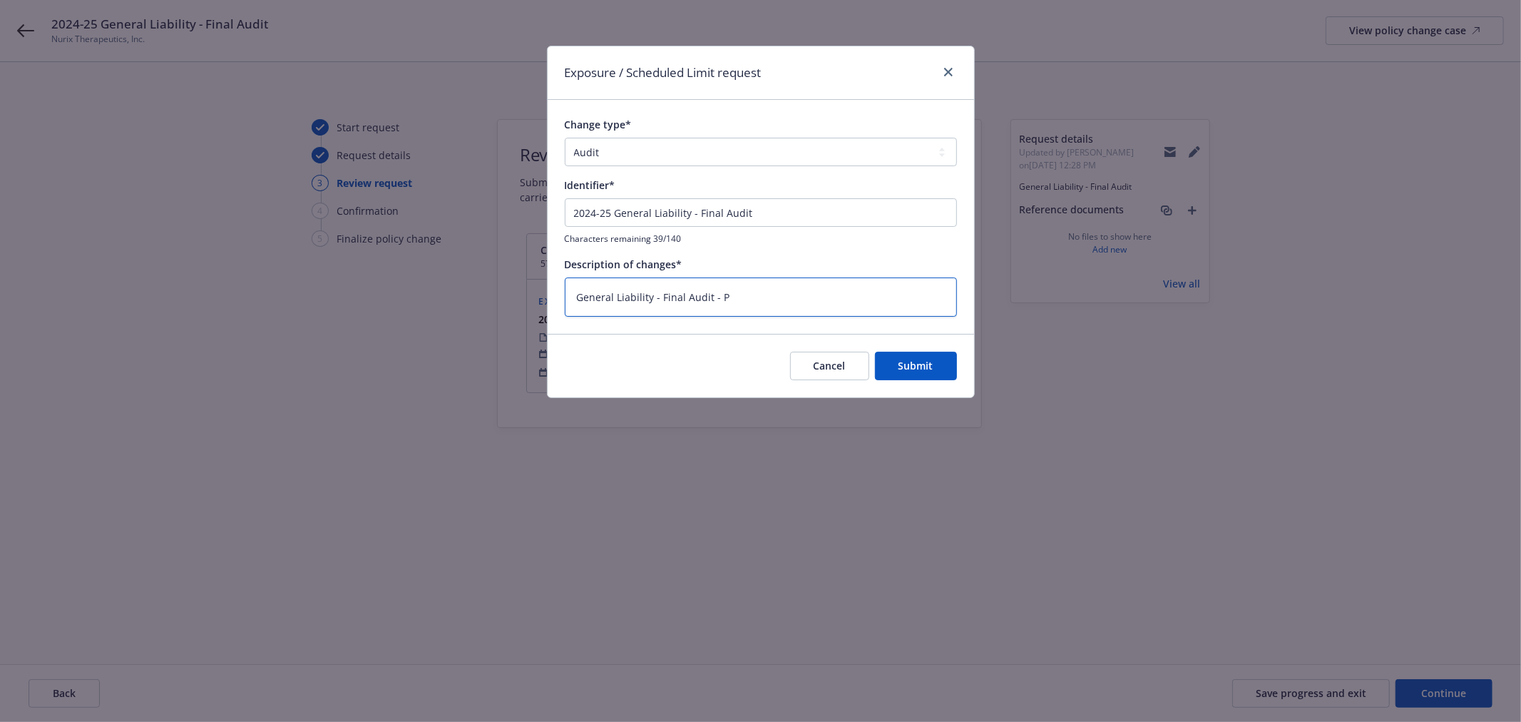
type textarea "General Liability - Final Audit - Pa"
type textarea "x"
type textarea "General Liability - Final Audit - Pay"
type textarea "x"
type textarea "General Liability - Final Audit - Payr"
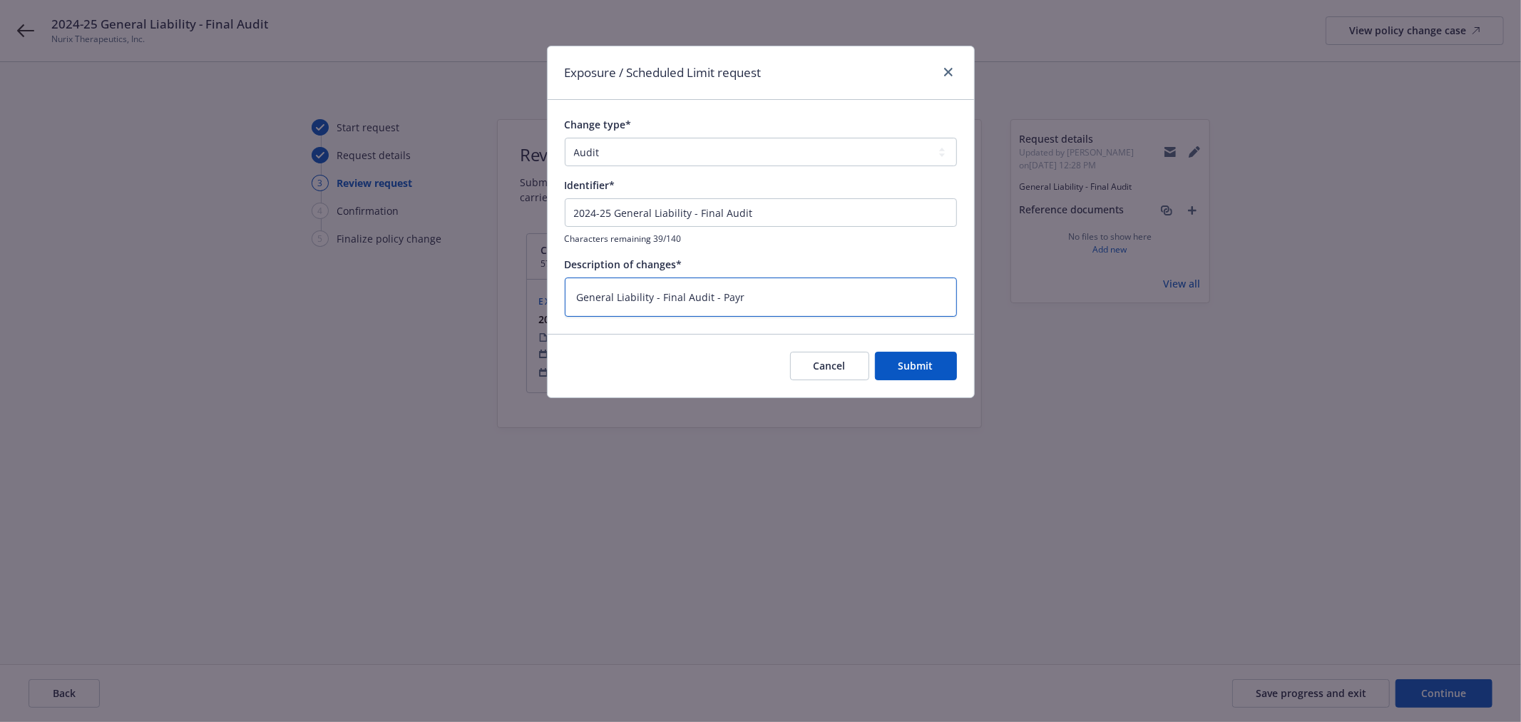
type textarea "x"
type textarea "General Liability - Final Audit - Payro"
type textarea "x"
type textarea "General Liability - Final Audit - Payrol"
type textarea "x"
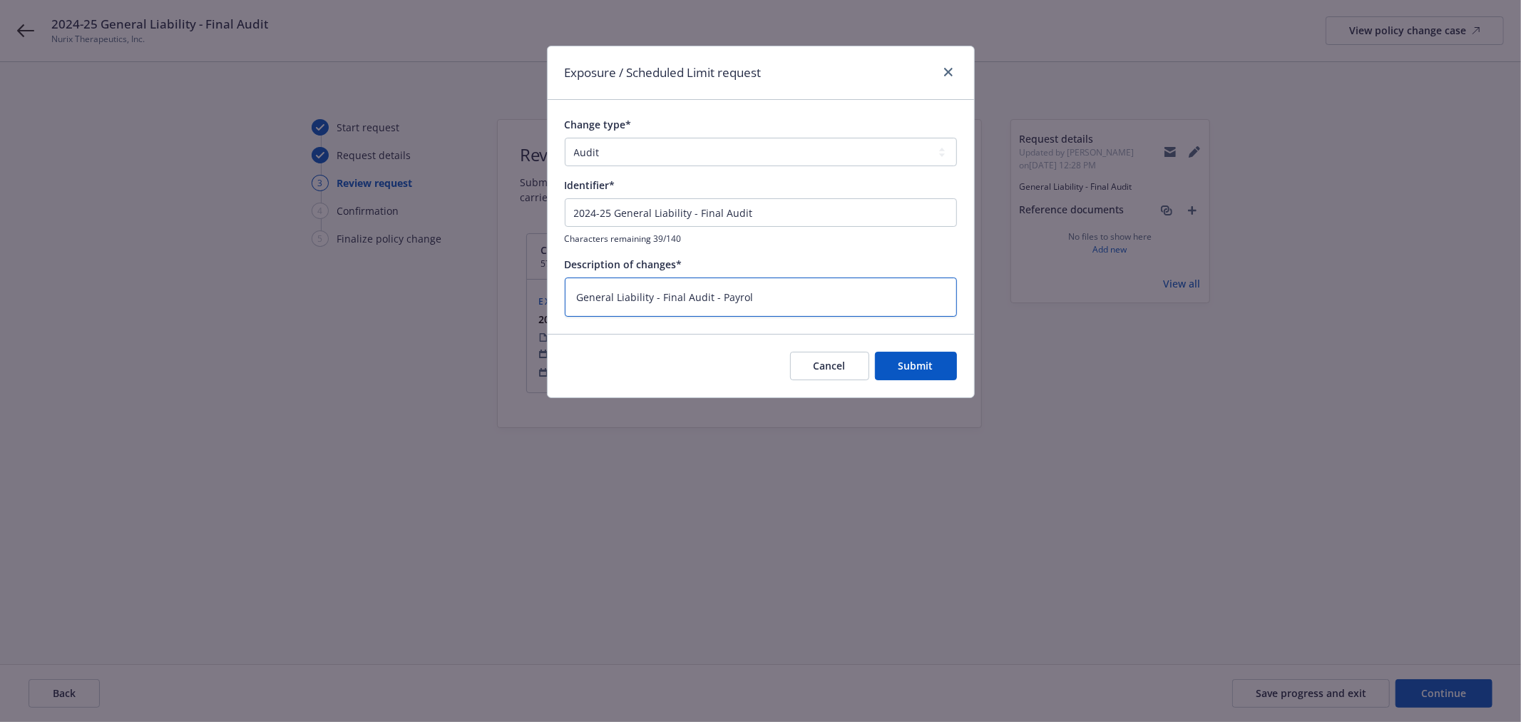
type textarea "General Liability - Final Audit - Payroll"
type textarea "x"
type textarea "General Liability - Final Audit - Payroll"
type textarea "x"
type textarea "General Liability - Final Audit - Payroll I"
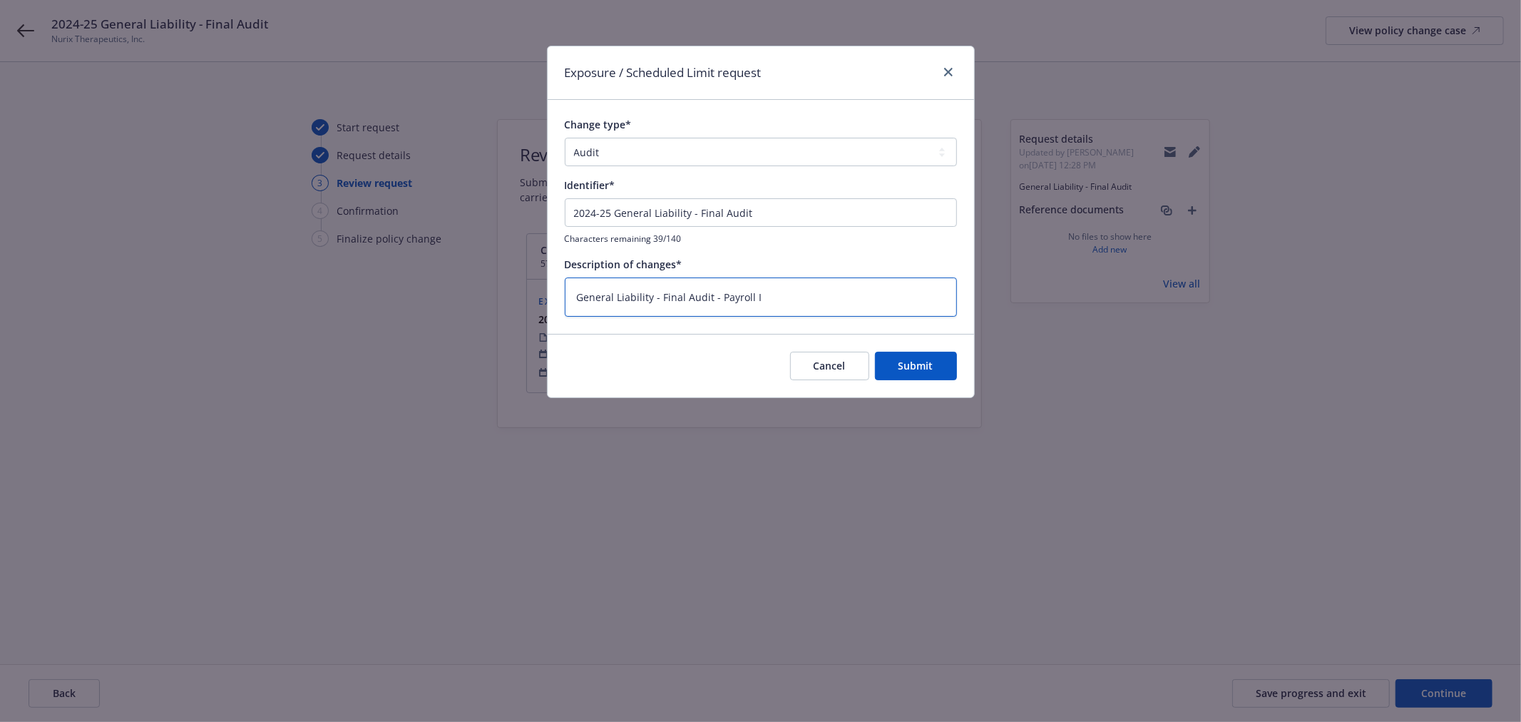
type textarea "x"
type textarea "General Liability - Final Audit - Payroll In"
type textarea "x"
type textarea "General Liability - Final Audit - Payroll Inc"
type textarea "x"
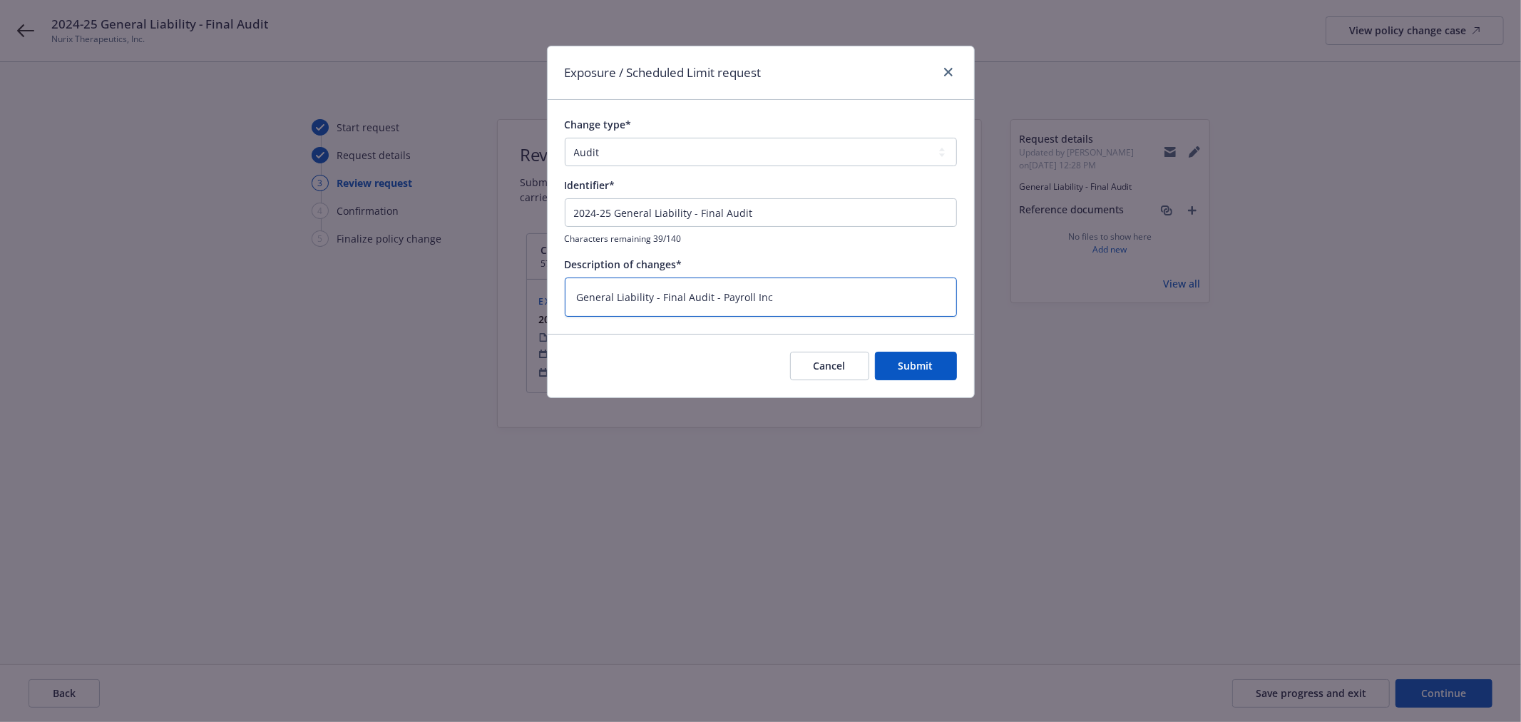
type textarea "General Liability - Final Audit - Payroll Incr"
type textarea "x"
type textarea "General Liability - Final Audit - Payroll Incre"
type textarea "x"
type textarea "General Liability - Final Audit - Payroll Increa"
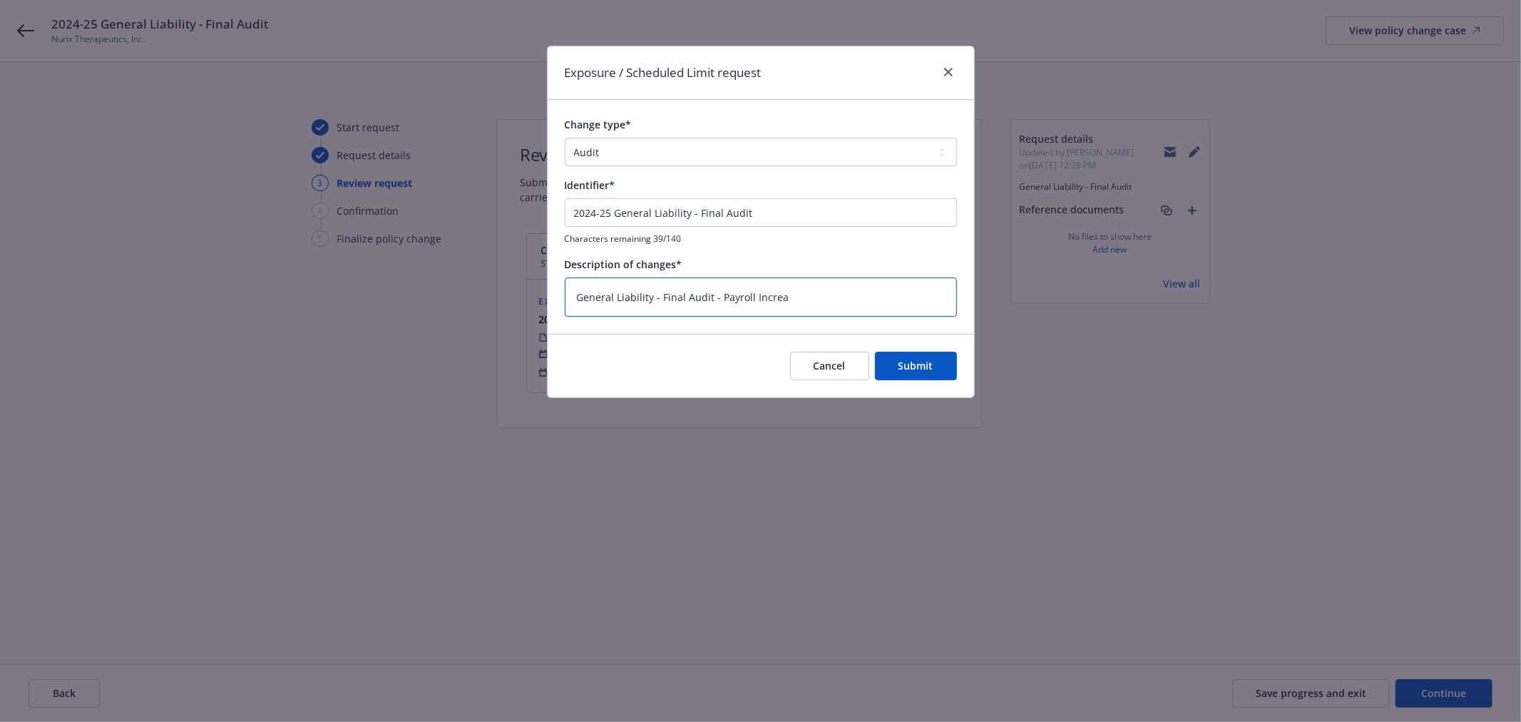
type textarea "x"
type textarea "General Liability - Final Audit - Payroll Increas"
type textarea "x"
type textarea "General Liability - Final Audit - Payroll Increase"
click at [887, 362] on button "Submit" at bounding box center [916, 365] width 82 height 29
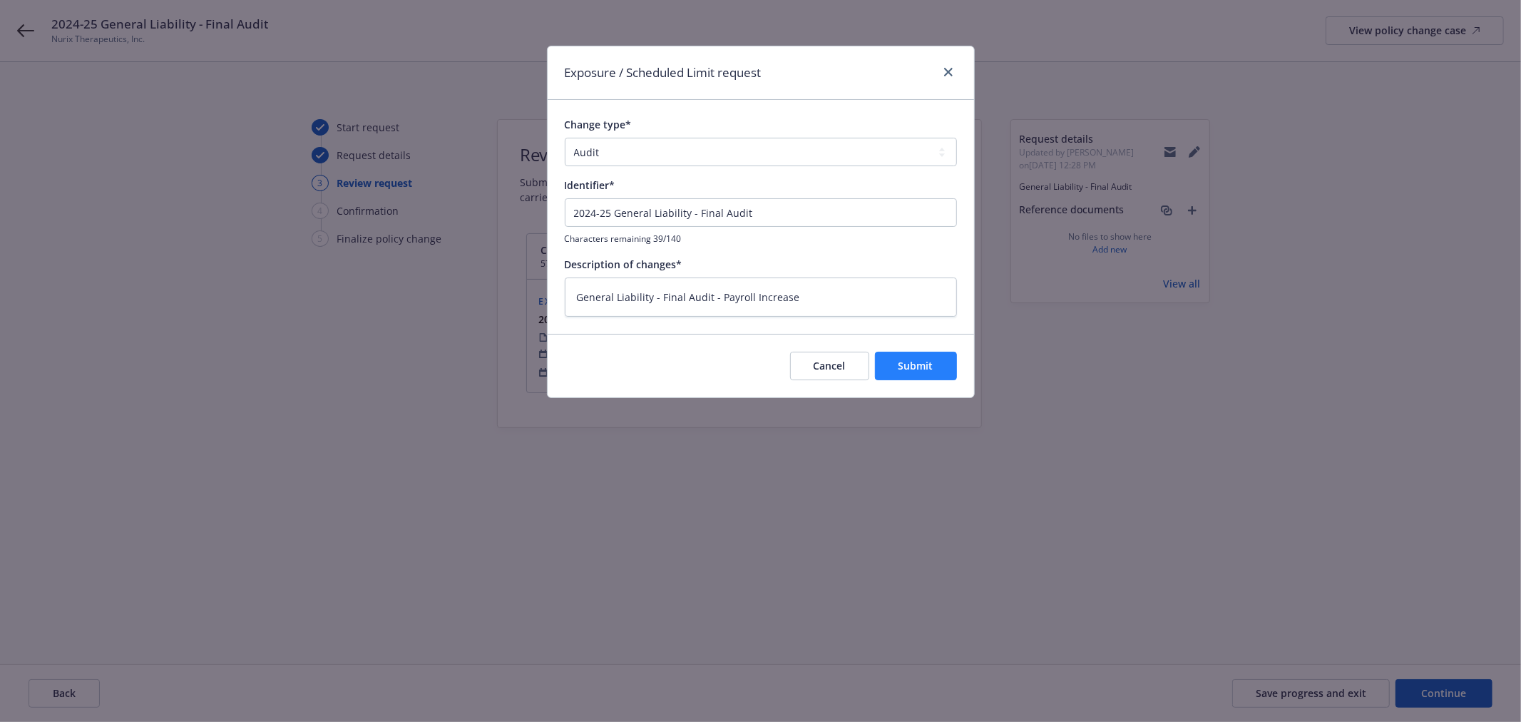
type textarea "x"
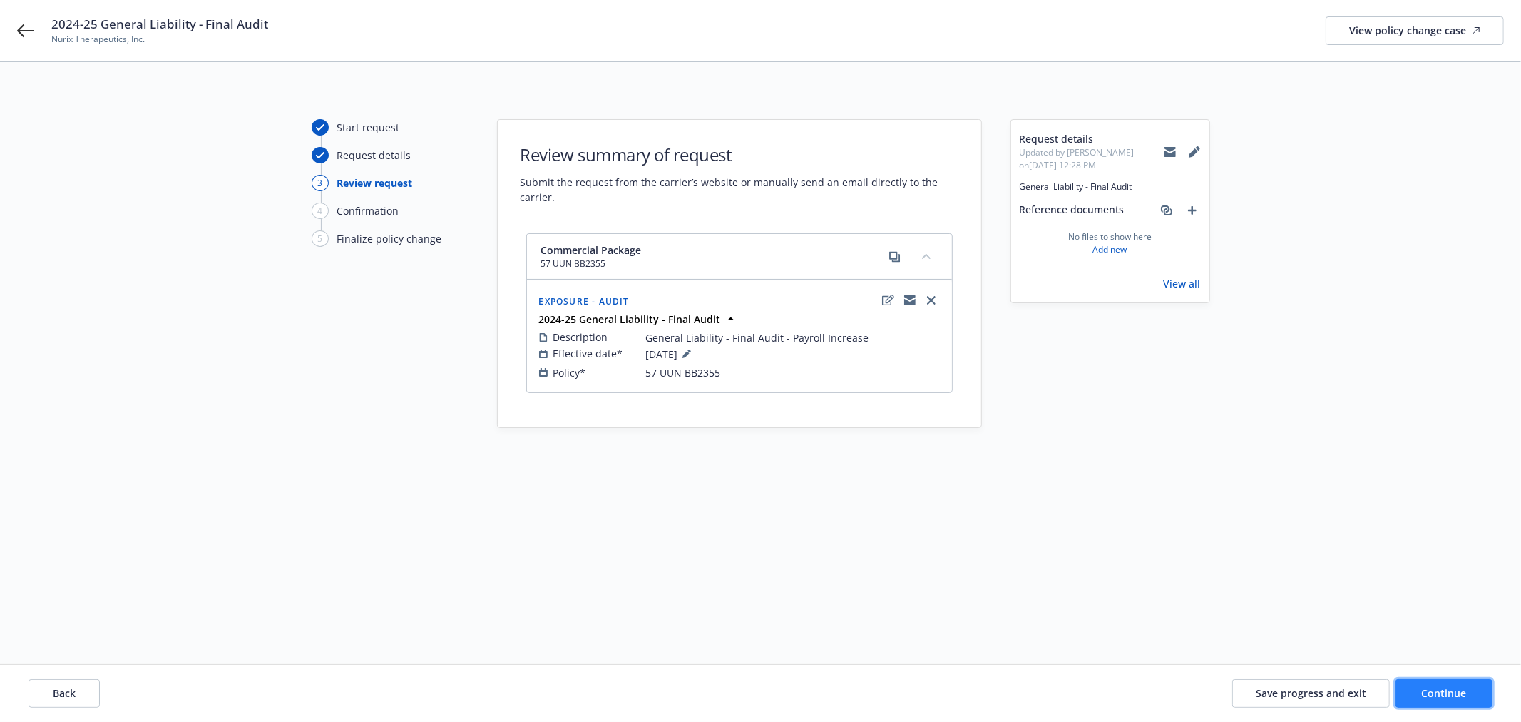
click at [1416, 686] on button "Continue" at bounding box center [1443, 693] width 97 height 29
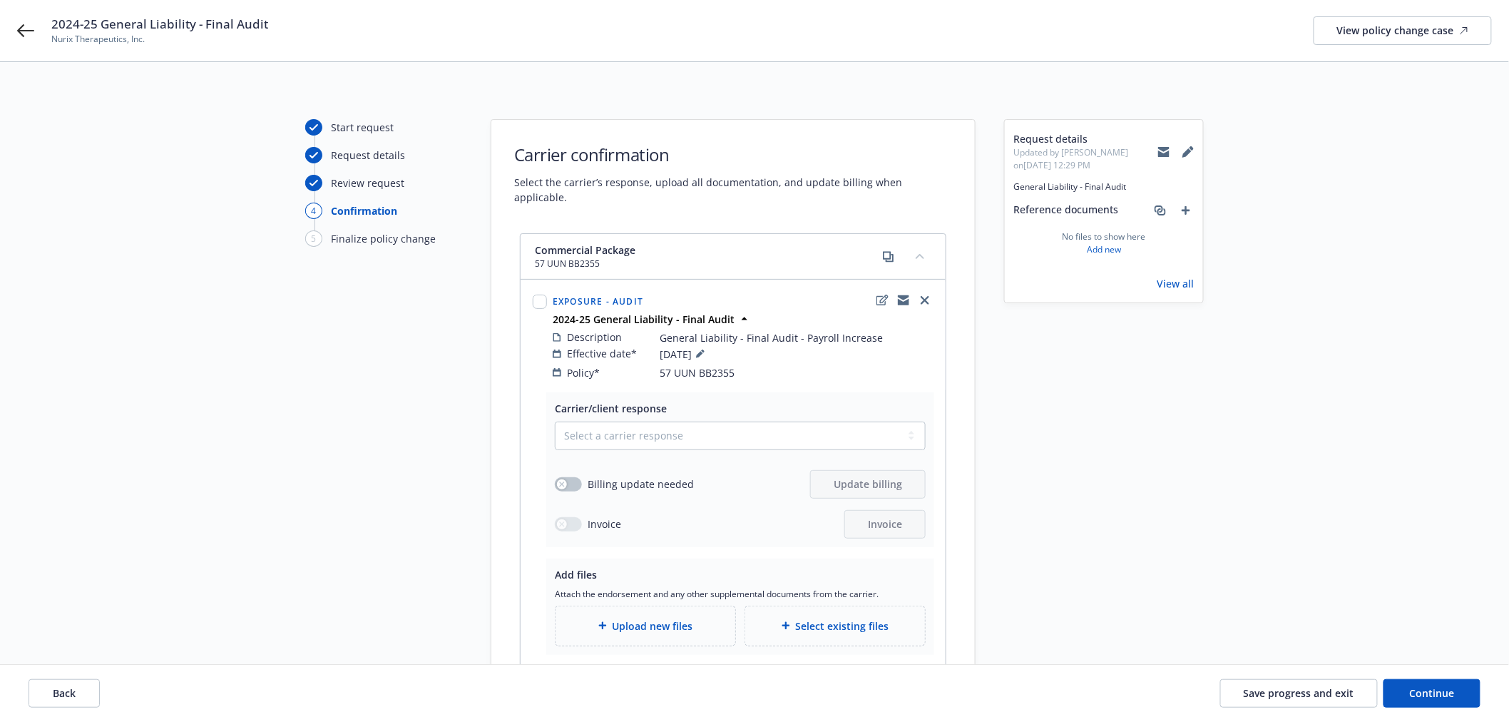
click at [630, 401] on span "Carrier/client response" at bounding box center [611, 408] width 112 height 14
click at [623, 421] on select "Select a carrier response Accepted Accepted with revision No endorsement needed…" at bounding box center [740, 435] width 371 height 29
select select "ACCEPTED"
click at [555, 421] on select "Select a carrier response Accepted Accepted with revision No endorsement needed…" at bounding box center [740, 435] width 371 height 29
click at [565, 481] on icon "button" at bounding box center [562, 484] width 6 height 6
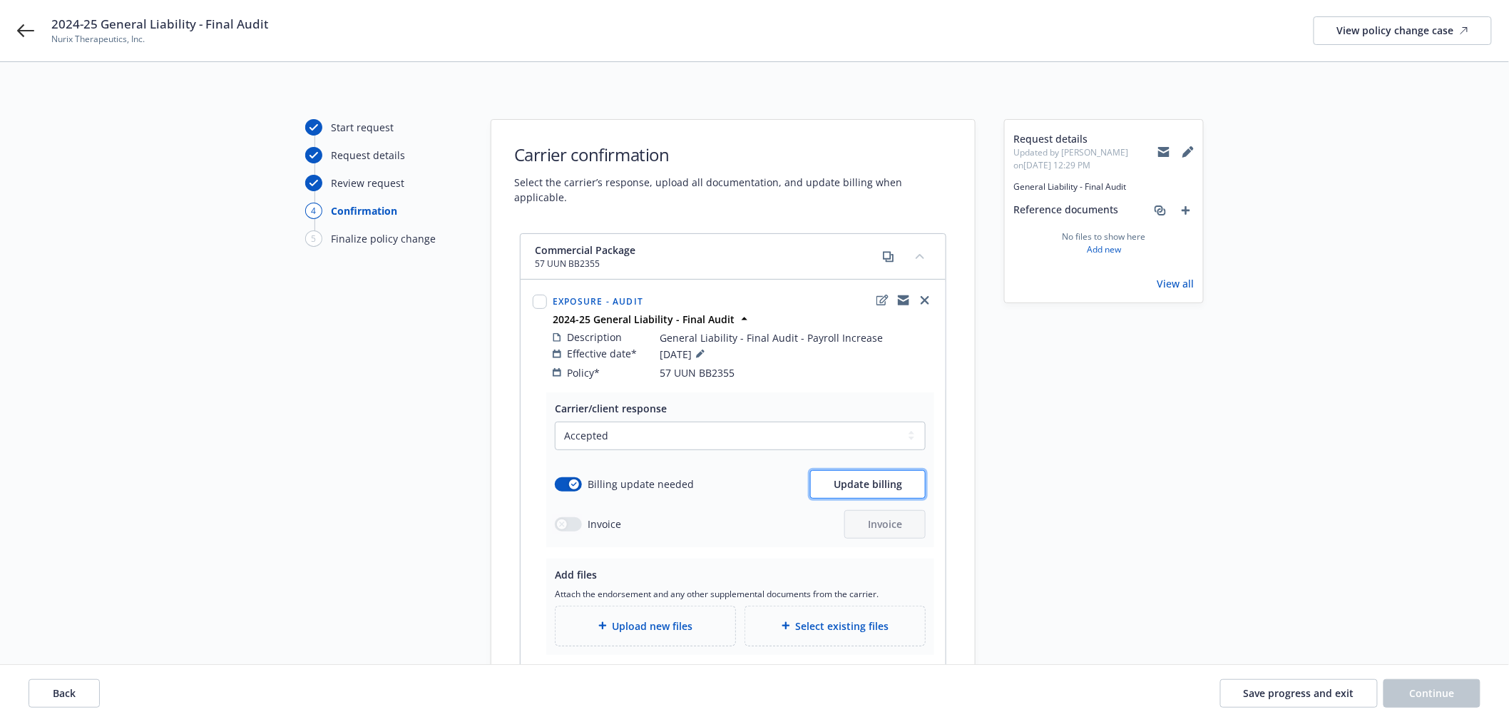
click at [847, 479] on button "Update billing" at bounding box center [868, 484] width 116 height 29
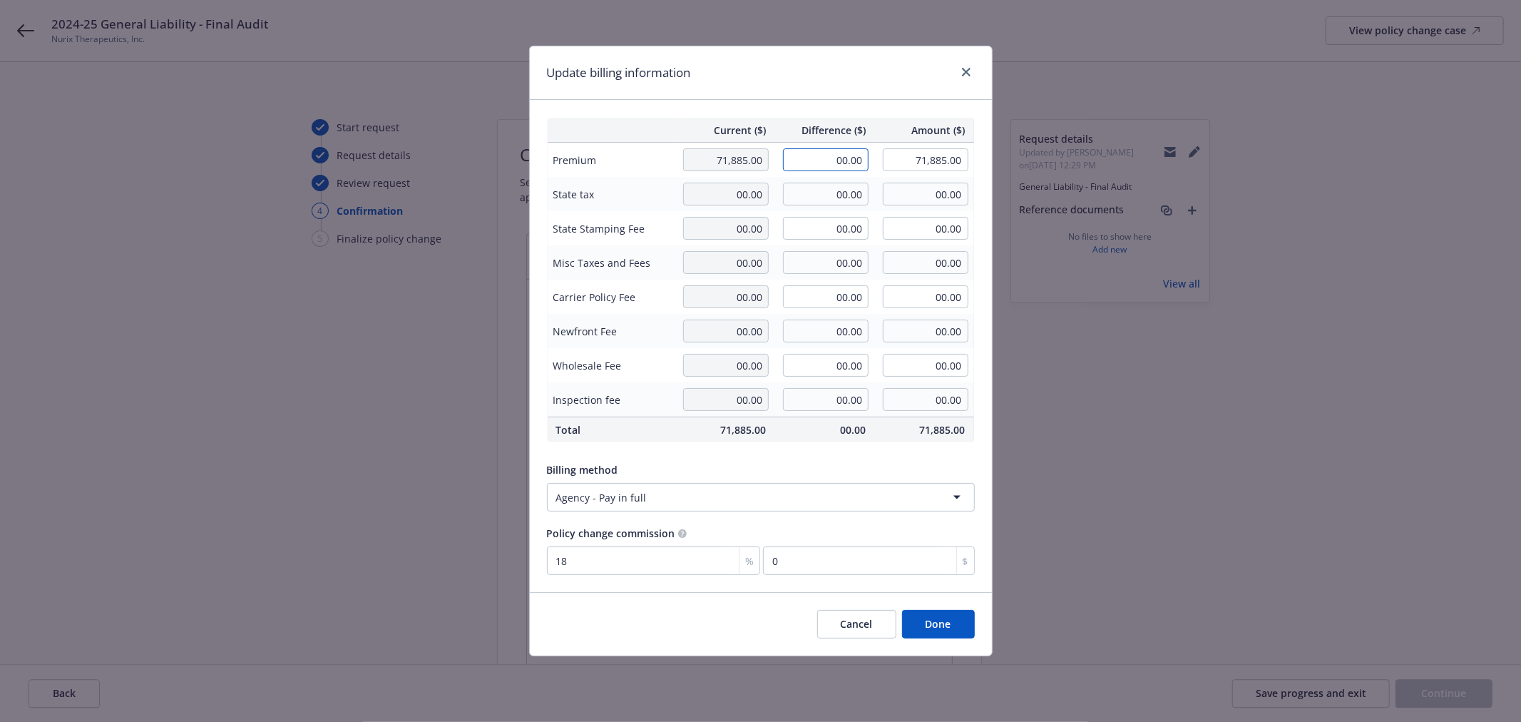
click at [827, 158] on input "00.00" at bounding box center [826, 159] width 86 height 23
type input "1,300.00"
type input "73,185.00"
type input "234"
click at [874, 462] on div "Billing method" at bounding box center [761, 469] width 428 height 15
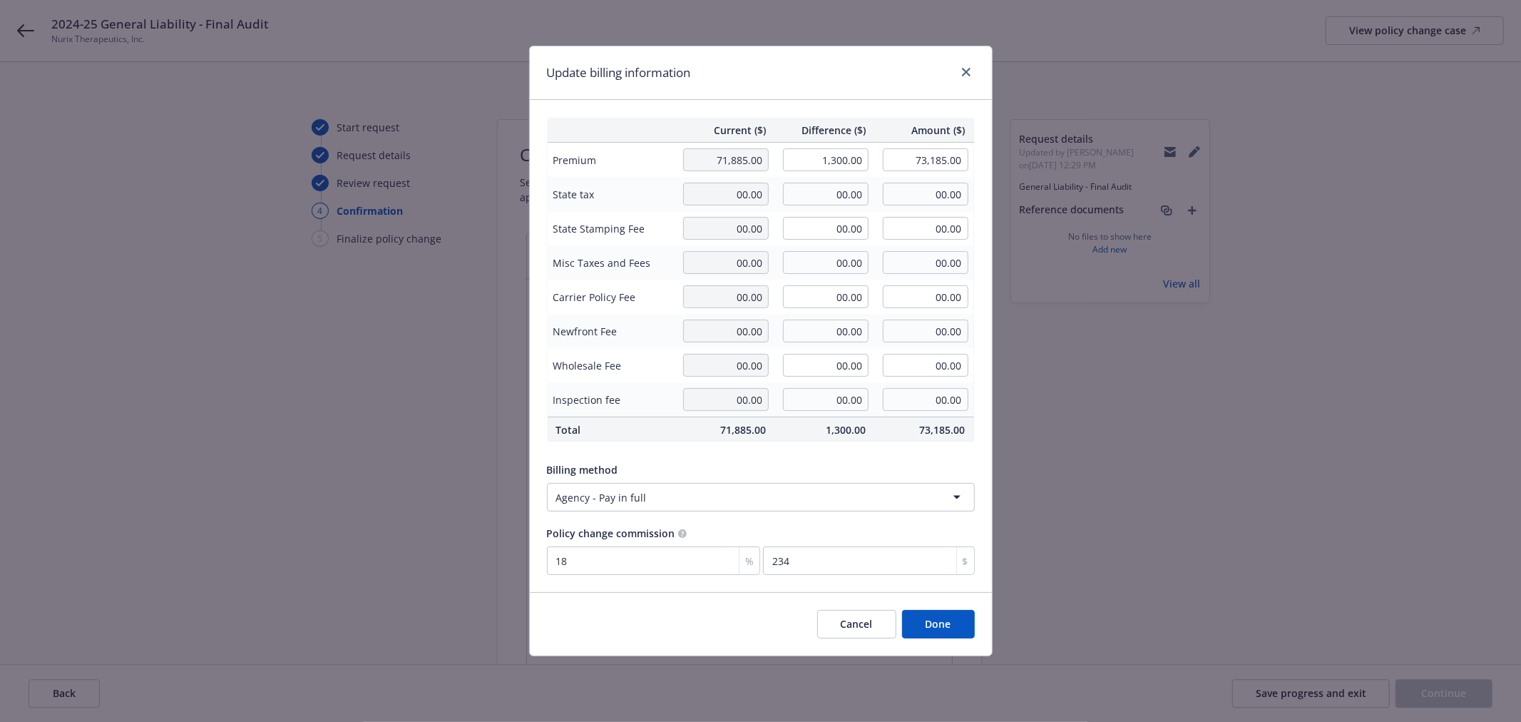
click at [923, 630] on button "Done" at bounding box center [938, 624] width 73 height 29
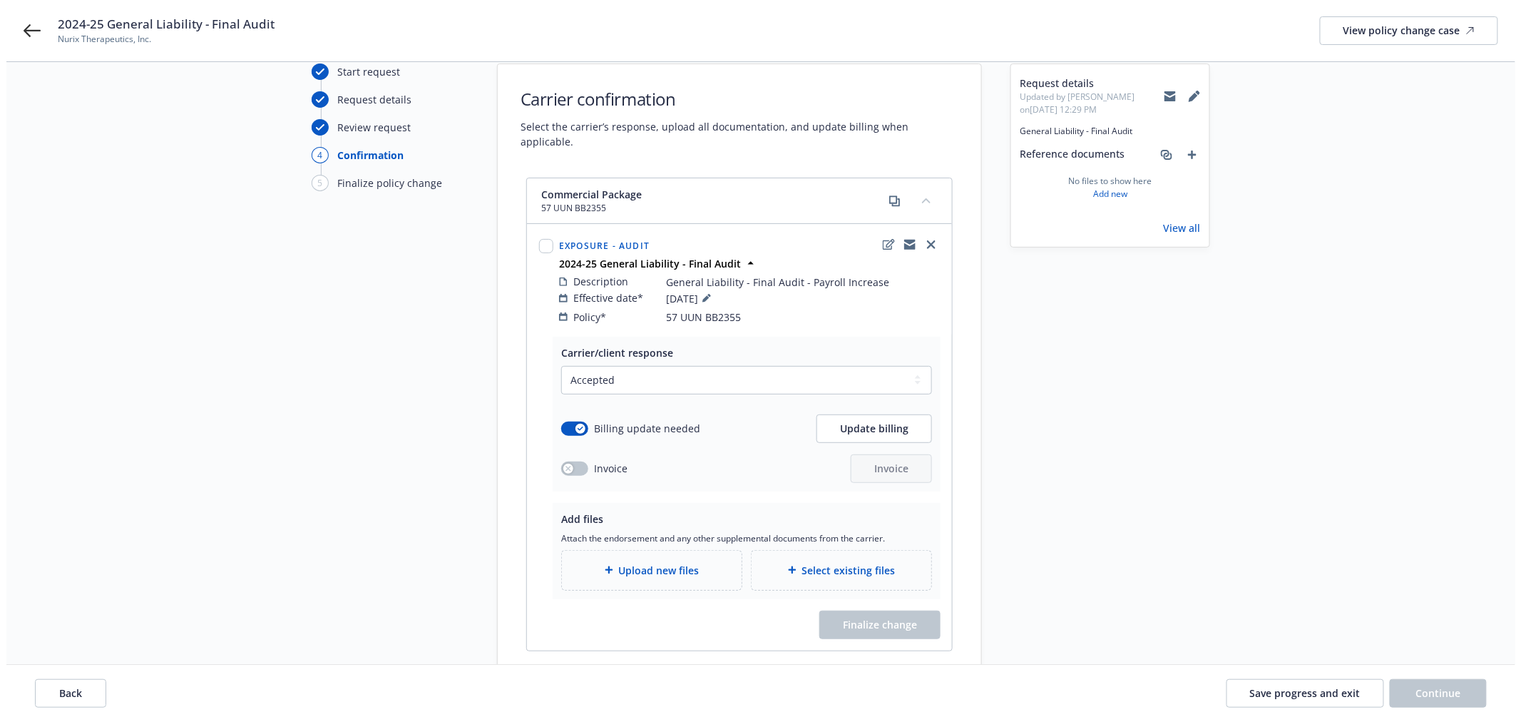
scroll to position [79, 0]
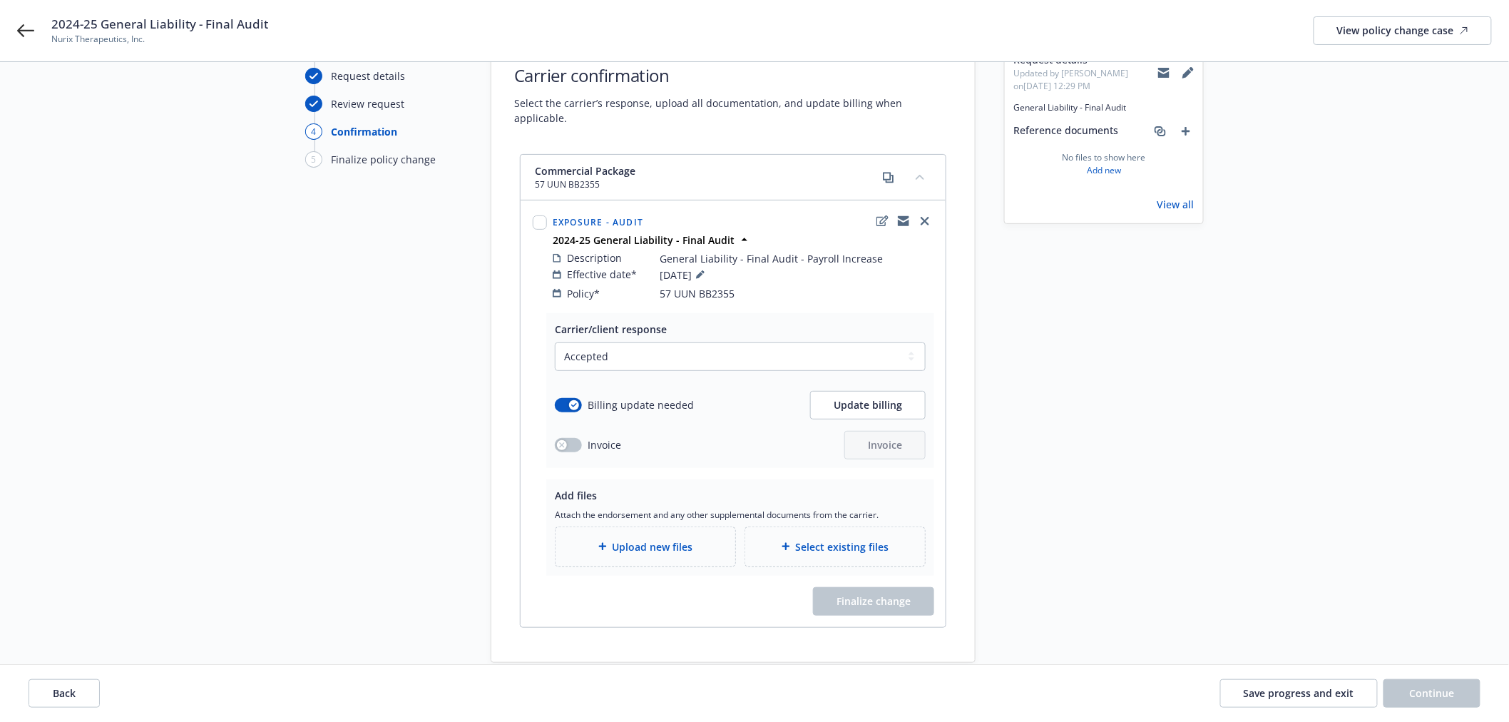
click at [653, 539] on span "Upload new files" at bounding box center [652, 546] width 81 height 15
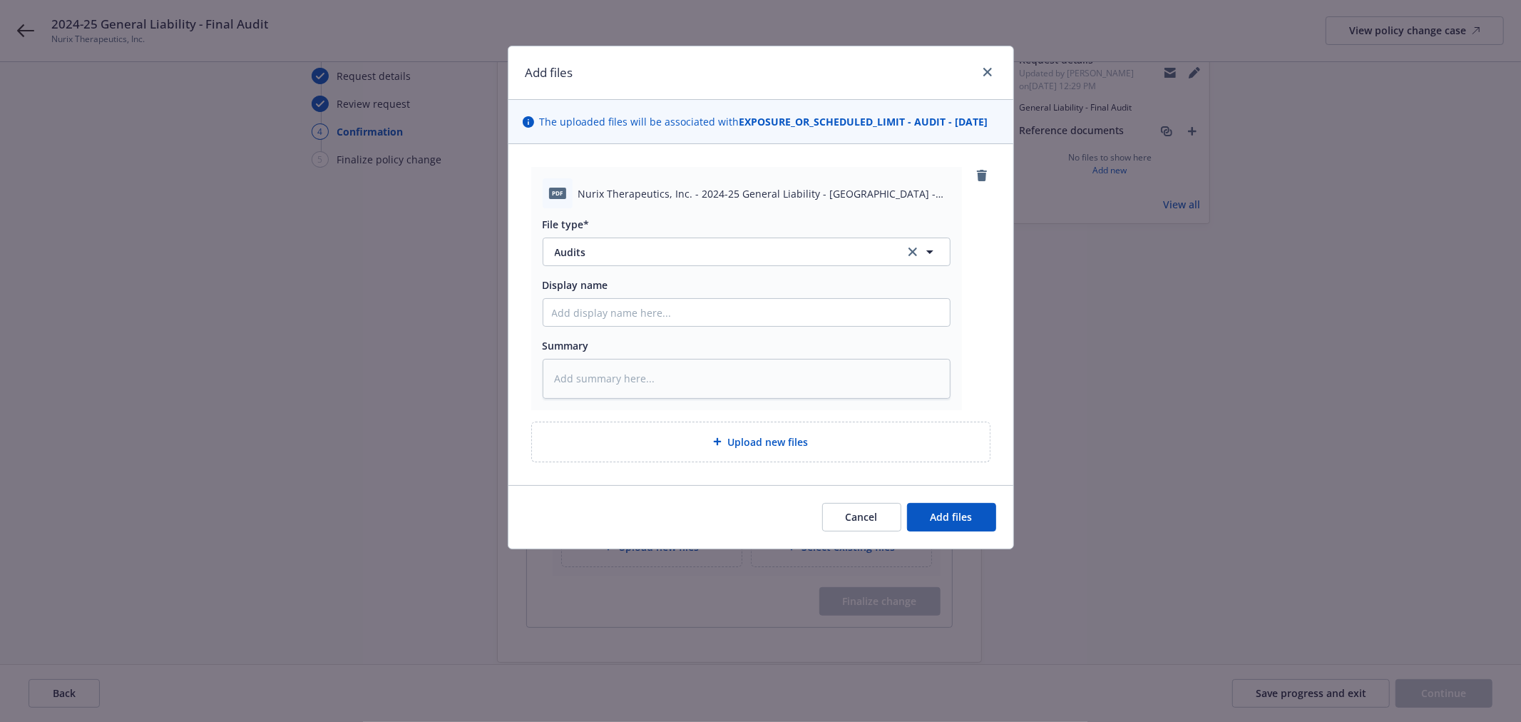
click at [681, 201] on span "Nurix Therapeutics, Inc. - 2024-25 General Liability - Hartford - Payroll Final…" at bounding box center [764, 193] width 372 height 15
copy span "Nurix Therapeutics, Inc. - 2024-25 General Liability - Hartford - Payroll Final…"
click at [605, 325] on input "Display name" at bounding box center [746, 312] width 406 height 27
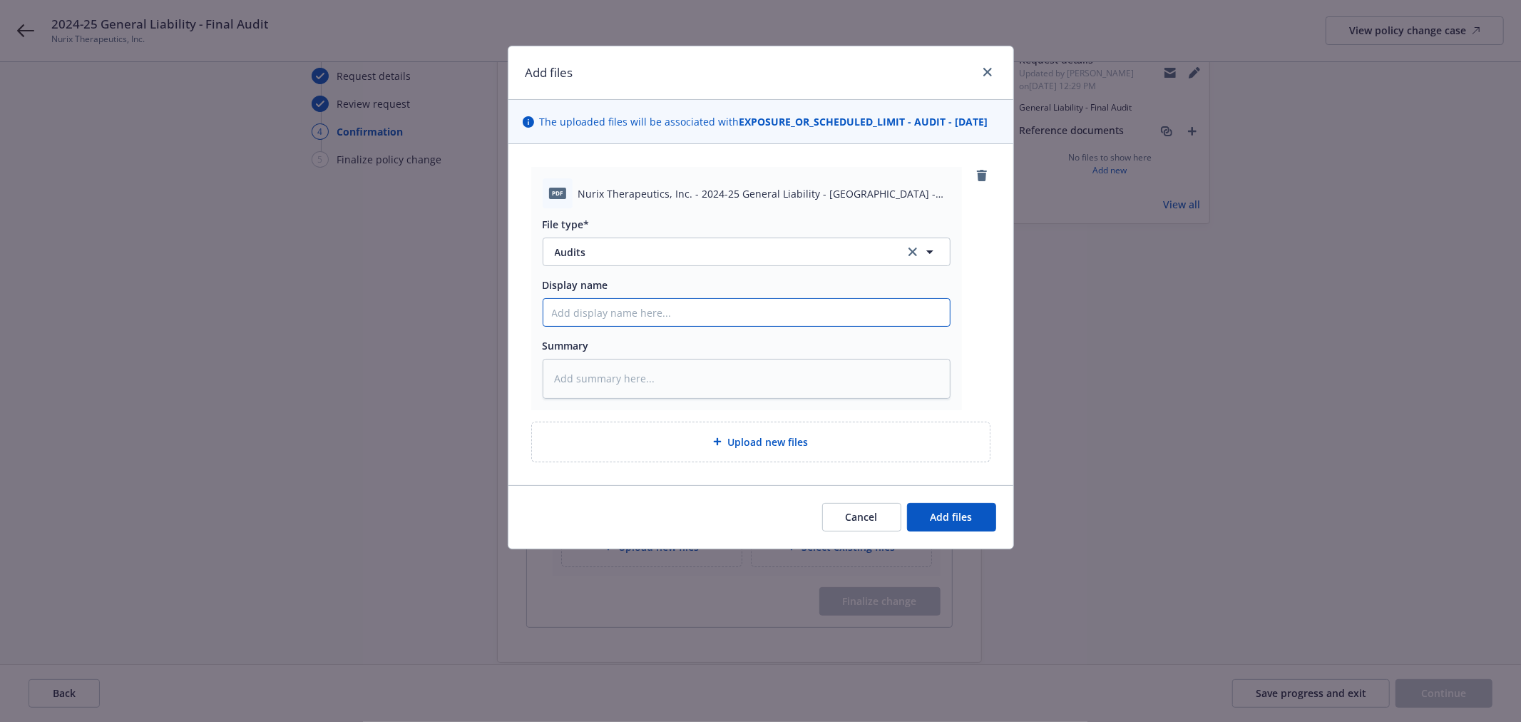
paste input "Nurix Therapeutics, Inc. - 2024-25 General Liability - Hartford - Payroll Final…"
type textarea "x"
type input "Nurix Therapeutics, Inc. - 2024-25 General Liability - Hartford - Payroll Final…"
type textarea "x"
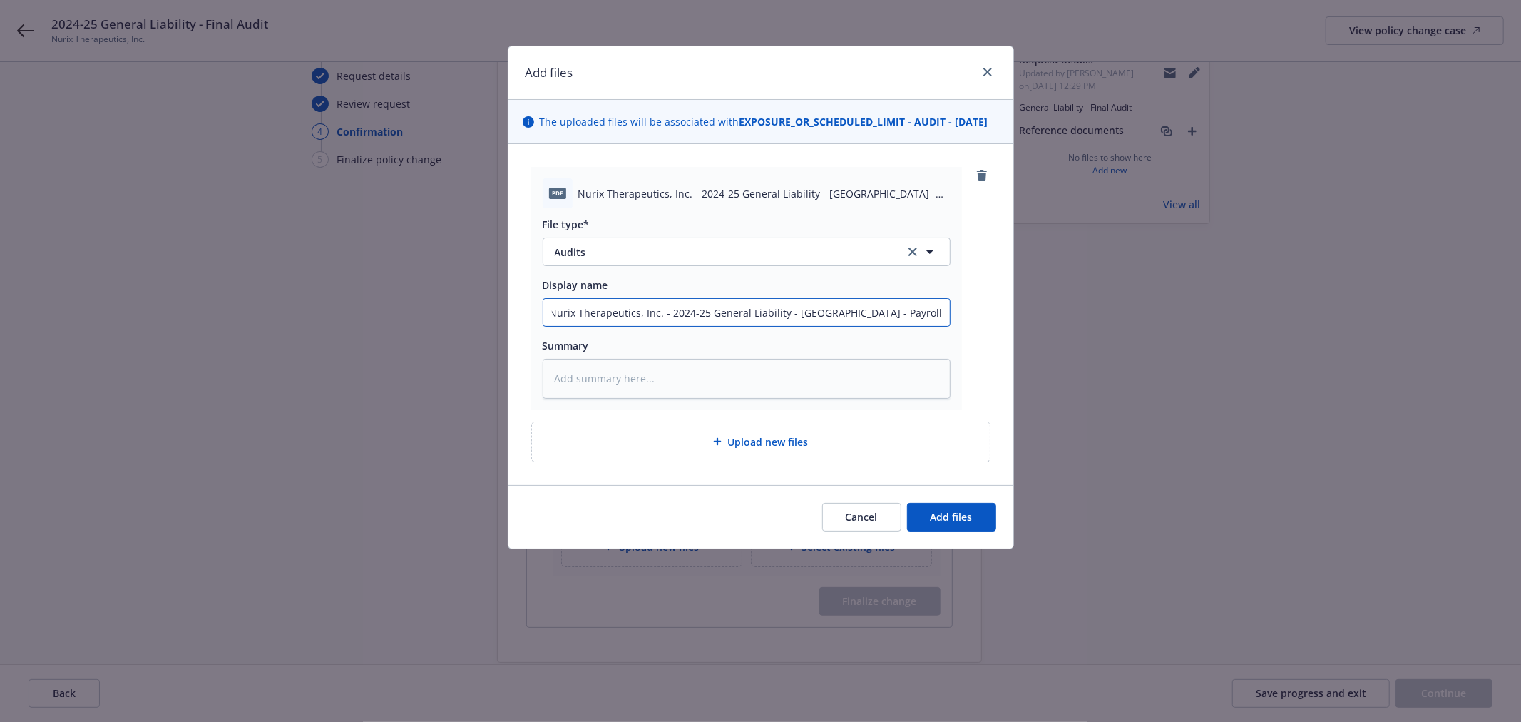
type input "Nurix Therapeutics, Inc. - 2024-25 General Liability - Hartford - Payroll Final…"
type textarea "x"
type input "Nurix Therapeutics, Inc. - 2024-25 General Liability - Hartford - Payroll Final…"
type textarea "x"
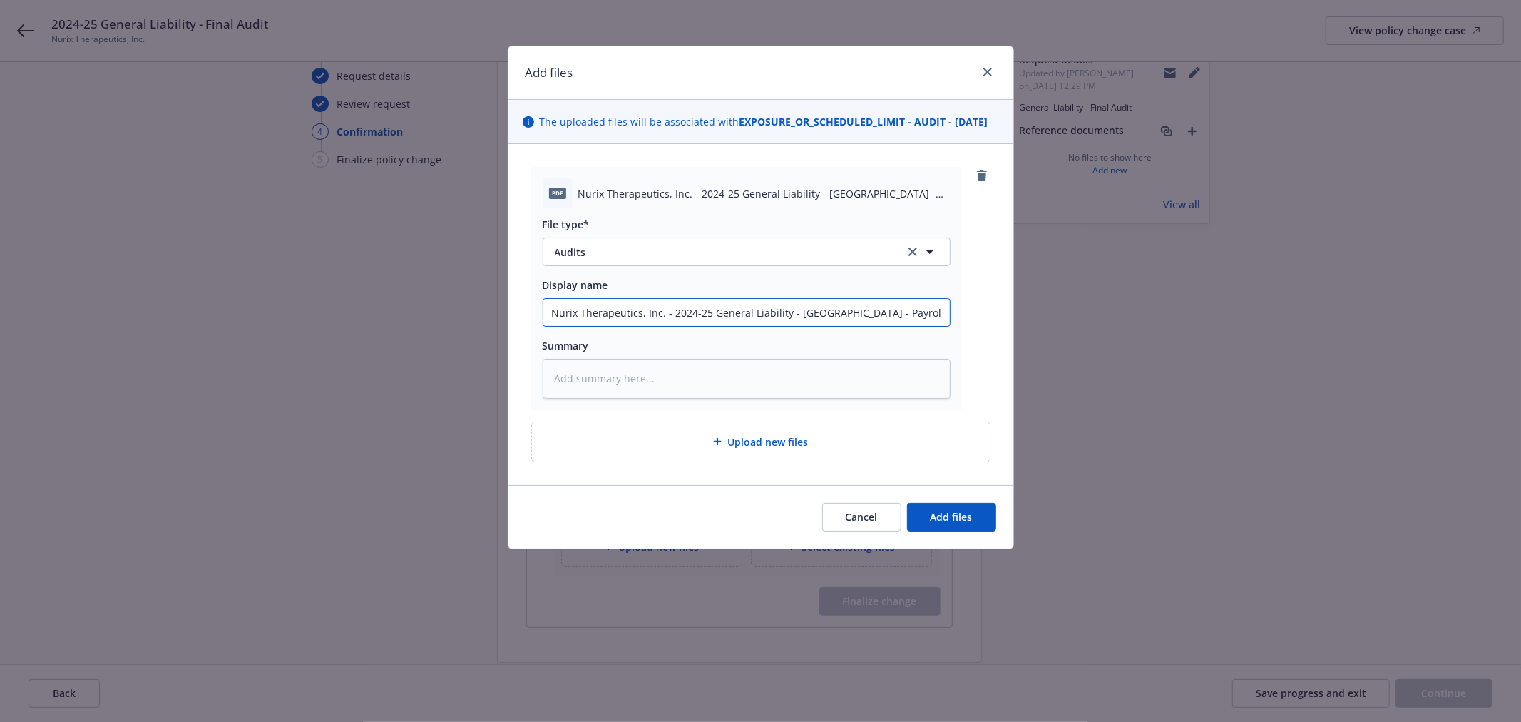
type input "Nurix Therapeutics, Inc. - 2024-25 General Liability - Hartford - Payroll Final…"
type textarea "x"
type input "Nurix Therapeutics, Inc. - 2024-25 General Liability - Hartford - Payroll Final…"
click at [786, 449] on span "Upload new files" at bounding box center [767, 441] width 81 height 15
click at [942, 523] on span "Add files" at bounding box center [951, 517] width 42 height 14
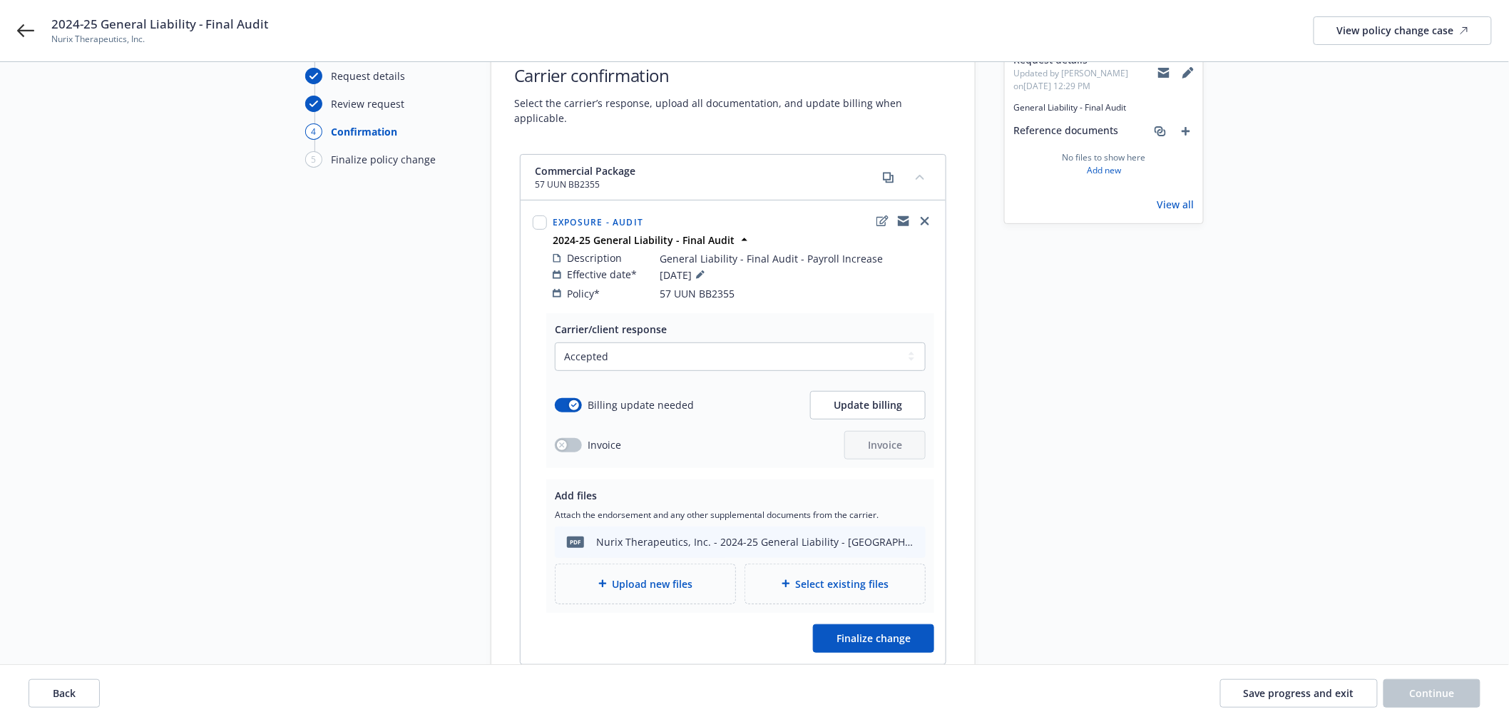
click at [673, 576] on span "Upload new files" at bounding box center [652, 583] width 81 height 15
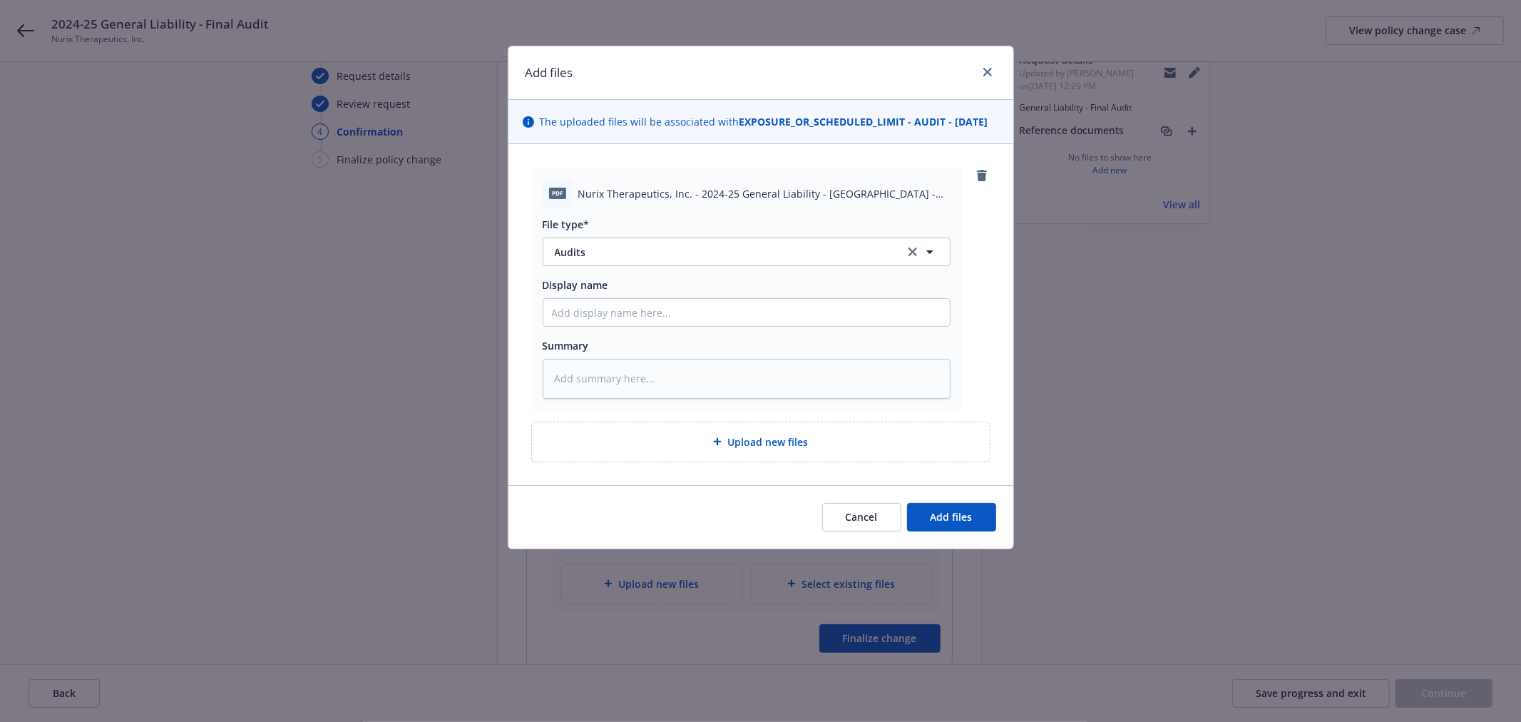
click at [671, 201] on span "Nurix Therapeutics, Inc. - 2024-25 General Liability - Hartford - Final Premium…" at bounding box center [764, 193] width 372 height 15
copy span "Nurix Therapeutics, Inc. - 2024-25 General Liability - Hartford - Final Premium…"
click at [624, 326] on input "Display name" at bounding box center [746, 312] width 406 height 27
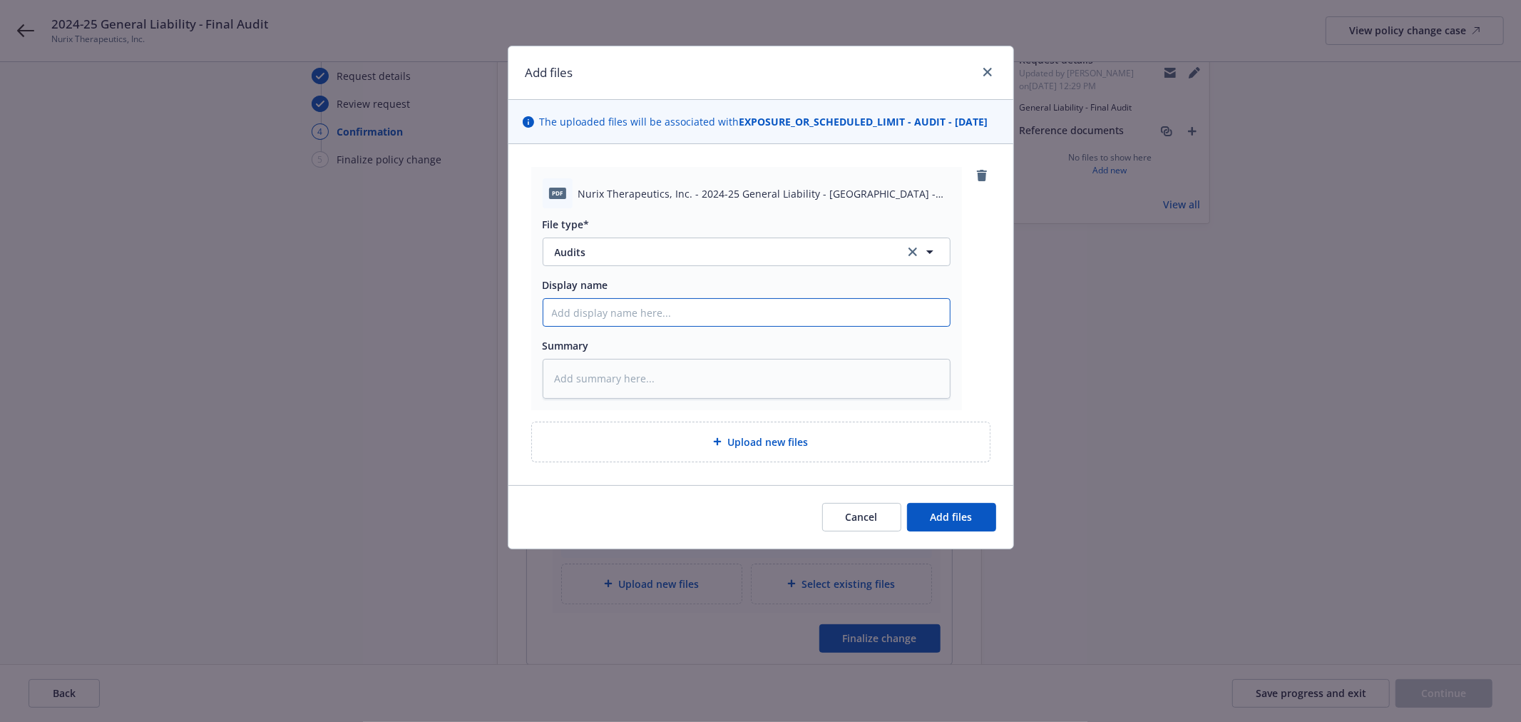
paste input "Nurix Therapeutics, Inc. - 2024-25 General Liability - Hartford - Final Premium…"
type textarea "x"
type input "Nurix Therapeutics, Inc. - 2024-25 General Liability - Hartford - Final Premium…"
type textarea "x"
type input "Nurix Therapeutics, Inc. - 2024-25 General Liability - Hartford - Final Premium…"
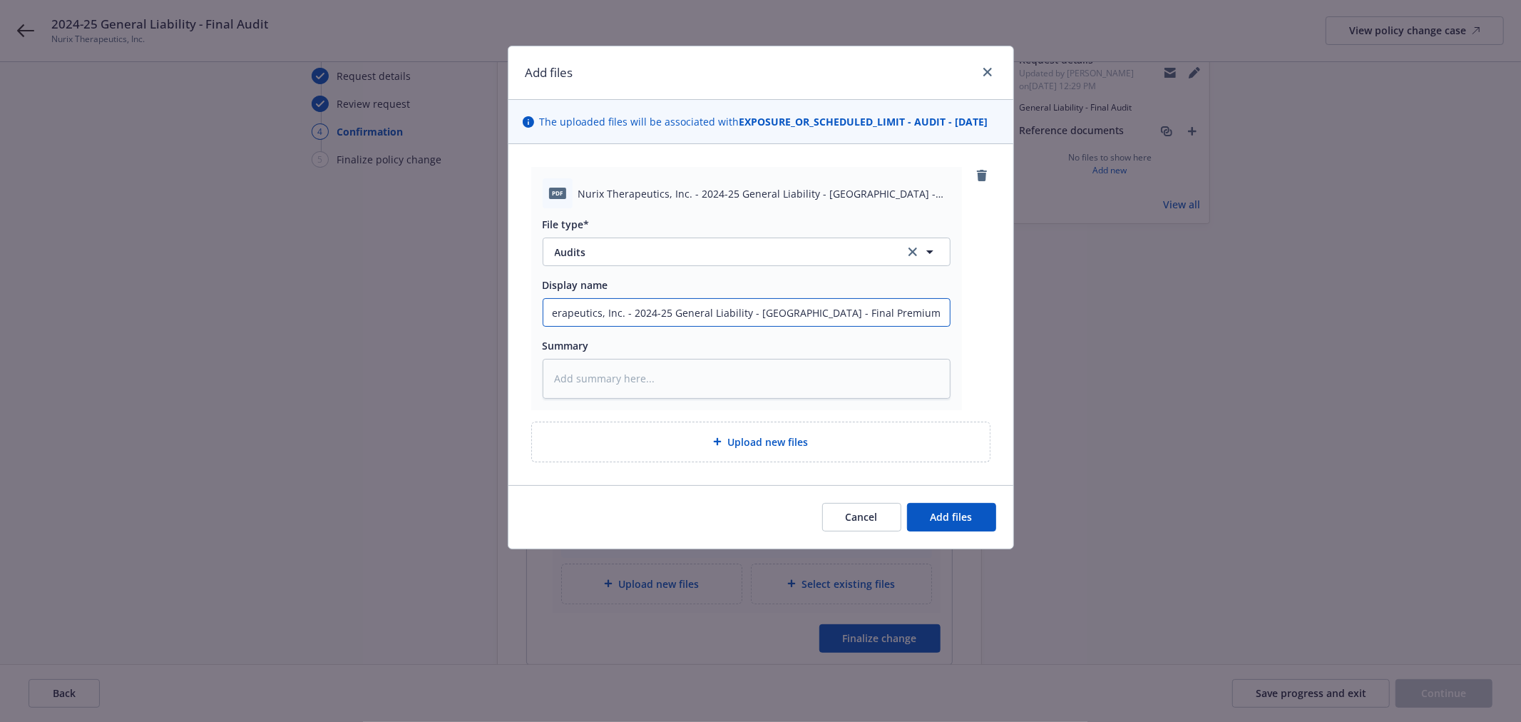
type textarea "x"
type input "Nurix Therapeutics, Inc. - 2024-25 General Liability - Hartford - Final Premium…"
type textarea "x"
type input "Nurix Therapeutics, Inc. - 2024-25 General Liability - Hartford - Final Premium…"
type textarea "x"
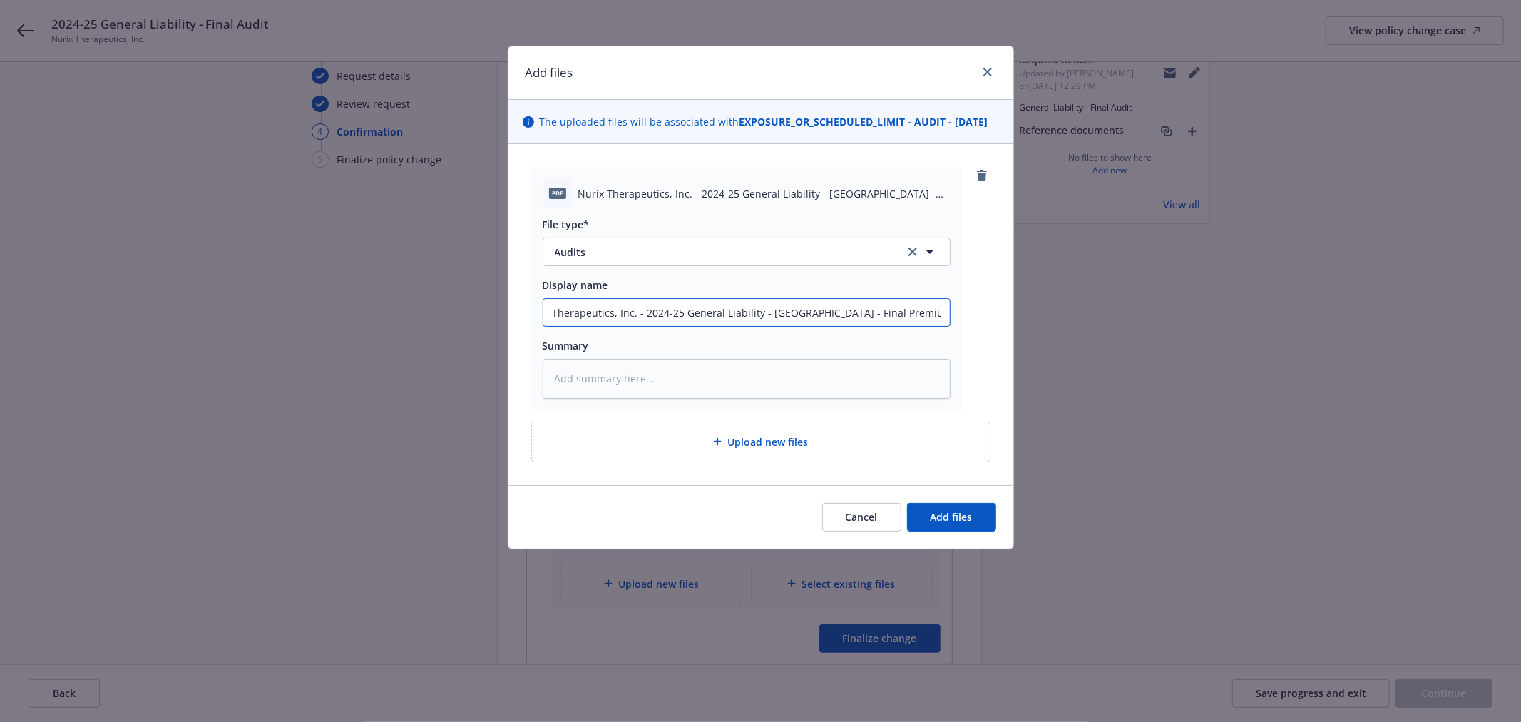
scroll to position [0, 26]
type input "Nurix Therapeutics, Inc. - 2024-25 General Liability - Hartford - Final Premium…"
click at [722, 260] on span "Audits" at bounding box center [720, 252] width 330 height 15
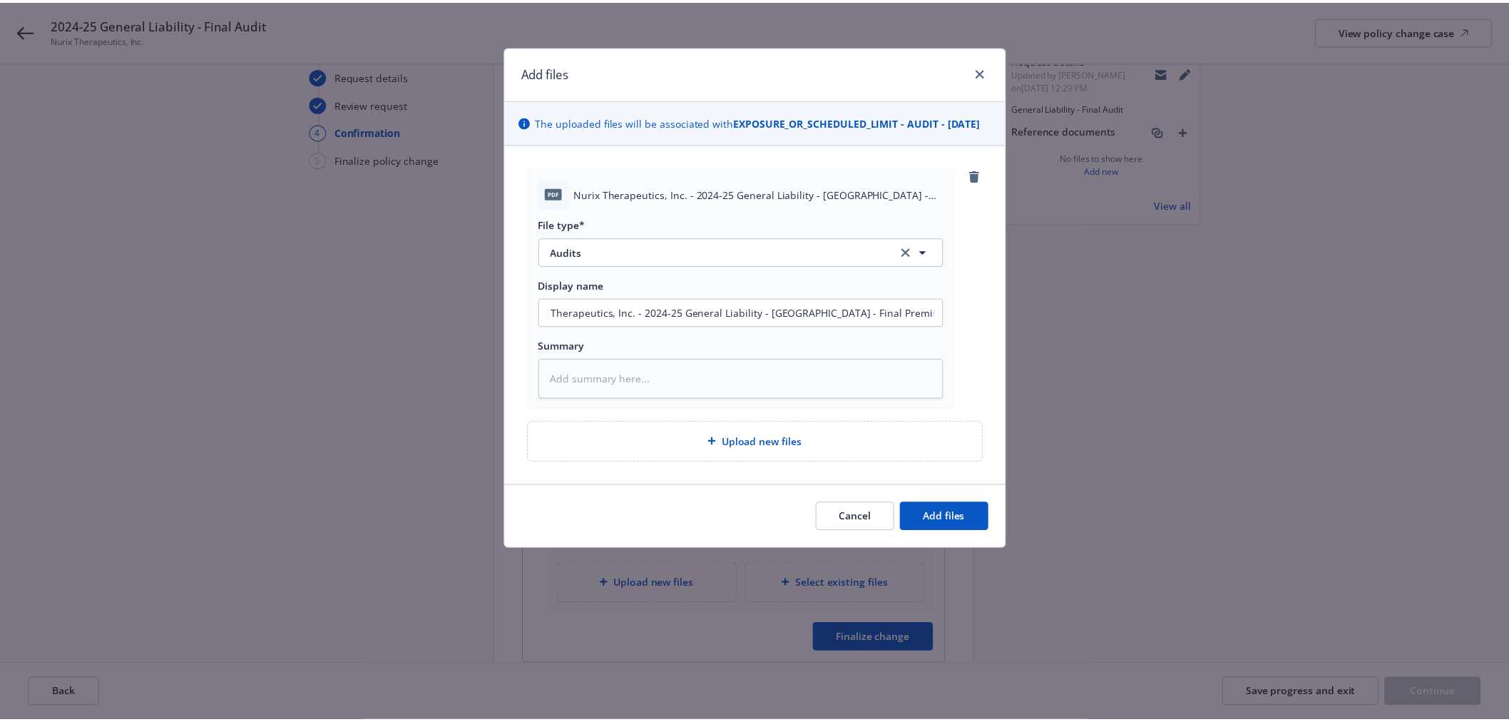
scroll to position [0, 0]
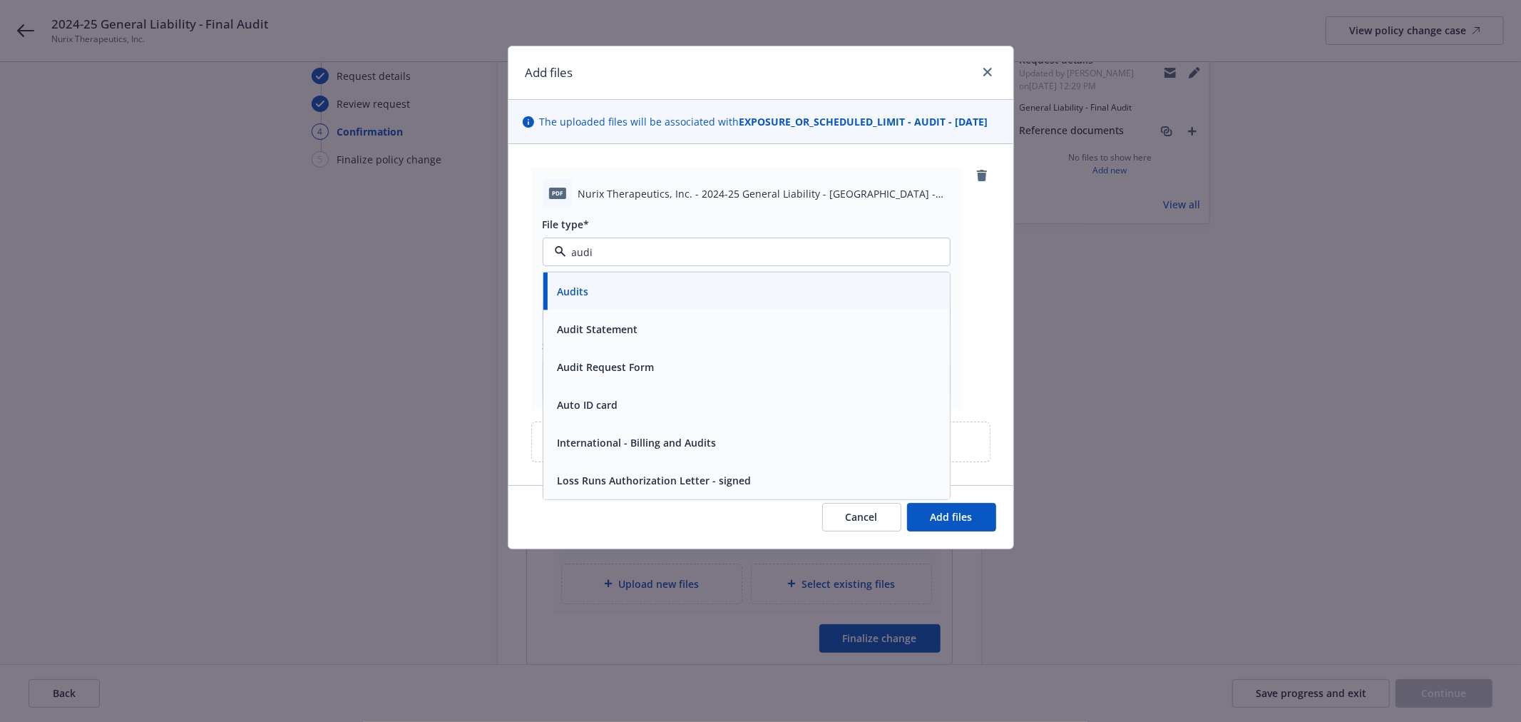
type input "audit"
click at [673, 339] on div "Audit Statement" at bounding box center [746, 329] width 389 height 21
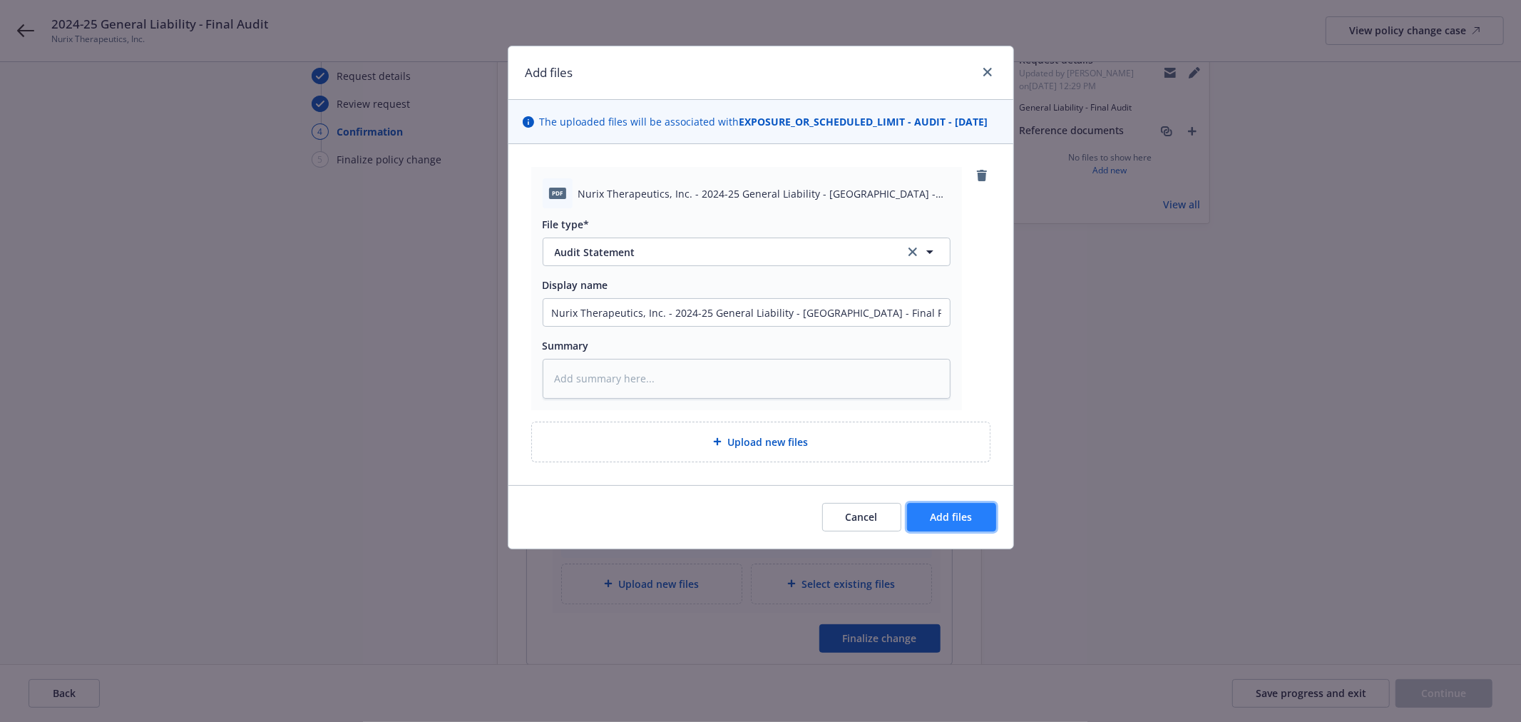
click at [941, 523] on span "Add files" at bounding box center [951, 517] width 42 height 14
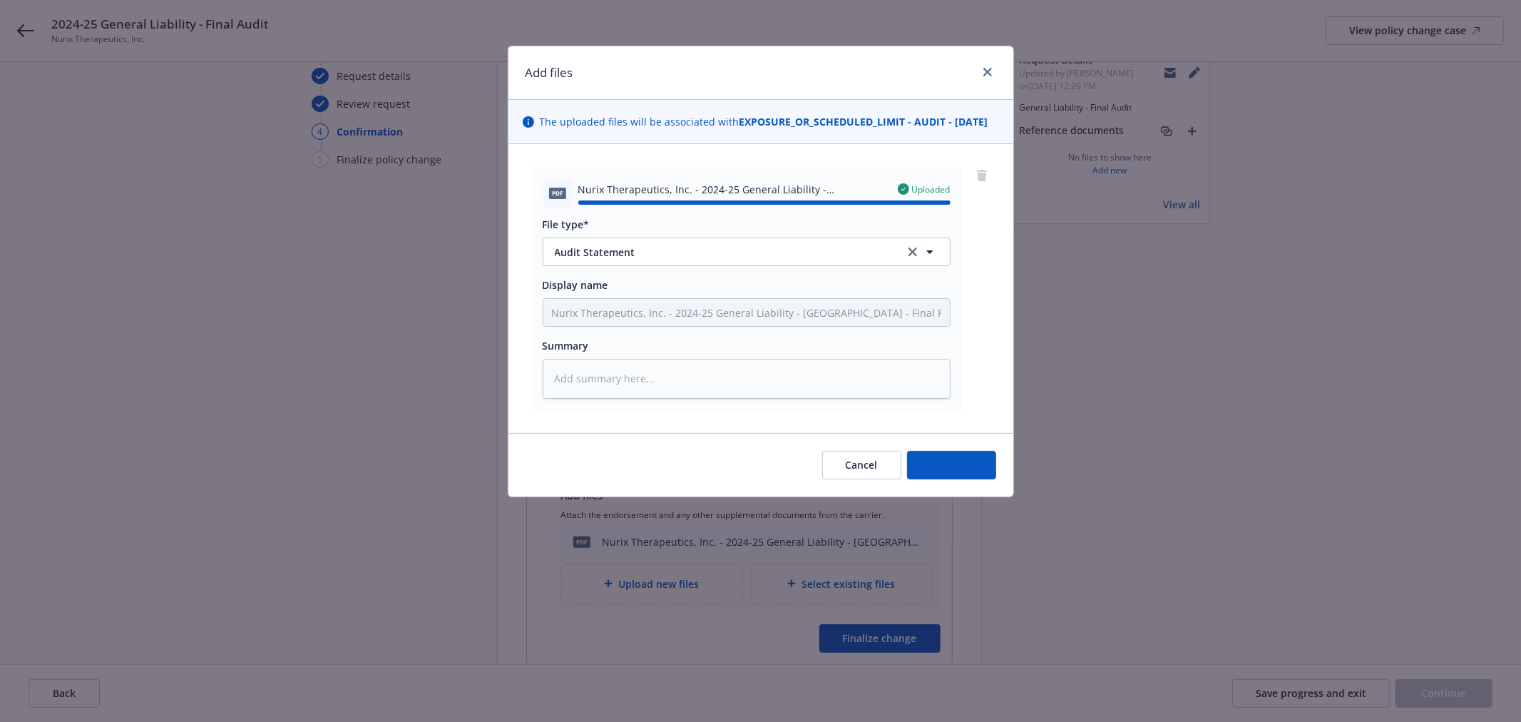
type textarea "x"
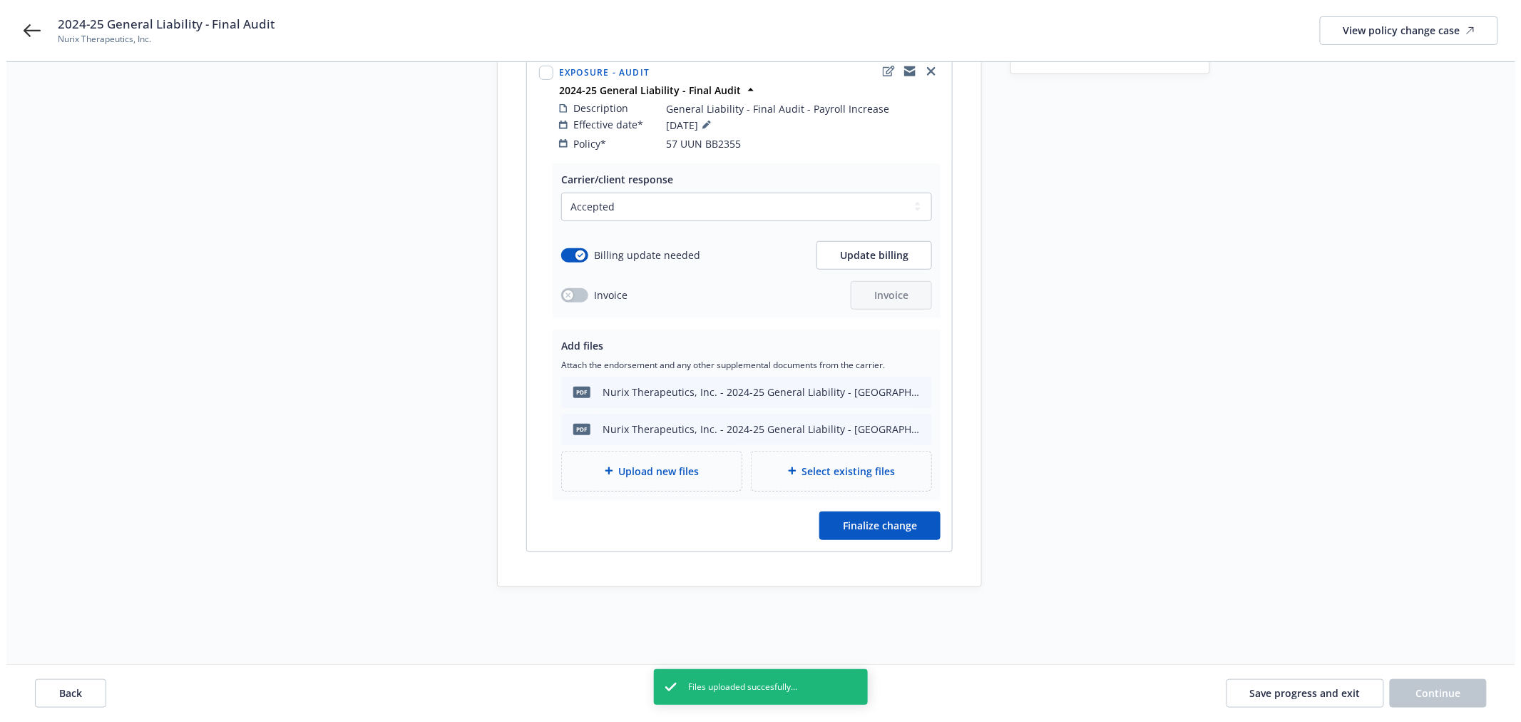
scroll to position [230, 0]
click at [871, 518] on span "Finalize change" at bounding box center [873, 525] width 74 height 14
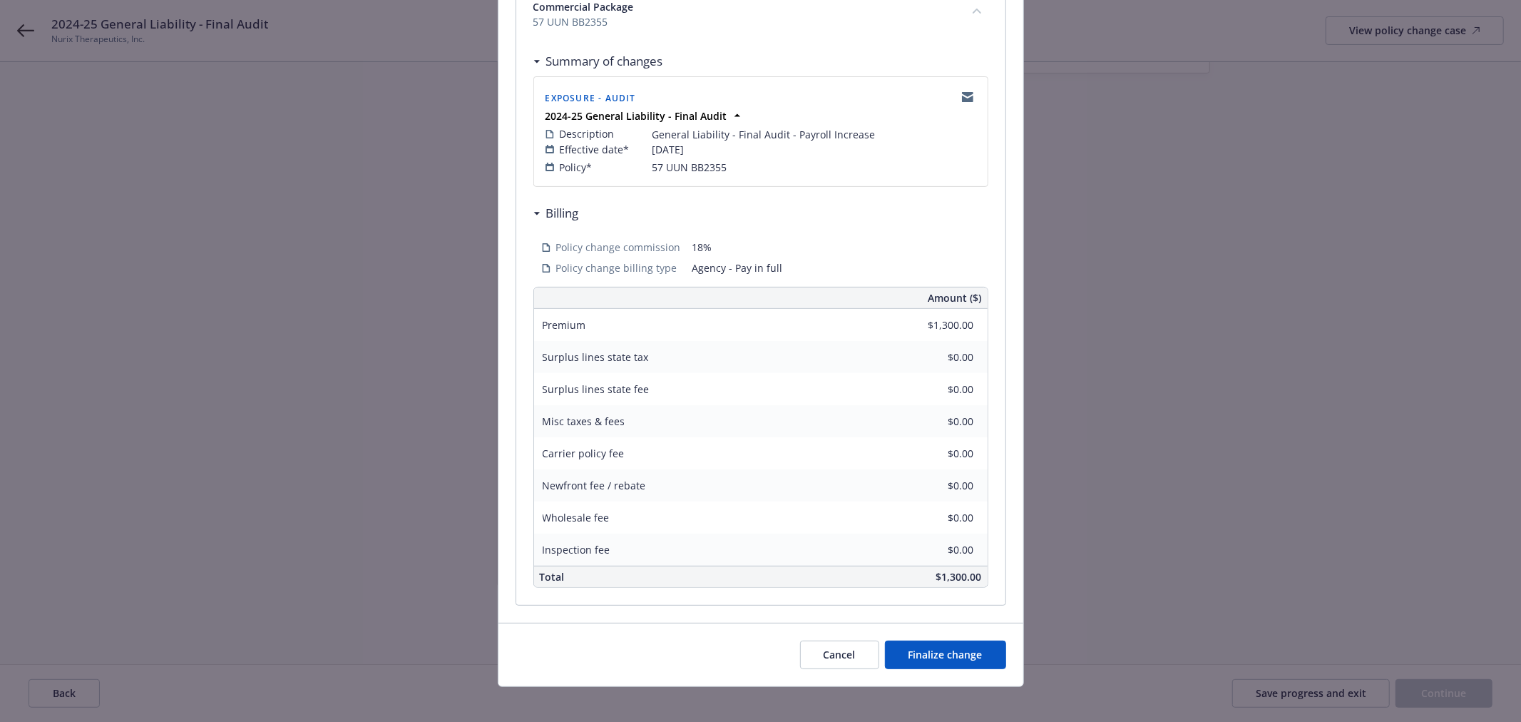
scroll to position [244, 0]
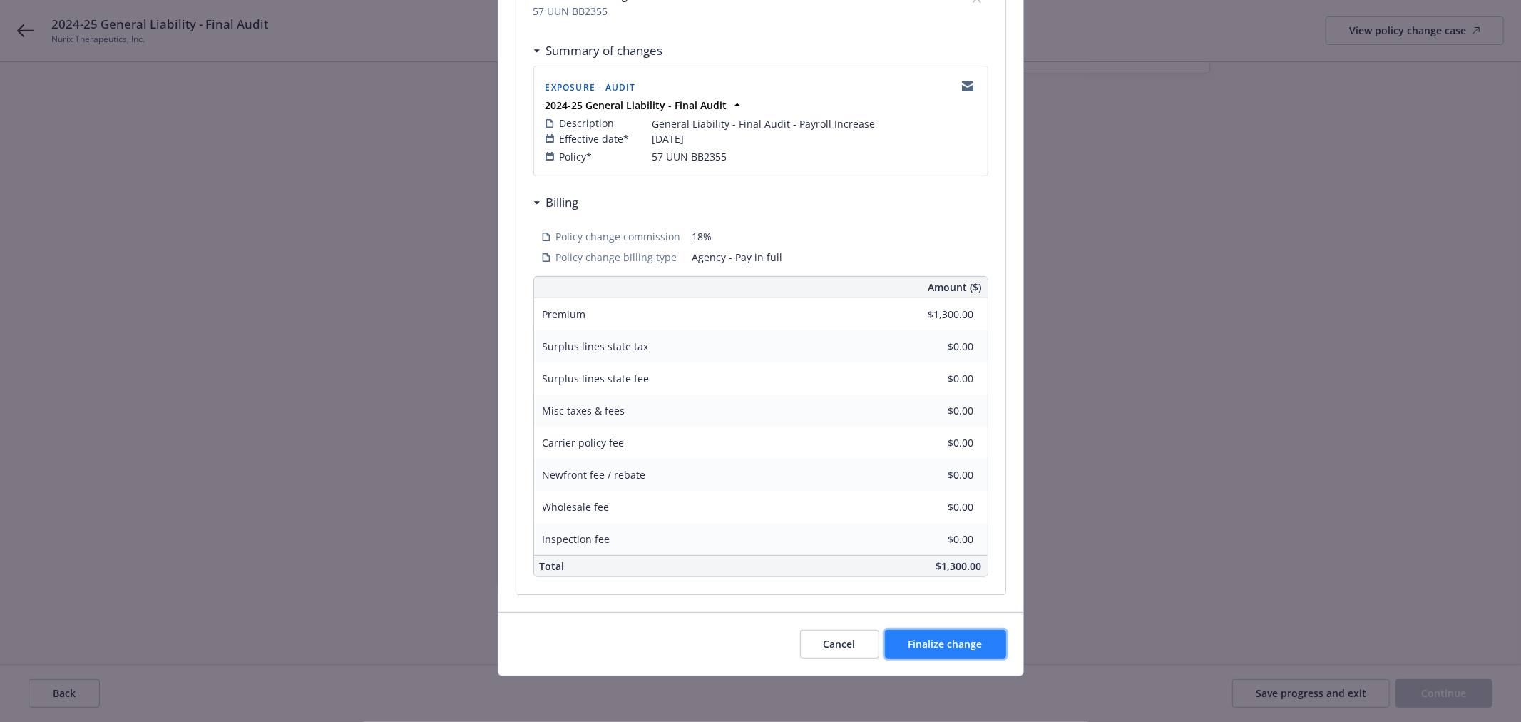
click at [913, 635] on button "Finalize change" at bounding box center [945, 644] width 121 height 29
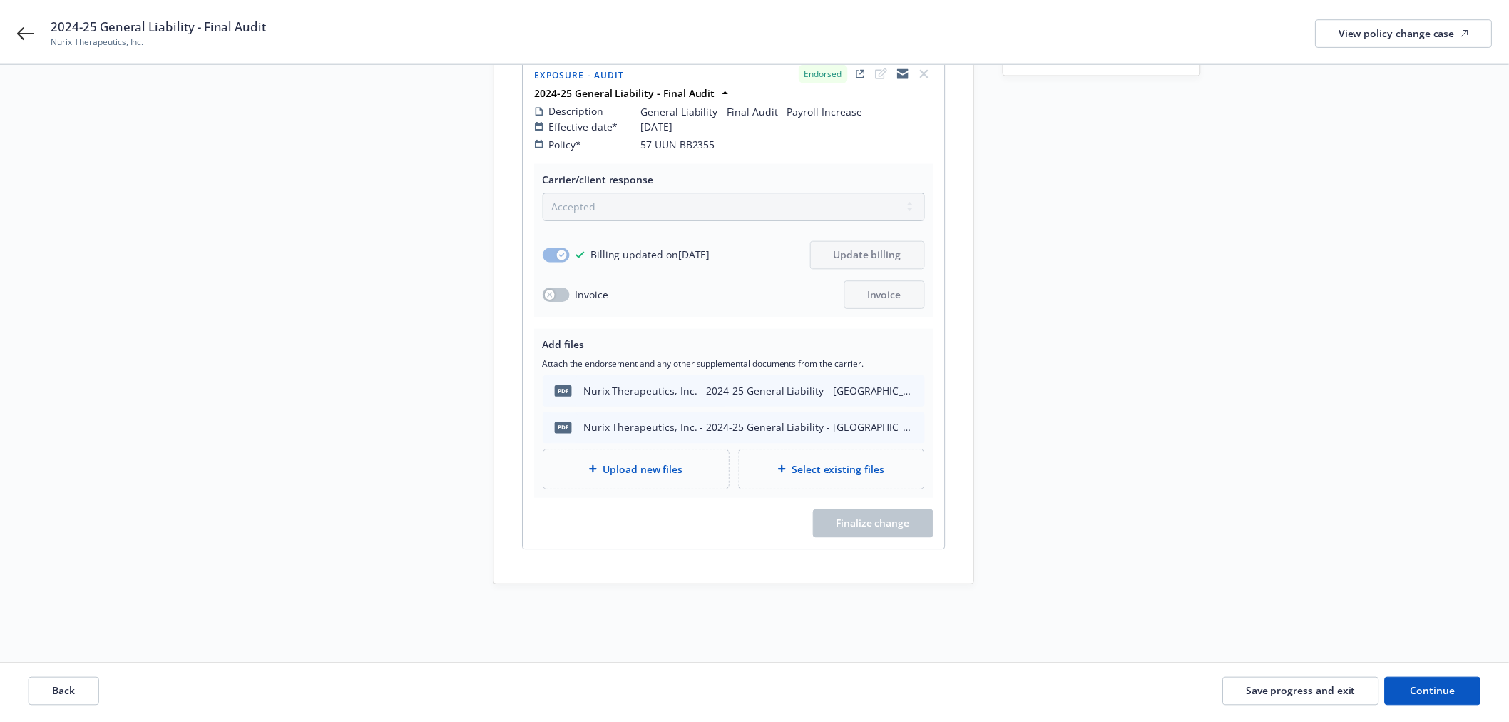
scroll to position [229, 0]
click at [1473, 699] on button "Continue" at bounding box center [1431, 693] width 97 height 29
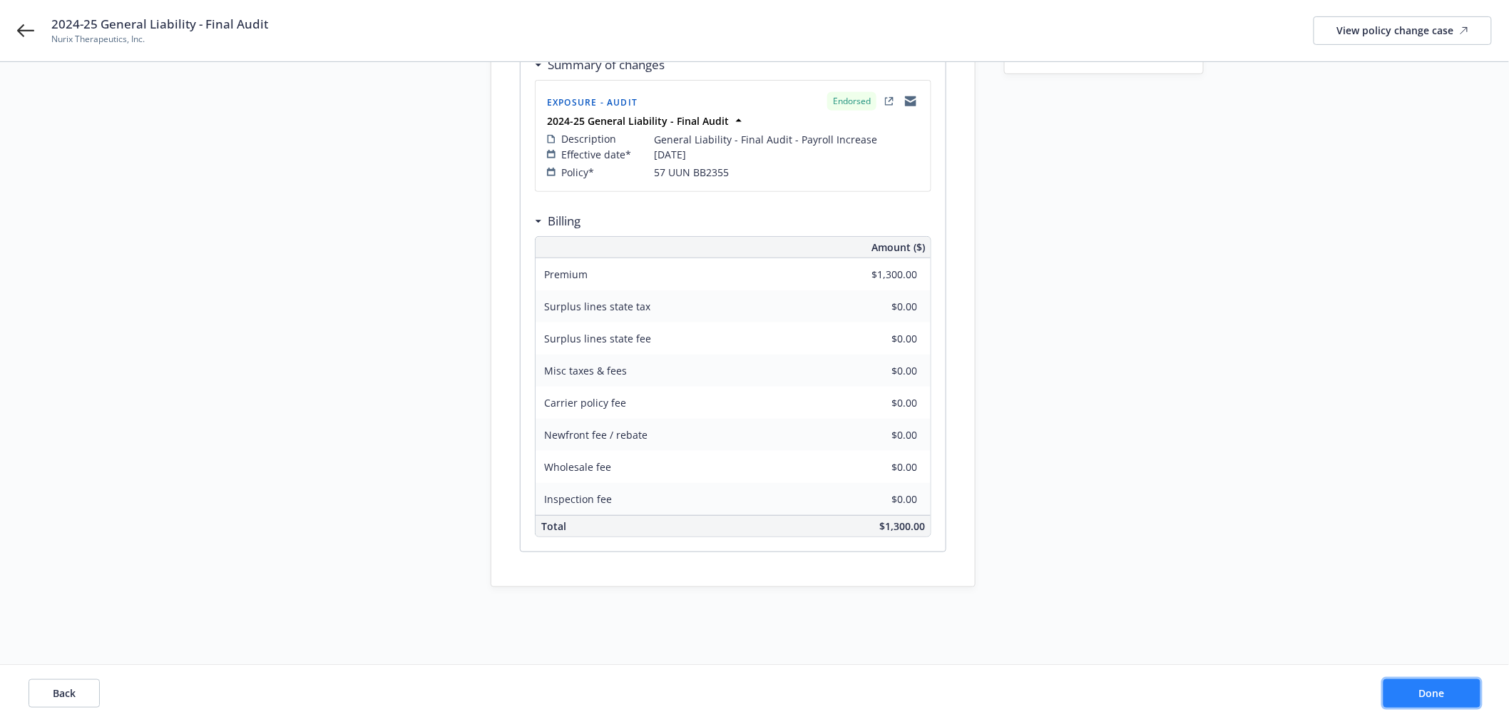
click at [1470, 699] on button "Done" at bounding box center [1431, 693] width 97 height 29
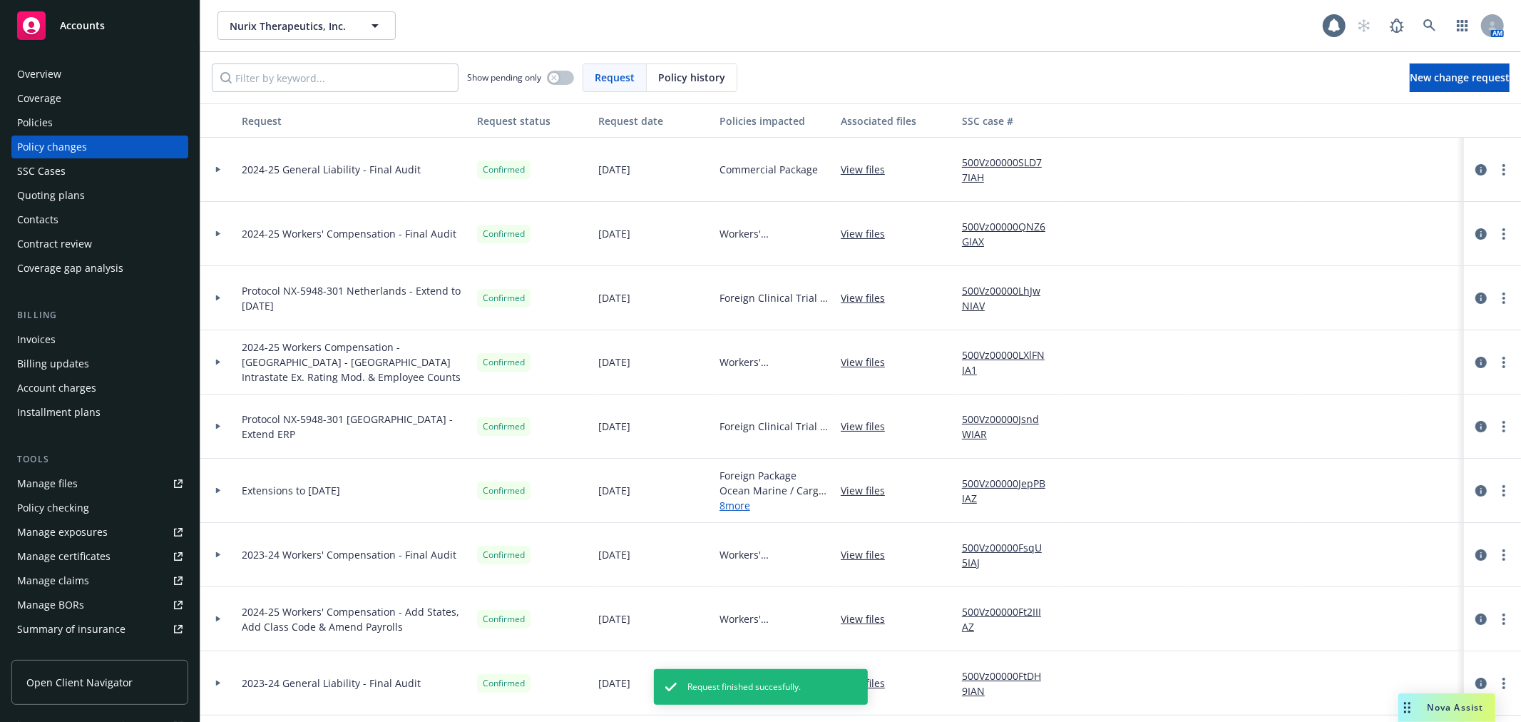
click at [78, 341] on div "Invoices" at bounding box center [99, 339] width 165 height 23
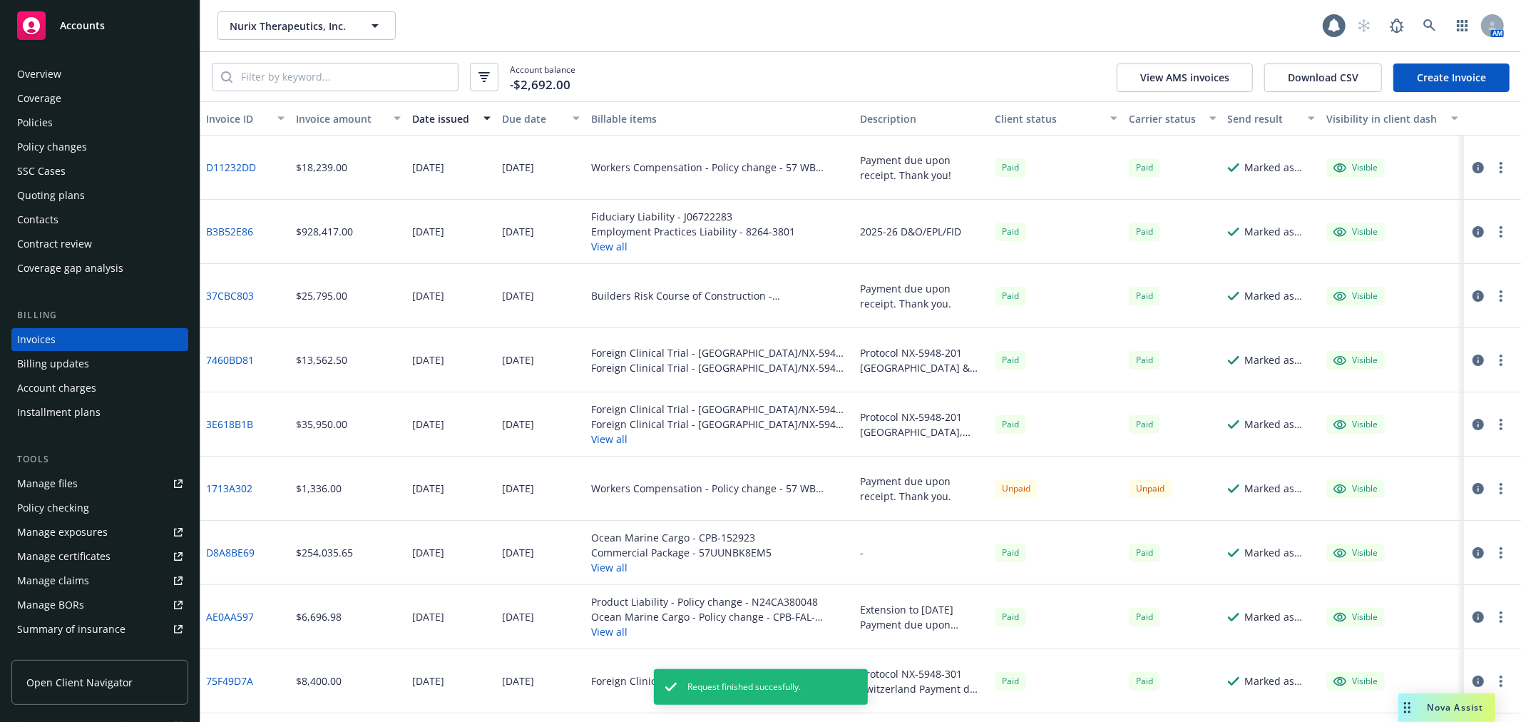
click at [1439, 73] on link "Create Invoice" at bounding box center [1451, 77] width 116 height 29
